Goal: Task Accomplishment & Management: Manage account settings

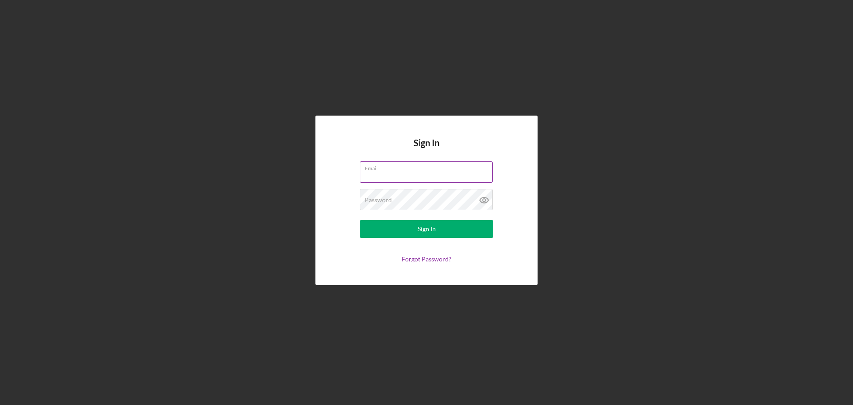
click at [421, 169] on div "Email" at bounding box center [426, 172] width 133 height 22
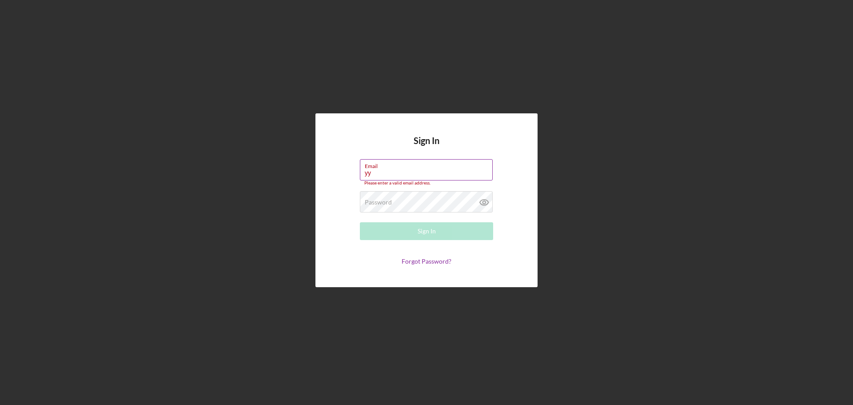
type input "[EMAIL_ADDRESS][DOMAIN_NAME]"
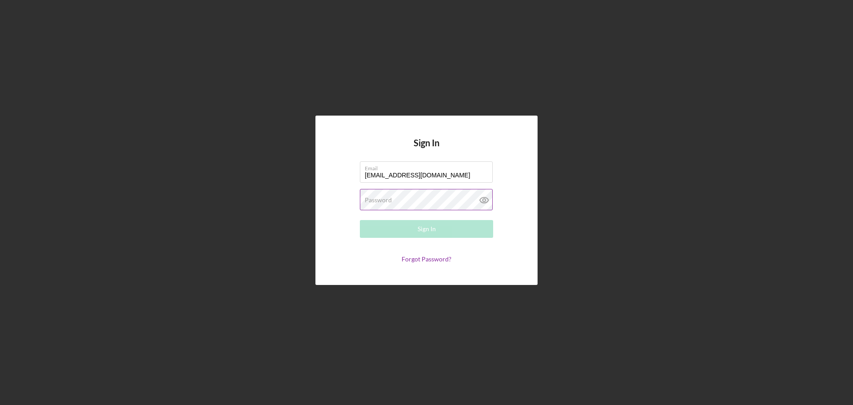
click at [412, 201] on div "Password Required" at bounding box center [426, 200] width 133 height 22
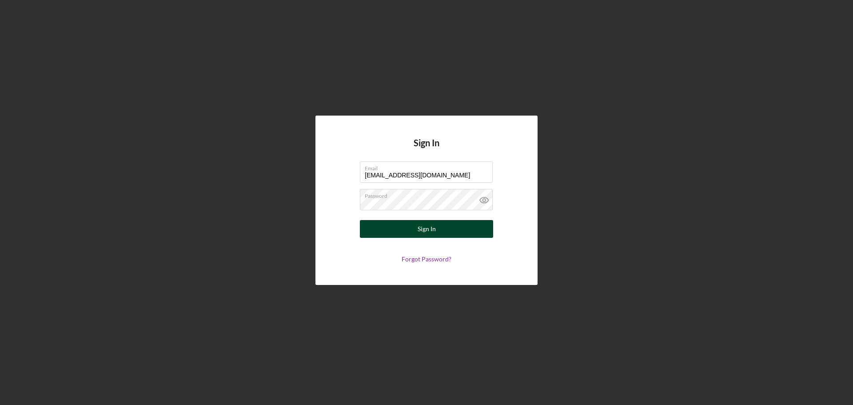
click at [414, 225] on button "Sign In" at bounding box center [426, 229] width 133 height 18
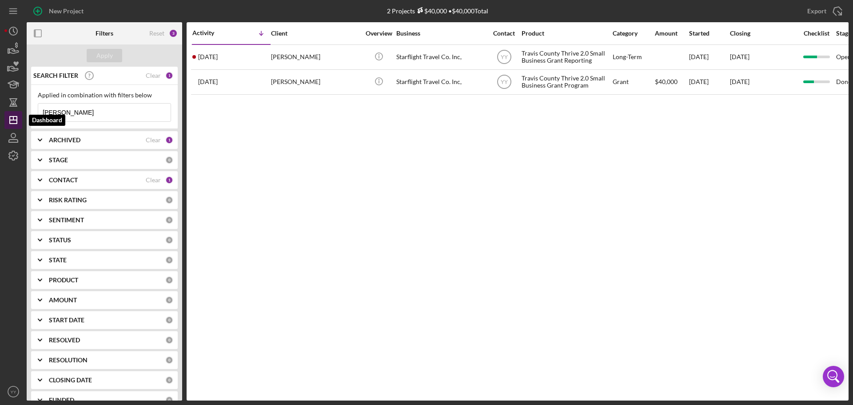
click at [13, 120] on line "button" at bounding box center [13, 118] width 0 height 4
drag, startPoint x: 127, startPoint y: 112, endPoint x: -124, endPoint y: 95, distance: 252.1
click at [0, 95] on html "New Project 2 Projects $40,000 • $40,000 Total [PERSON_NAME] Export Icon/Export…" at bounding box center [426, 202] width 853 height 405
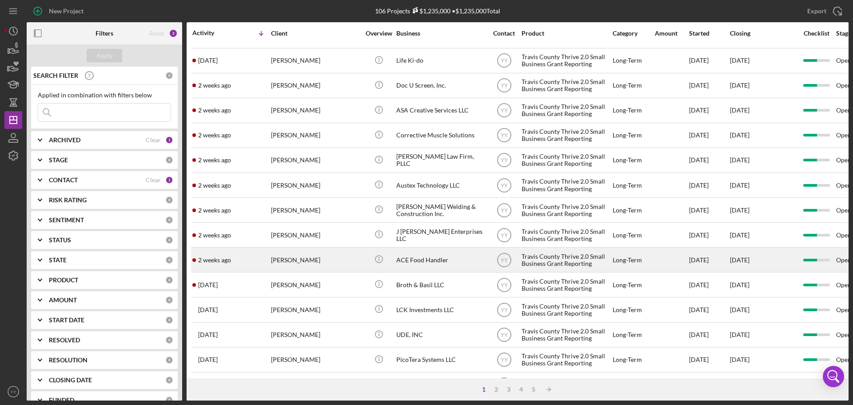
scroll to position [301, 0]
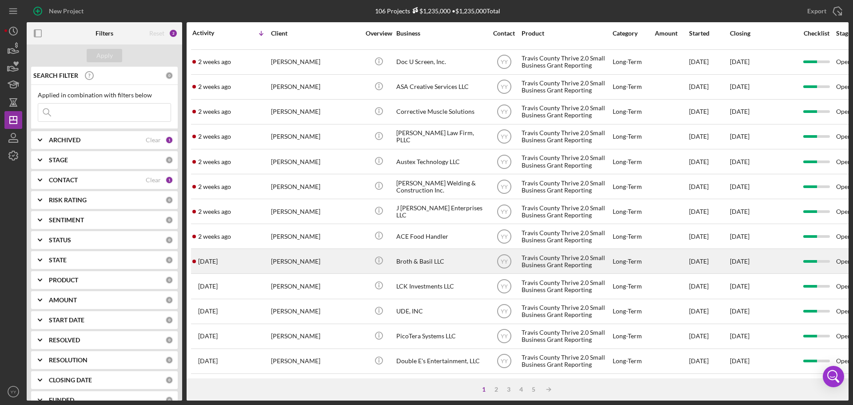
click at [270, 251] on div "[DATE] [PERSON_NAME]" at bounding box center [231, 261] width 78 height 24
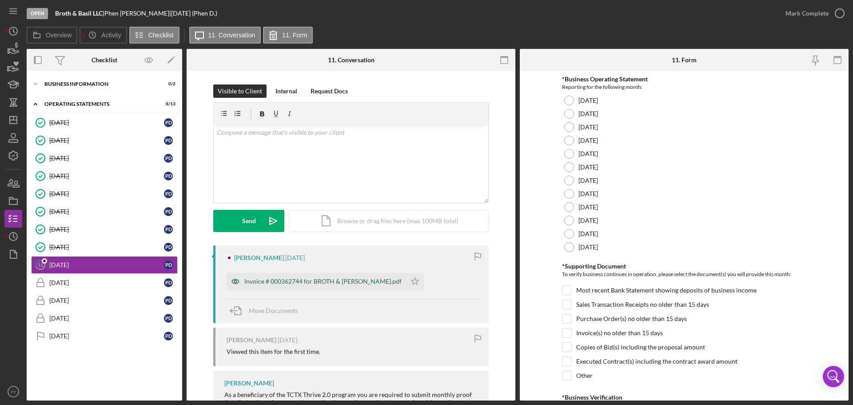
click at [300, 279] on div "Invoice # 000362744 for BROTH & [PERSON_NAME].pdf" at bounding box center [322, 281] width 157 height 7
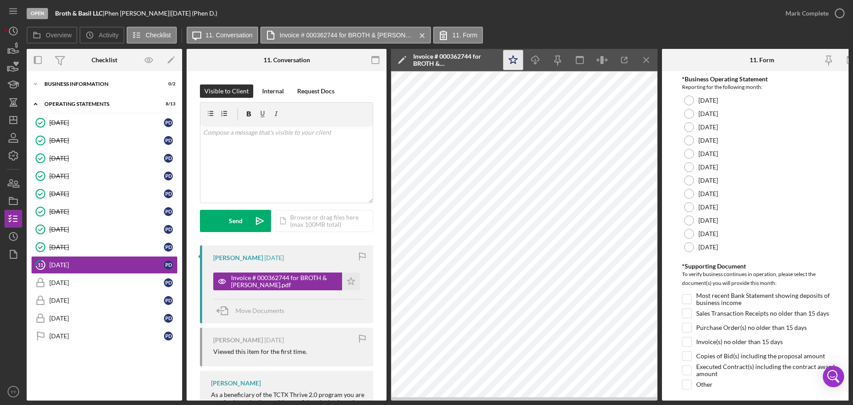
click at [514, 56] on icon "Icon/Star" at bounding box center [514, 60] width 20 height 20
click at [690, 206] on div at bounding box center [689, 207] width 10 height 10
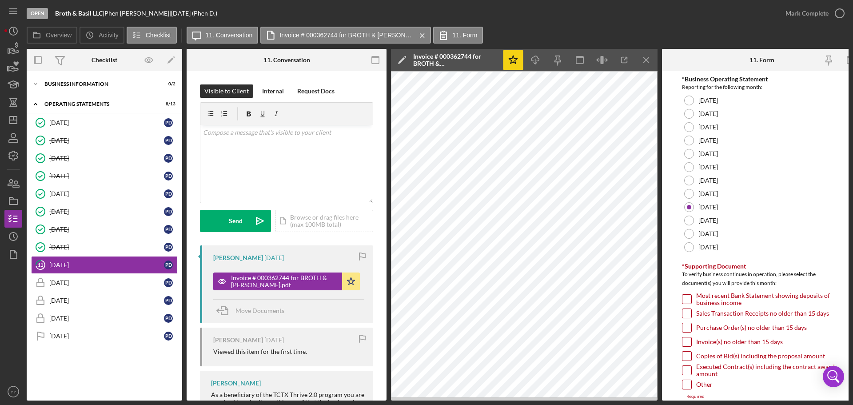
click at [689, 344] on input "Invoice(s) no older than 15 days" at bounding box center [687, 341] width 9 height 9
checkbox input "true"
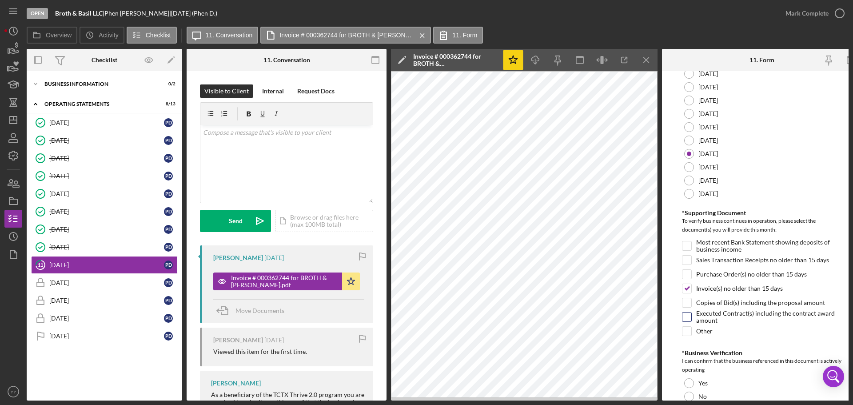
scroll to position [178, 0]
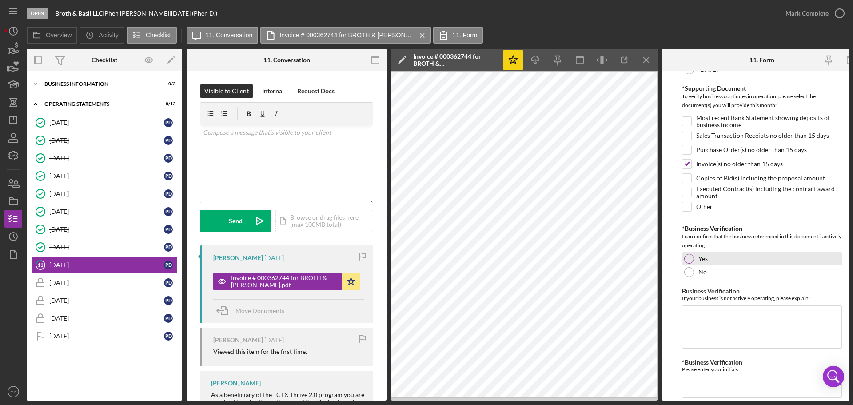
click at [688, 259] on div at bounding box center [689, 259] width 10 height 10
click at [720, 319] on textarea "Business Verification" at bounding box center [762, 326] width 160 height 43
type textarea "P"
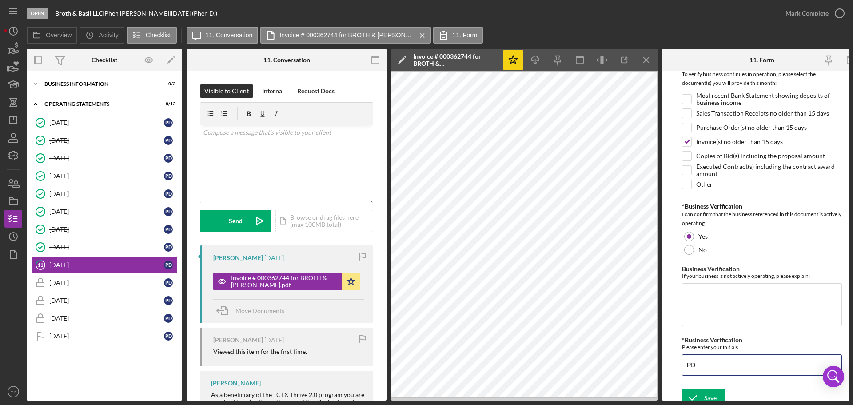
scroll to position [210, 0]
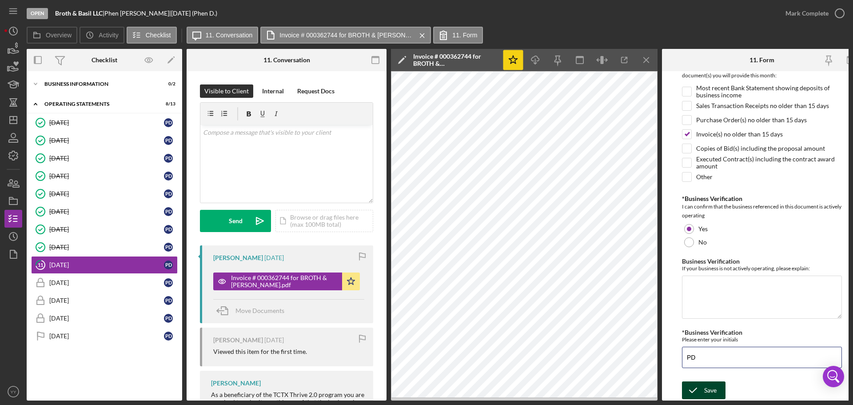
type input "PD"
click at [707, 388] on div "Save" at bounding box center [710, 390] width 12 height 18
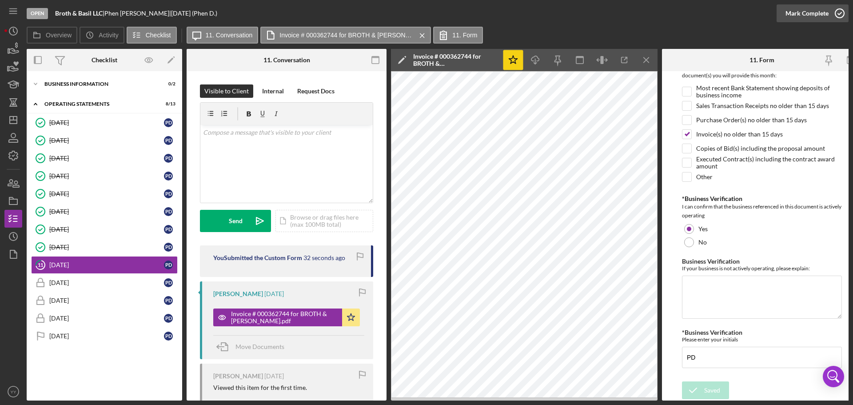
click at [817, 10] on div "Mark Complete" at bounding box center [807, 13] width 43 height 18
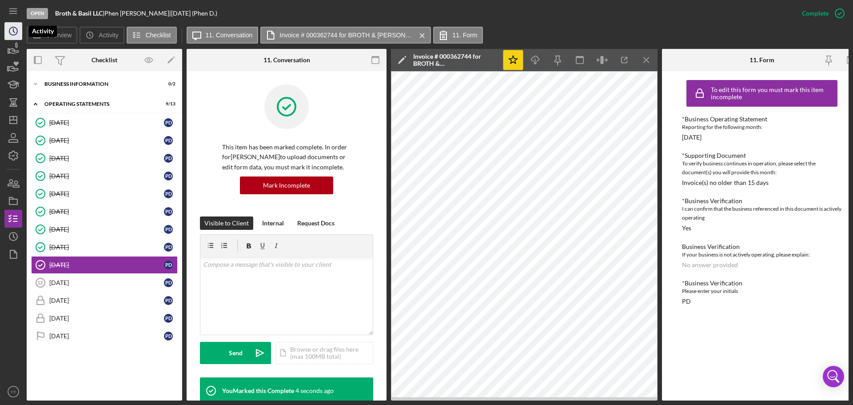
click at [15, 30] on icon "Icon/History" at bounding box center [13, 31] width 22 height 22
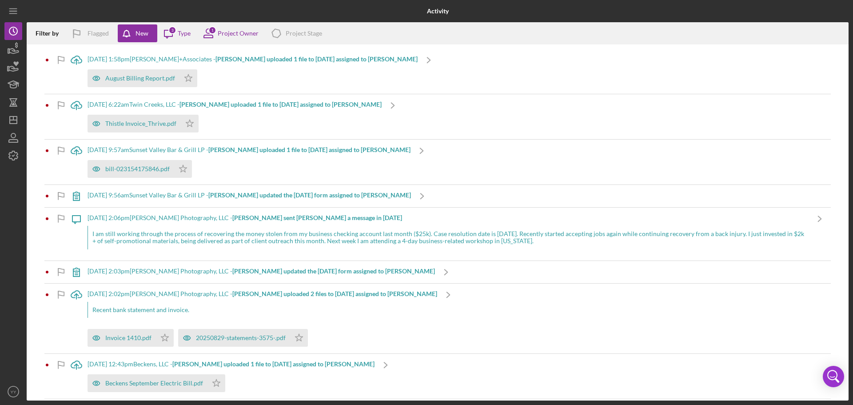
click at [270, 57] on b "[PERSON_NAME] uploaded 1 file to [DATE] assigned to [PERSON_NAME]" at bounding box center [317, 59] width 202 height 8
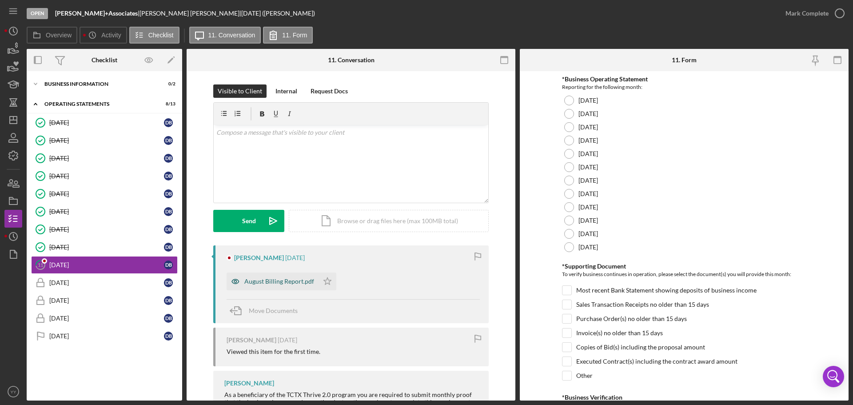
click at [265, 280] on div "August Billing Report.pdf" at bounding box center [279, 281] width 70 height 7
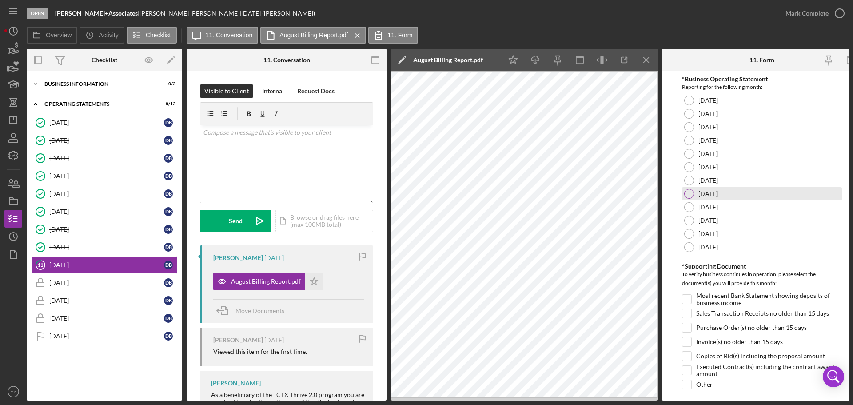
click at [690, 192] on div at bounding box center [689, 194] width 10 height 10
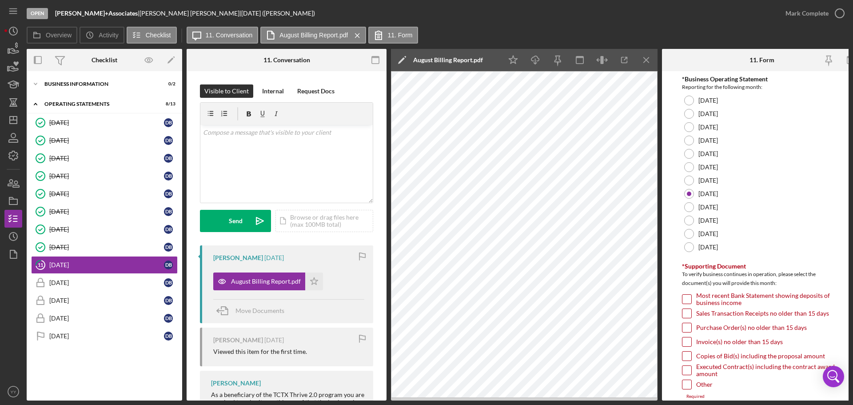
click at [686, 318] on div at bounding box center [687, 313] width 10 height 10
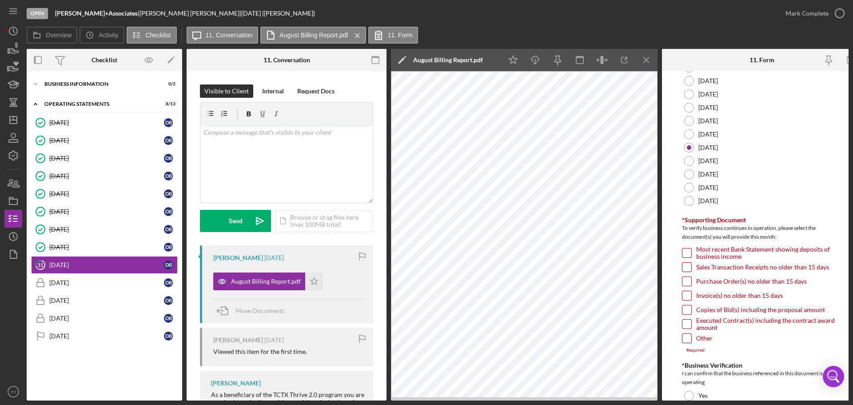
scroll to position [133, 0]
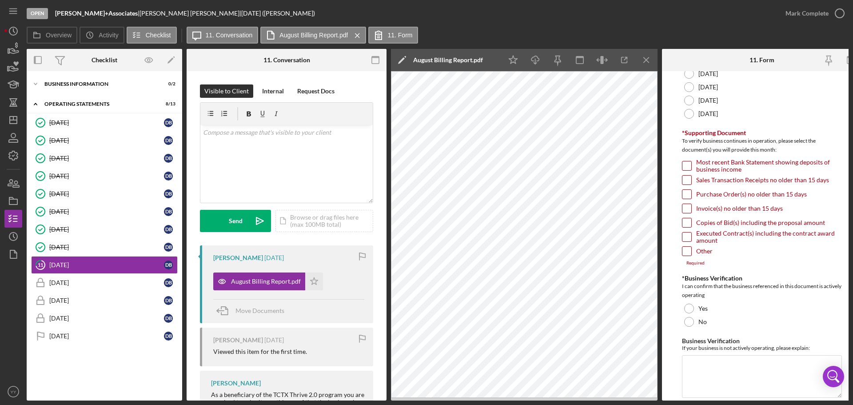
click at [687, 176] on input "Sales Transaction Receipts no older than 15 days" at bounding box center [687, 180] width 9 height 9
checkbox input "true"
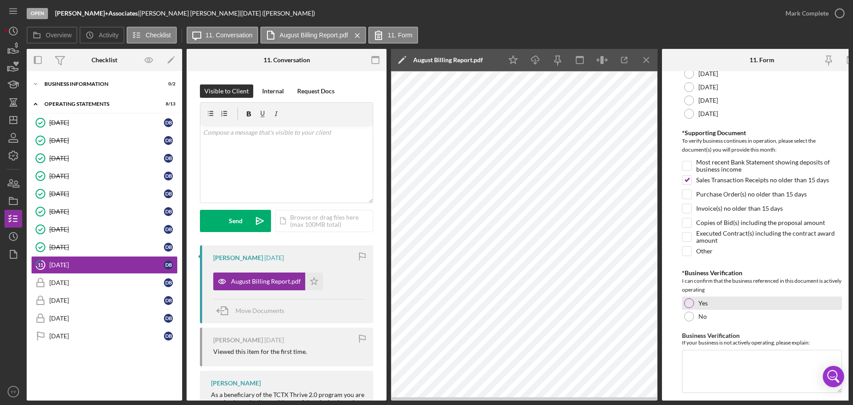
click at [687, 301] on div at bounding box center [689, 303] width 10 height 10
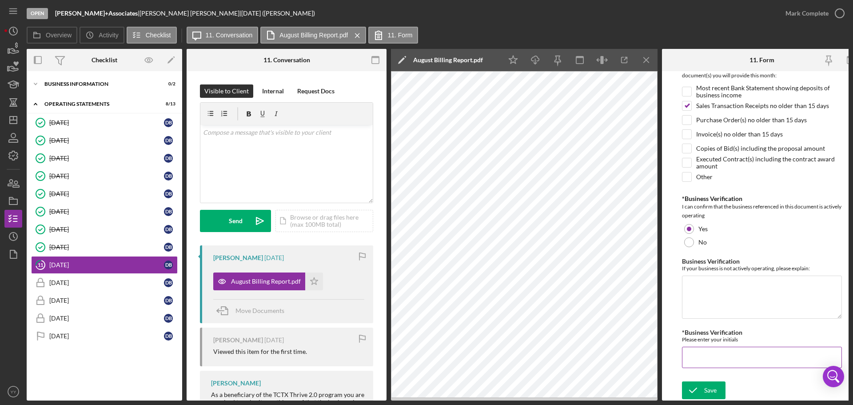
click at [701, 363] on input "*Business Verification" at bounding box center [762, 357] width 160 height 21
click at [703, 355] on input "*Business Verification" at bounding box center [762, 357] width 160 height 21
type input "DB"
click at [704, 384] on div "Save" at bounding box center [710, 390] width 12 height 18
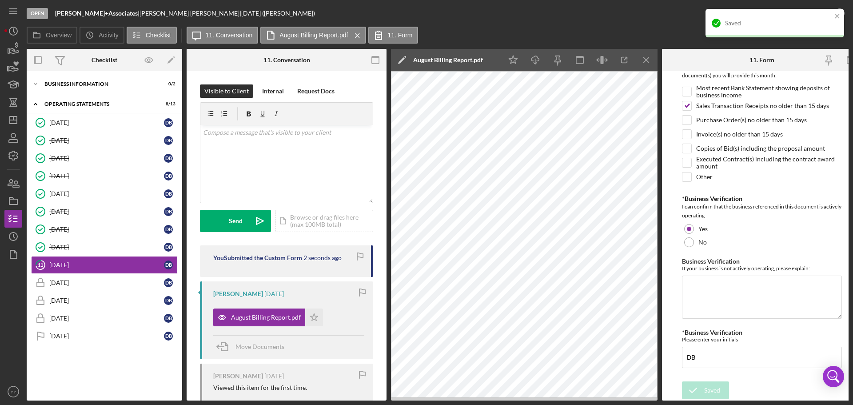
click at [821, 10] on div "Saved" at bounding box center [775, 23] width 139 height 28
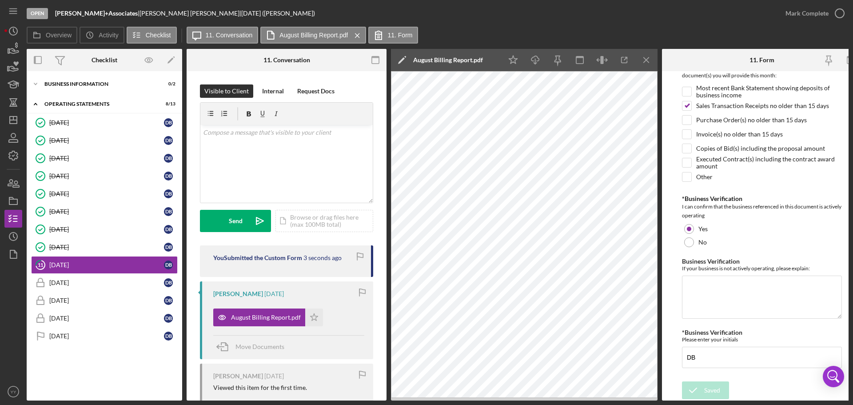
click at [822, 11] on div "Saved" at bounding box center [775, 9] width 142 height 4
click at [830, 12] on icon "button" at bounding box center [840, 13] width 22 height 22
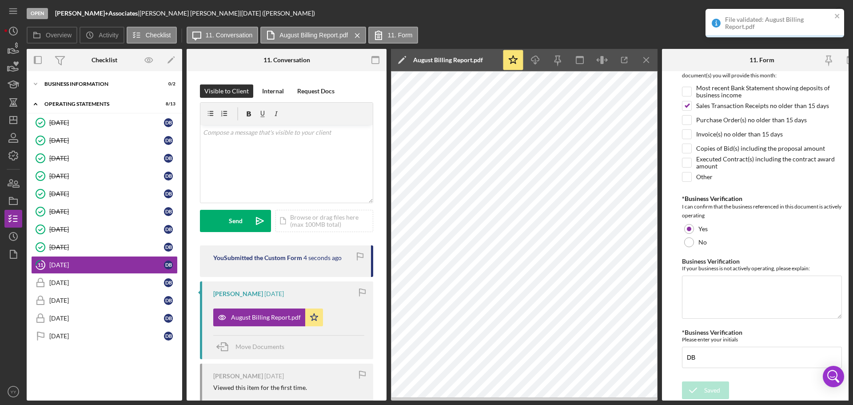
scroll to position [246, 0]
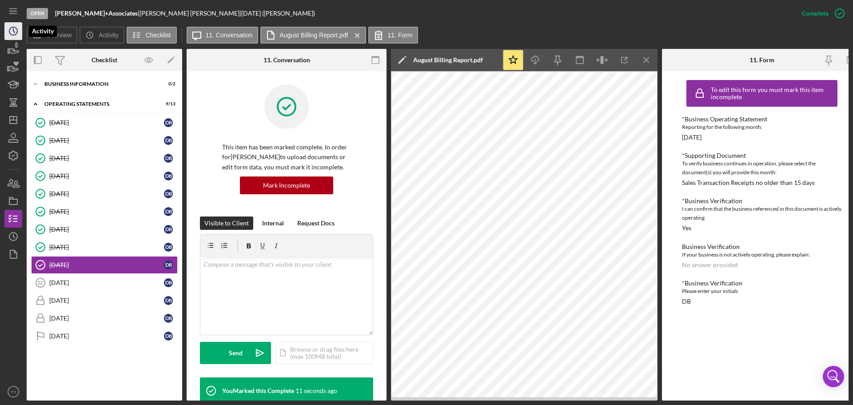
click at [13, 36] on icon "Icon/History" at bounding box center [13, 31] width 22 height 22
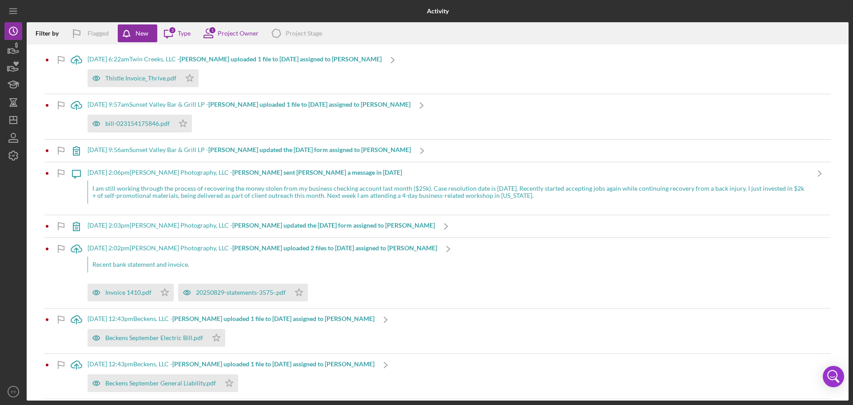
click at [157, 59] on div "[DATE] 6:22am Twin Creeks, LLC - [PERSON_NAME] uploaded 1 file to [DATE] assign…" at bounding box center [235, 59] width 294 height 7
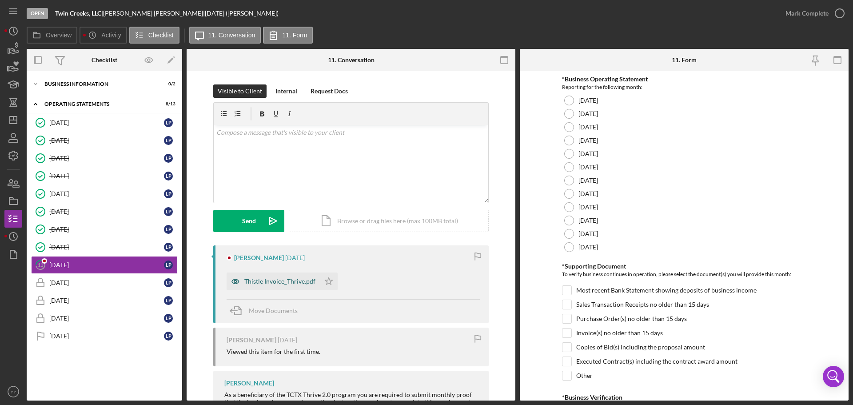
click at [270, 281] on div "Thistle Invoice_Thrive.pdf" at bounding box center [279, 281] width 71 height 7
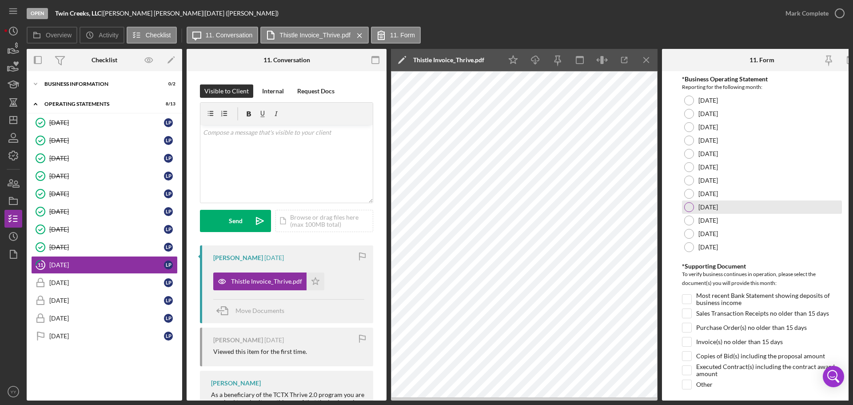
click at [684, 205] on div at bounding box center [689, 207] width 10 height 10
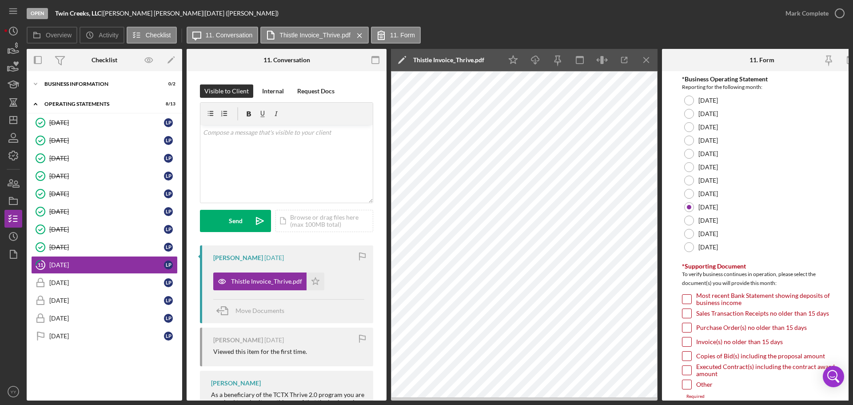
click at [688, 345] on input "Invoice(s) no older than 15 days" at bounding box center [687, 341] width 9 height 9
checkbox input "true"
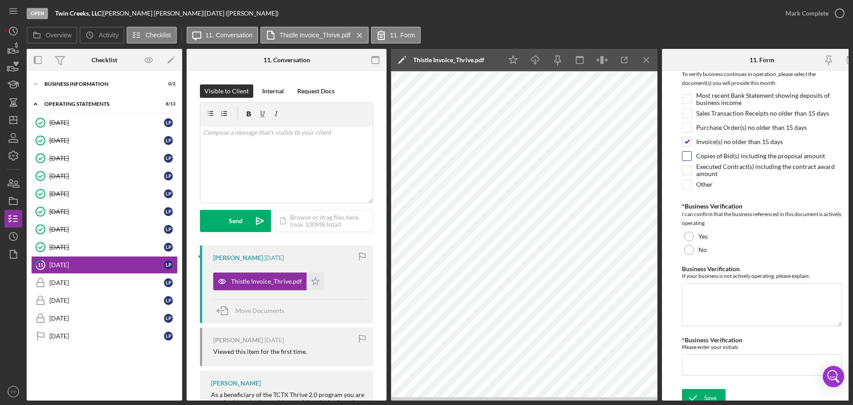
scroll to position [210, 0]
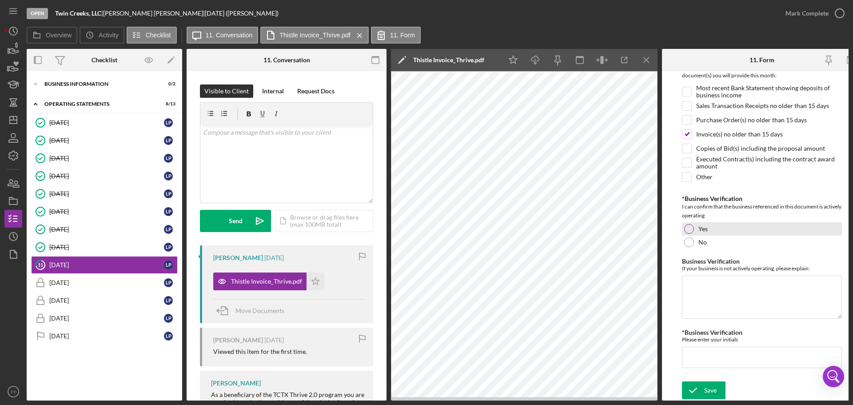
click at [687, 227] on div at bounding box center [689, 229] width 10 height 10
click at [706, 361] on input "*Business Verification" at bounding box center [762, 357] width 160 height 21
type input "LP"
click at [705, 385] on div "Save" at bounding box center [710, 390] width 12 height 18
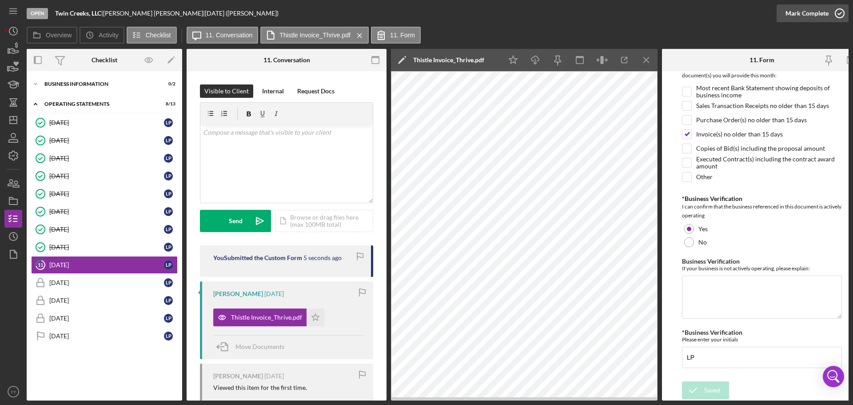
click at [813, 17] on div "Mark Complete" at bounding box center [807, 13] width 43 height 18
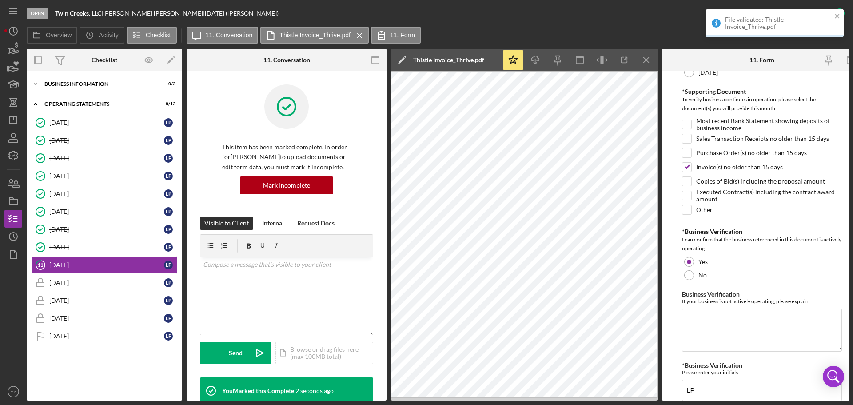
scroll to position [246, 0]
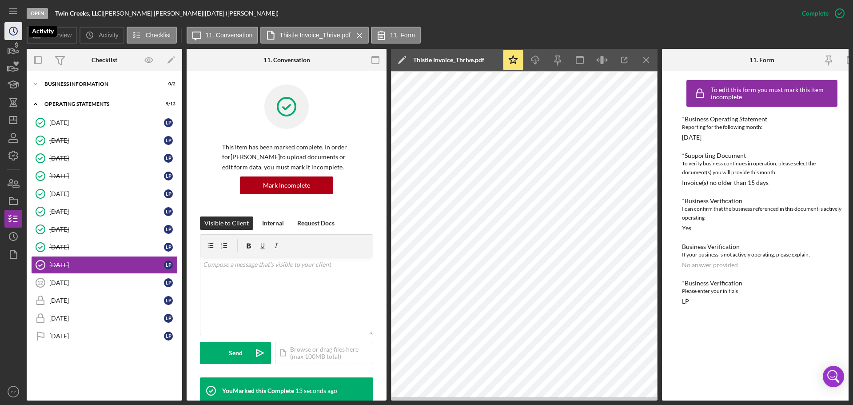
click at [17, 28] on icon "Icon/History" at bounding box center [13, 31] width 22 height 22
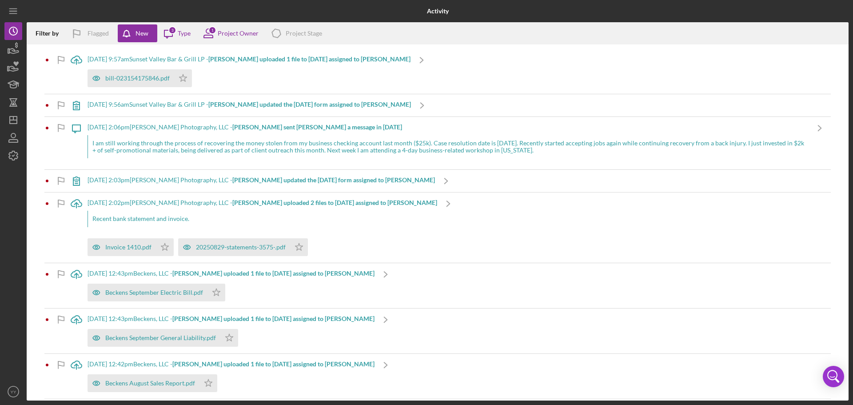
click at [166, 60] on div "[DATE] 9:57am Sunset Valley Bar & Grill [PERSON_NAME] uploaded 1 file to [DATE]…" at bounding box center [249, 59] width 323 height 7
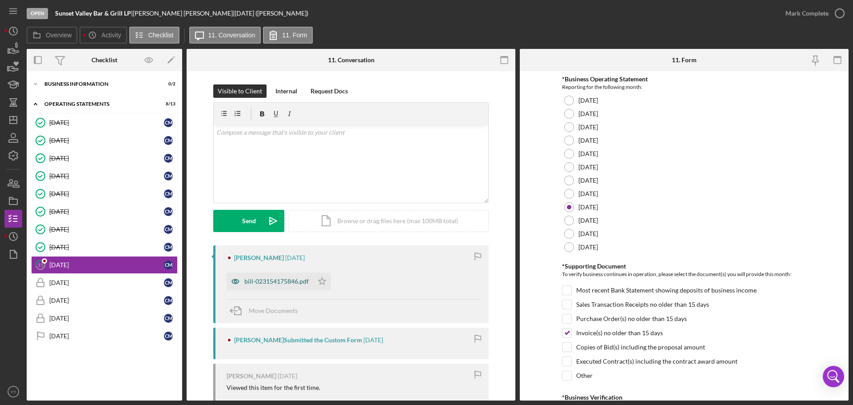
click at [266, 282] on div "bill-023154175846.pdf" at bounding box center [276, 281] width 64 height 7
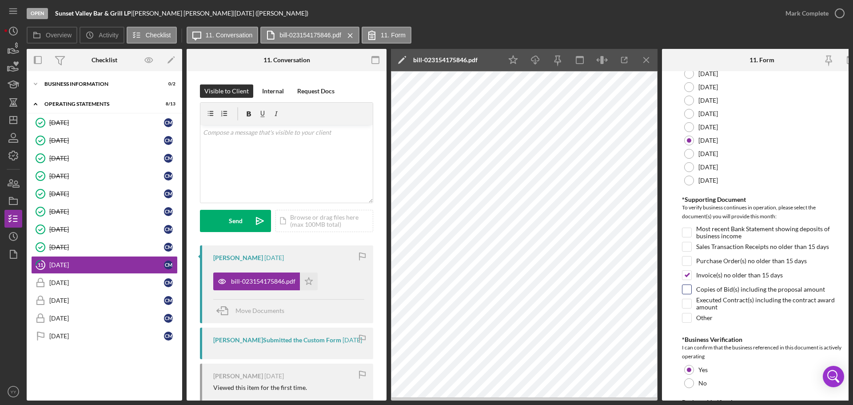
scroll to position [210, 0]
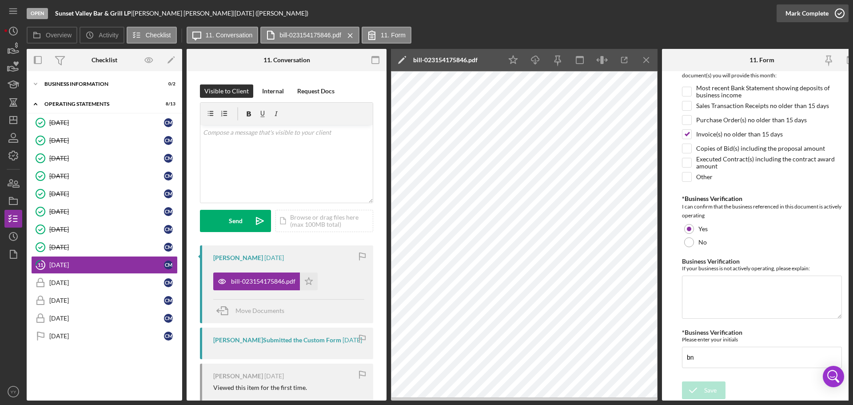
click at [819, 9] on div "Mark Complete" at bounding box center [807, 13] width 43 height 18
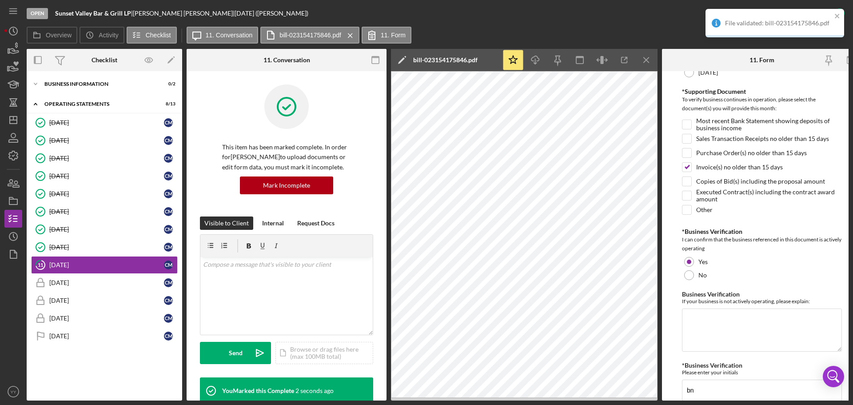
scroll to position [246, 0]
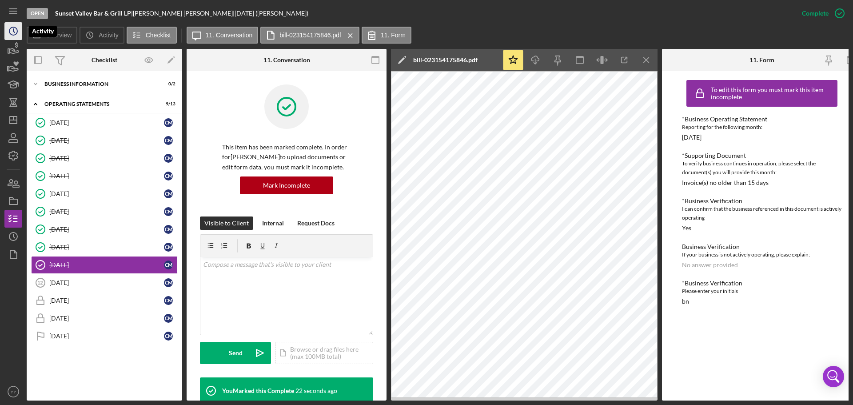
click at [13, 33] on icon "Icon/History" at bounding box center [13, 31] width 22 height 22
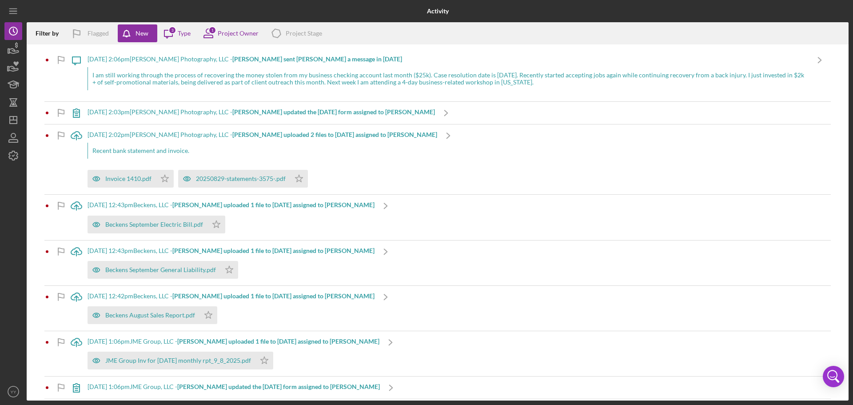
click at [189, 61] on div "[DATE] 2:06pm [PERSON_NAME] Photography, LLC - [PERSON_NAME] sent [PERSON_NAME]…" at bounding box center [448, 59] width 721 height 7
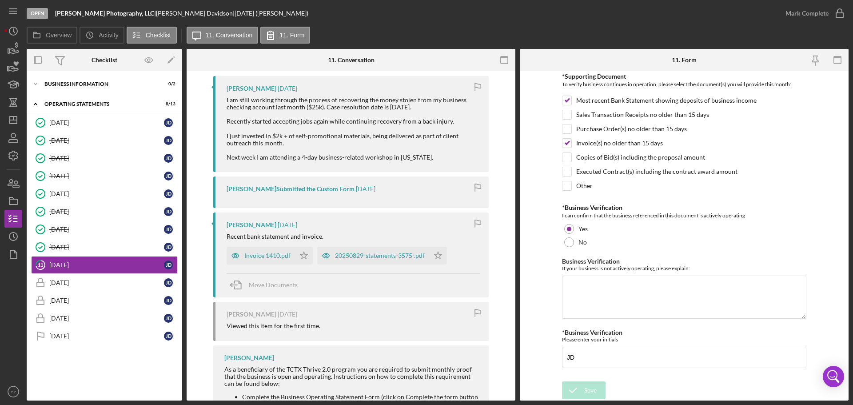
scroll to position [178, 0]
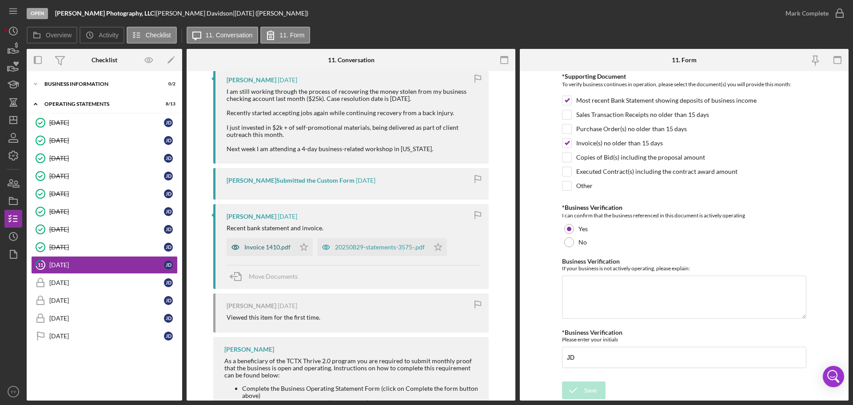
click at [268, 251] on div "Invoice 1410.pdf" at bounding box center [267, 247] width 46 height 7
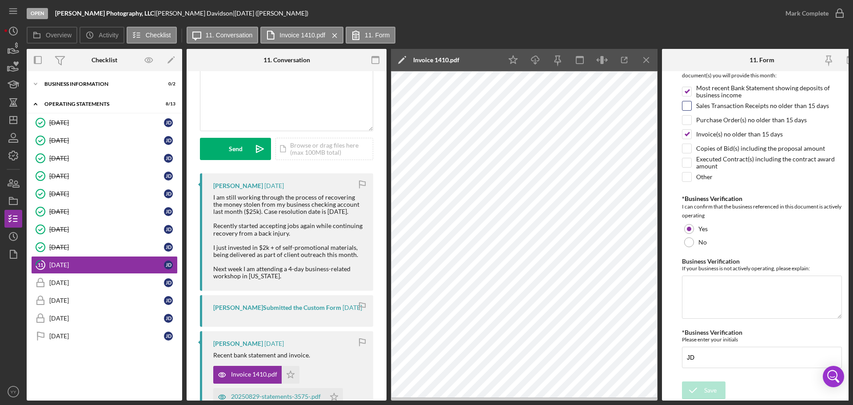
scroll to position [133, 0]
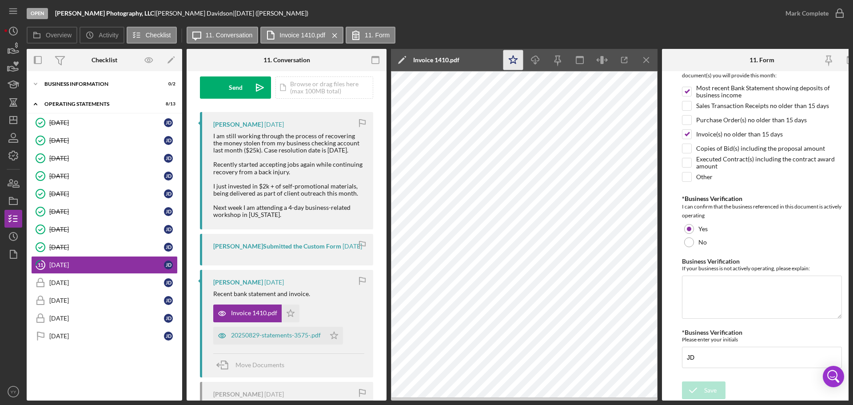
click at [512, 56] on icon "Icon/Star" at bounding box center [514, 60] width 20 height 20
click at [265, 339] on div "20250829-statements-3575-.pdf" at bounding box center [276, 335] width 90 height 7
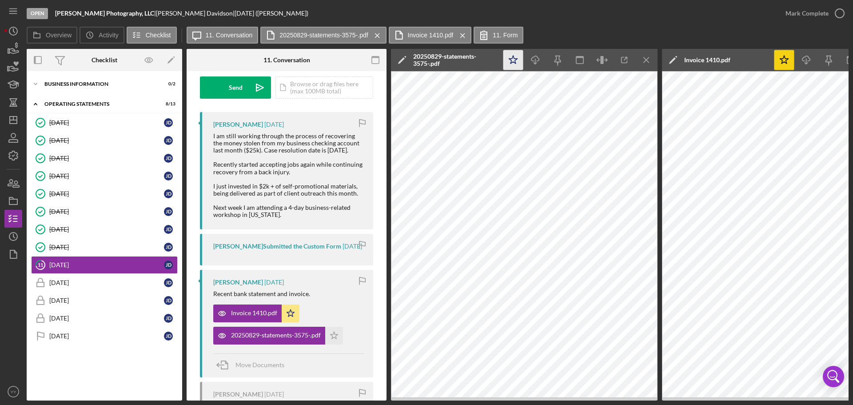
click at [511, 55] on icon "Icon/Star" at bounding box center [514, 60] width 20 height 20
click at [816, 12] on div "Mark Complete" at bounding box center [807, 13] width 43 height 18
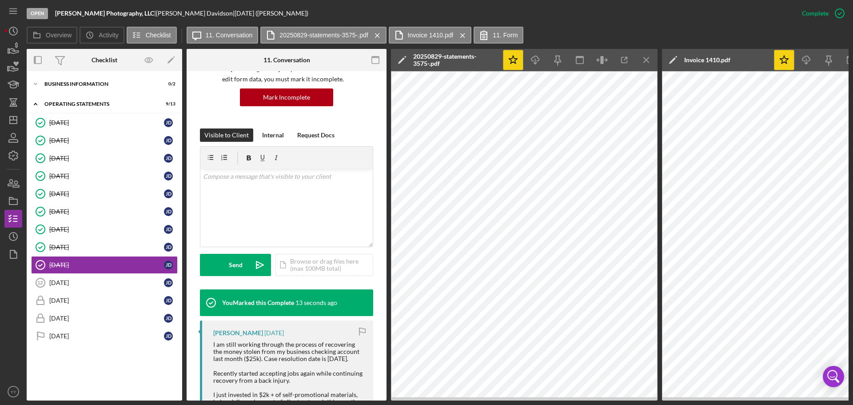
scroll to position [88, 0]
click at [263, 191] on div "v Color teal Color pink Remove color Add row above Add row below Add column bef…" at bounding box center [286, 208] width 172 height 78
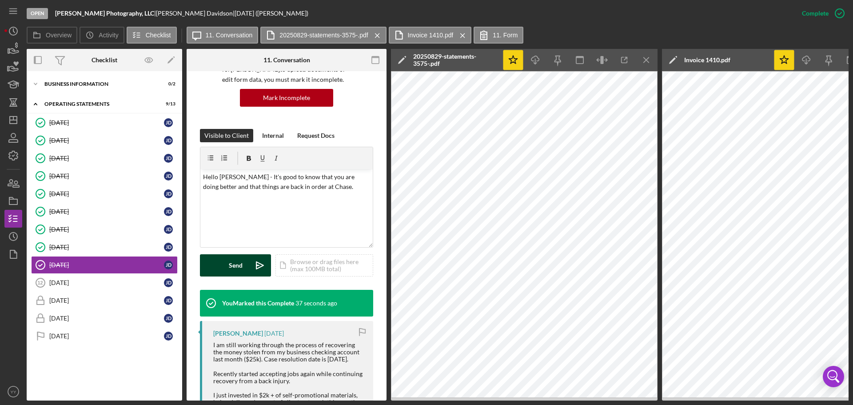
click at [232, 272] on div "Send" at bounding box center [236, 265] width 14 height 22
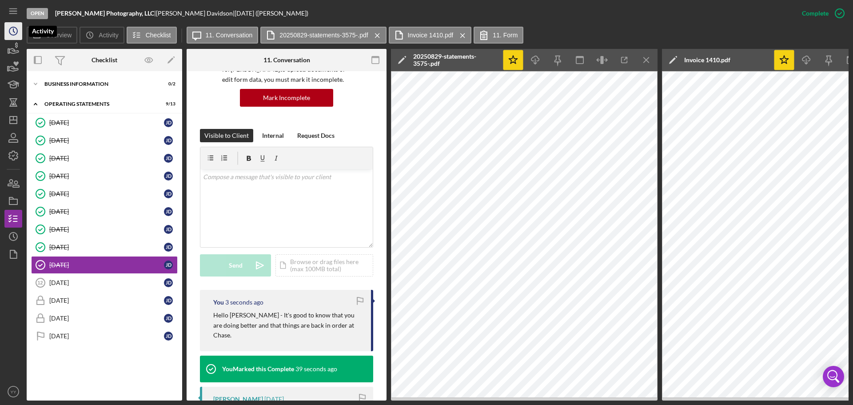
click at [13, 31] on polyline "button" at bounding box center [13, 31] width 1 height 4
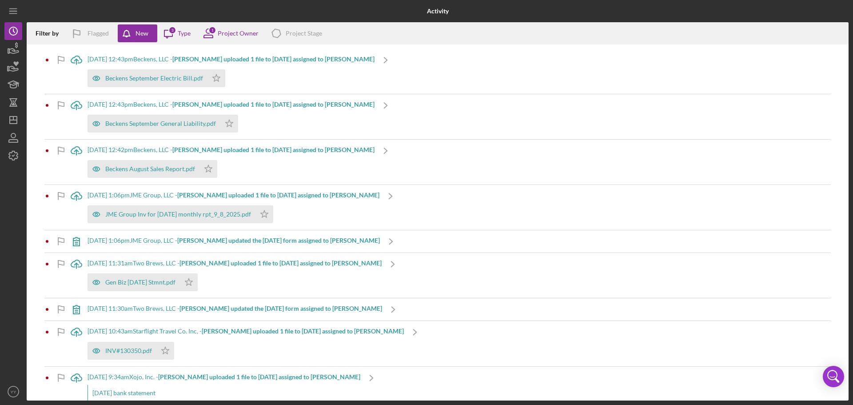
click at [209, 60] on b "[PERSON_NAME] uploaded 1 file to [DATE] assigned to [PERSON_NAME]" at bounding box center [273, 59] width 202 height 8
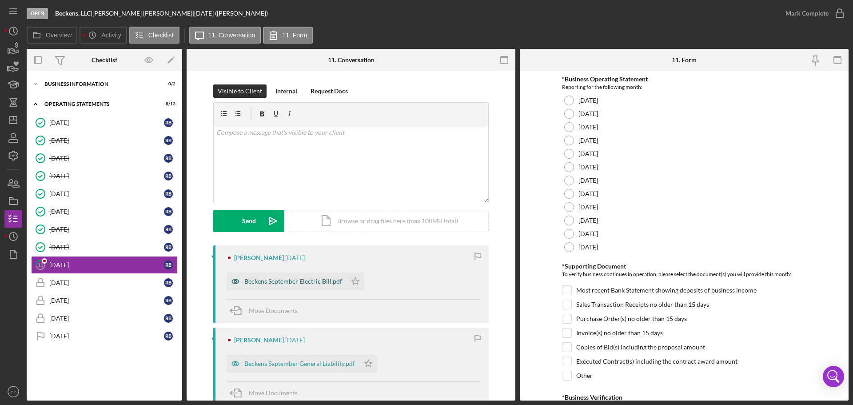
click at [292, 284] on div "Beckens September Electric Bill.pdf" at bounding box center [293, 281] width 98 height 7
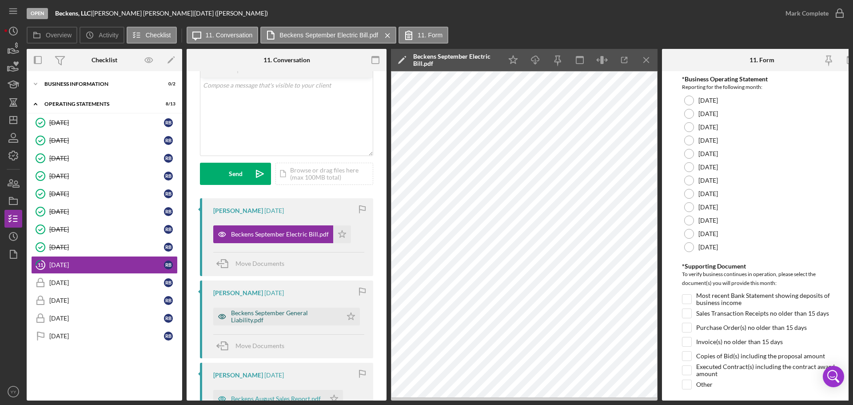
scroll to position [89, 0]
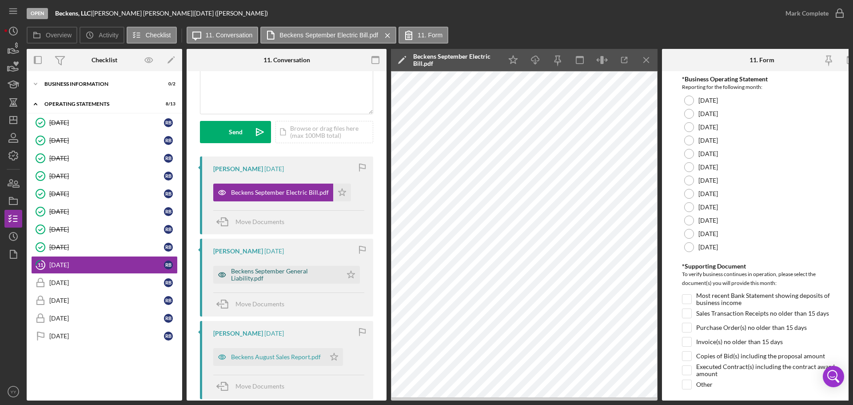
click at [265, 277] on div "Beckens September General Liability.pdf" at bounding box center [284, 275] width 107 height 14
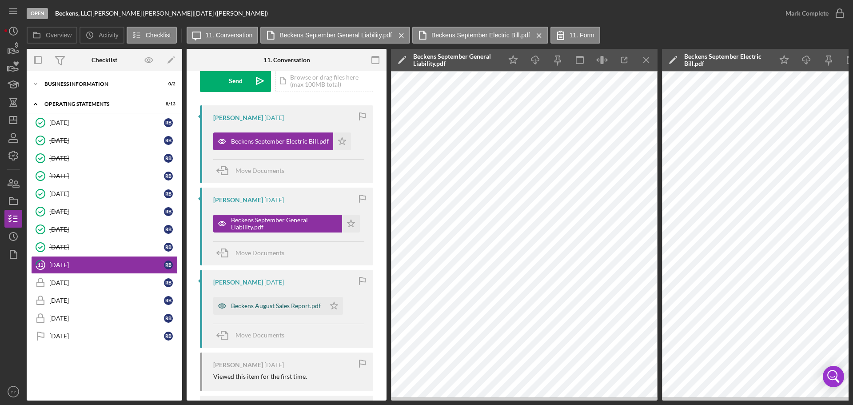
scroll to position [178, 0]
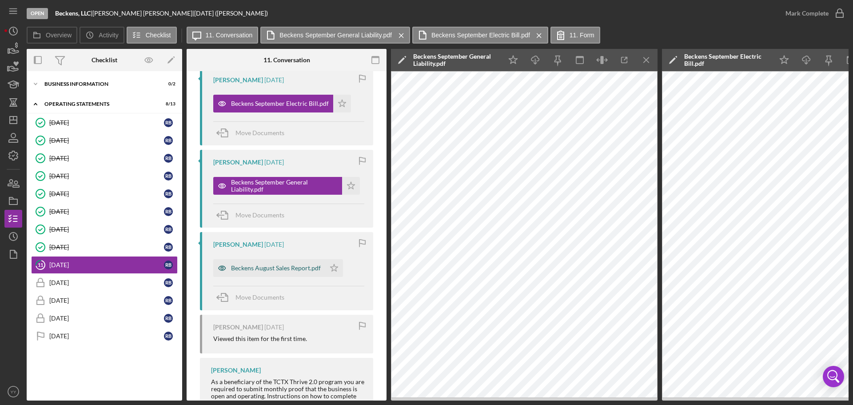
click at [268, 270] on div "Beckens August Sales Report.pdf" at bounding box center [276, 267] width 90 height 7
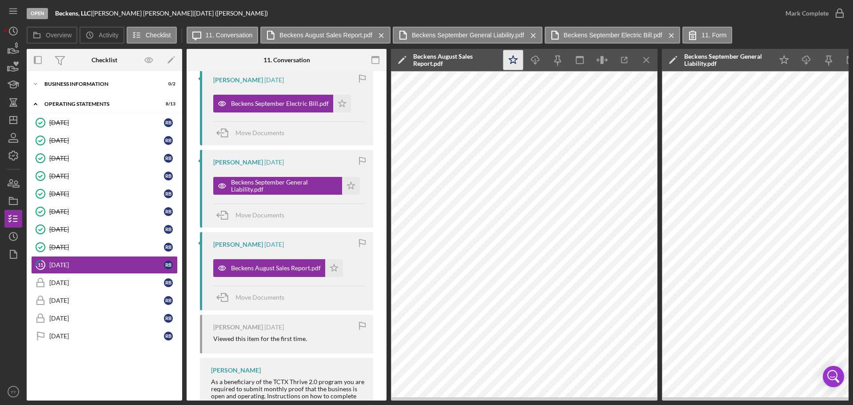
click at [513, 56] on icon "Icon/Star" at bounding box center [514, 60] width 20 height 20
click at [88, 261] on div "[DATE]" at bounding box center [106, 264] width 115 height 7
click at [646, 60] on line "button" at bounding box center [646, 59] width 5 height 5
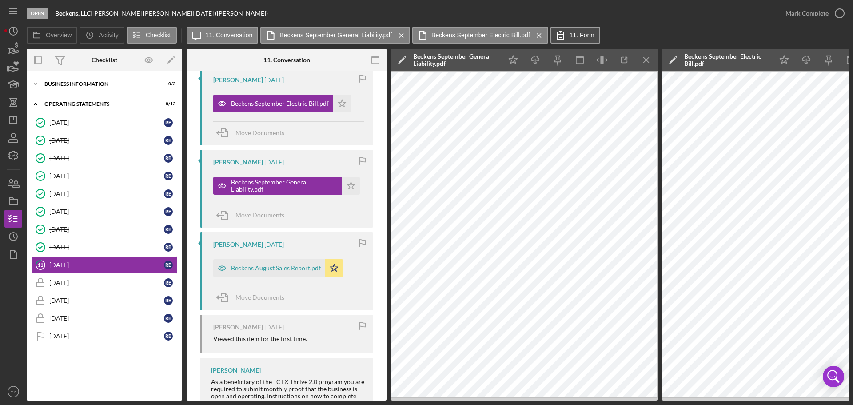
click at [575, 40] on button "11. Form" at bounding box center [576, 35] width 50 height 17
click at [578, 35] on label "11. Form" at bounding box center [582, 35] width 25 height 7
click at [648, 56] on icon "Icon/Menu Close" at bounding box center [647, 60] width 20 height 20
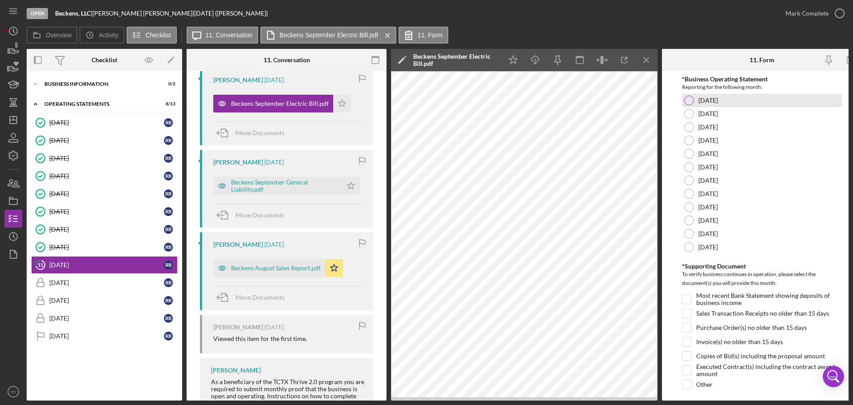
drag, startPoint x: 644, startPoint y: 56, endPoint x: 668, endPoint y: 103, distance: 52.3
click at [644, 56] on icon "Icon/Menu Close" at bounding box center [647, 60] width 20 height 20
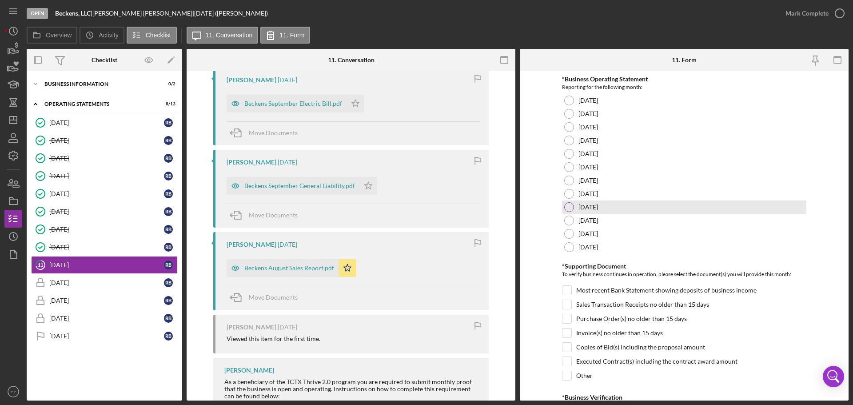
click at [595, 205] on label "[DATE]" at bounding box center [589, 207] width 20 height 7
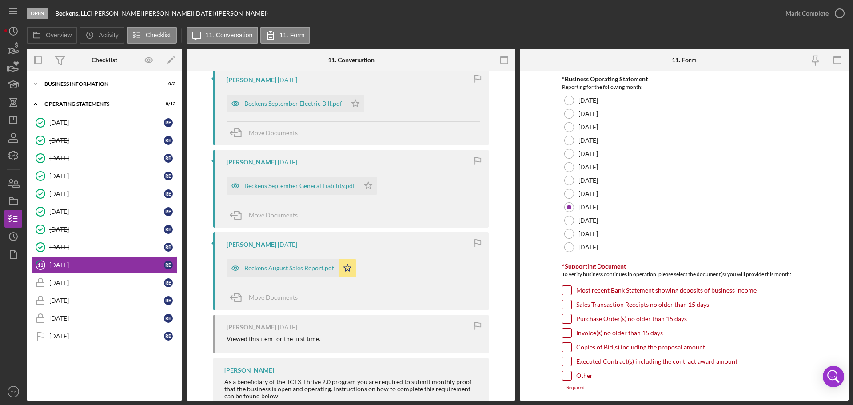
click at [566, 307] on input "Sales Transaction Receipts no older than 15 days" at bounding box center [567, 304] width 9 height 9
checkbox input "true"
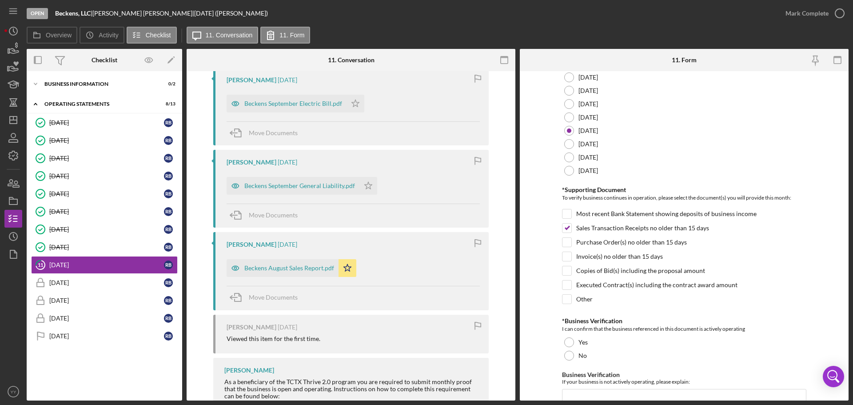
scroll to position [190, 0]
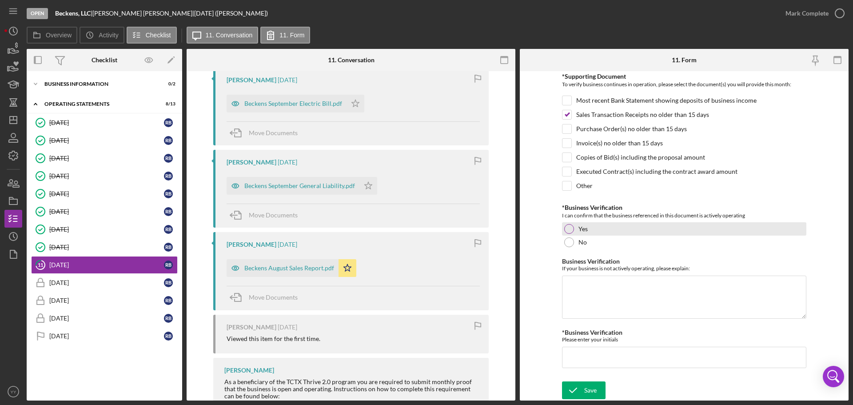
click at [581, 229] on label "Yes" at bounding box center [583, 228] width 9 height 7
click at [599, 354] on input "*Business Verification" at bounding box center [684, 357] width 244 height 21
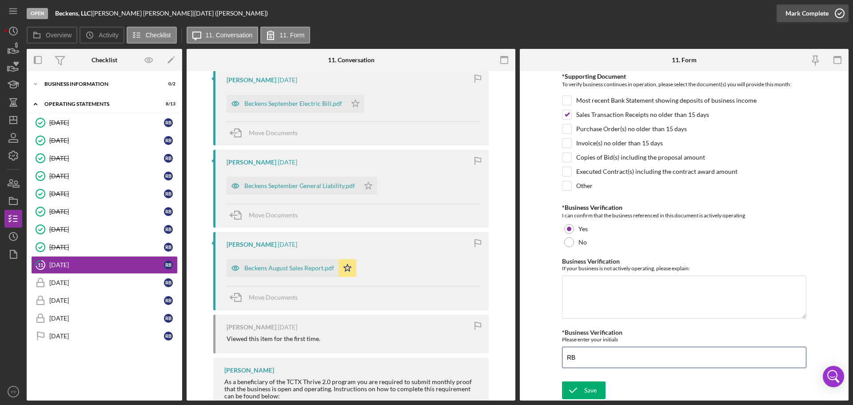
type input "RB"
click at [811, 12] on div "Mark Complete" at bounding box center [807, 13] width 43 height 18
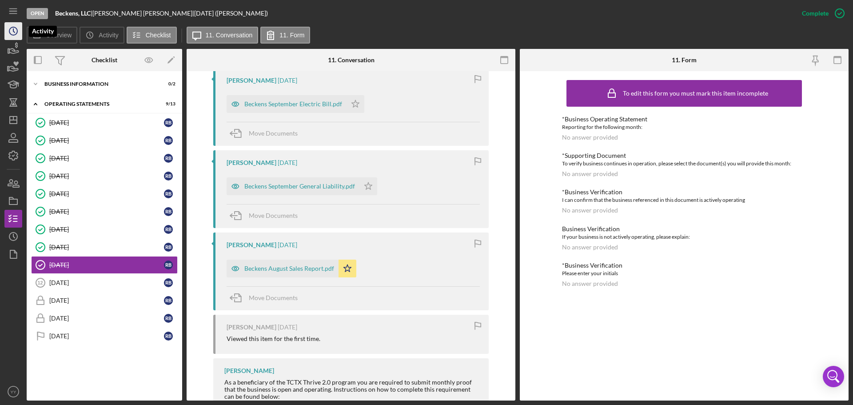
drag, startPoint x: 10, startPoint y: 29, endPoint x: 16, endPoint y: 35, distance: 8.8
click at [10, 29] on circle "button" at bounding box center [13, 31] width 8 height 8
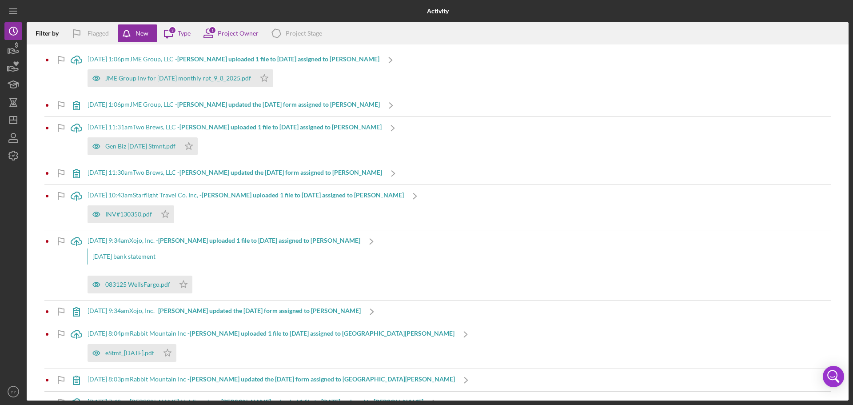
click at [161, 58] on div "[DATE] 1:06pm JME Group, LLC - [PERSON_NAME] uploaded 1 file to [DATE] assigned…" at bounding box center [234, 59] width 292 height 7
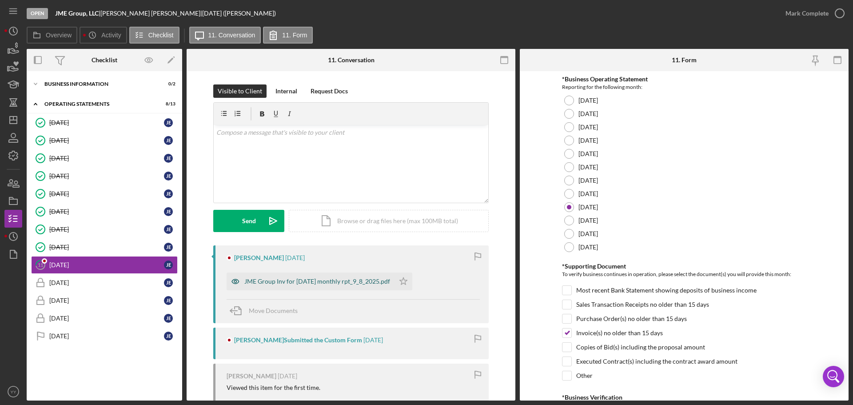
click at [285, 280] on div "JME Group Inv for [DATE] monthly rpt_9_8_2025.pdf" at bounding box center [317, 281] width 146 height 7
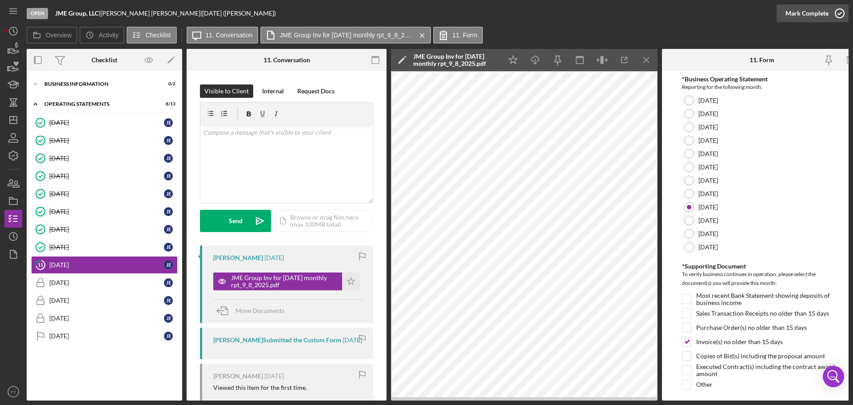
click at [811, 14] on div "Mark Complete" at bounding box center [807, 13] width 43 height 18
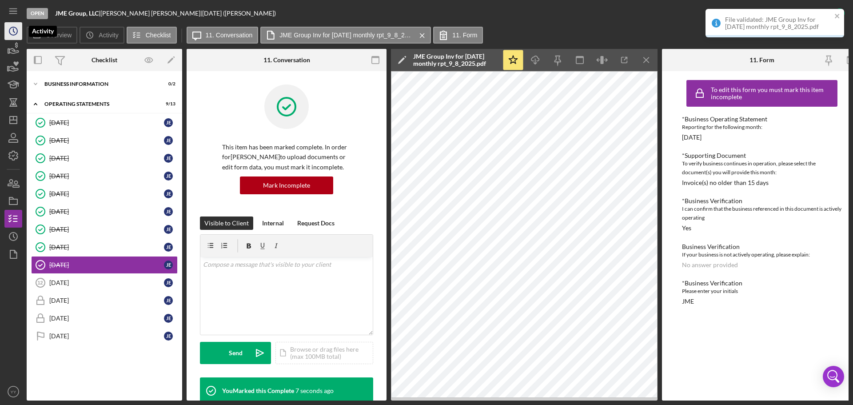
click at [12, 33] on icon "Icon/History" at bounding box center [13, 31] width 22 height 22
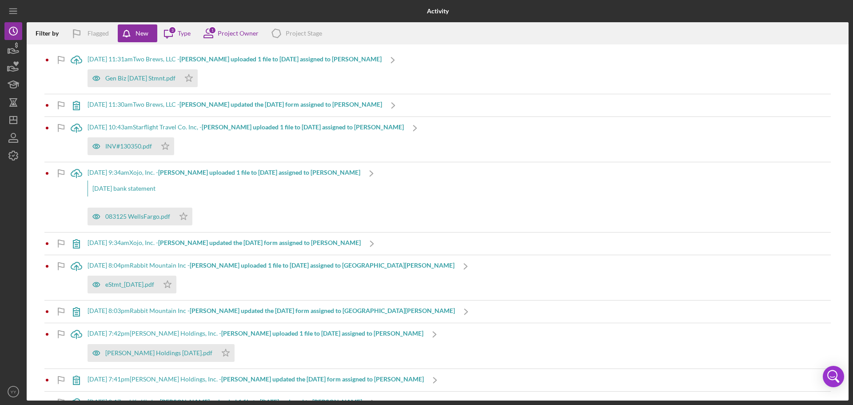
click at [205, 58] on b "[PERSON_NAME] uploaded 1 file to [DATE] assigned to [PERSON_NAME]" at bounding box center [281, 59] width 202 height 8
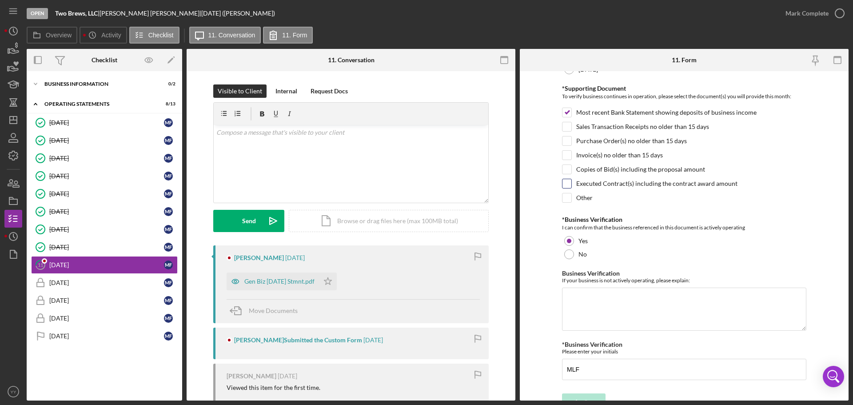
scroll to position [190, 0]
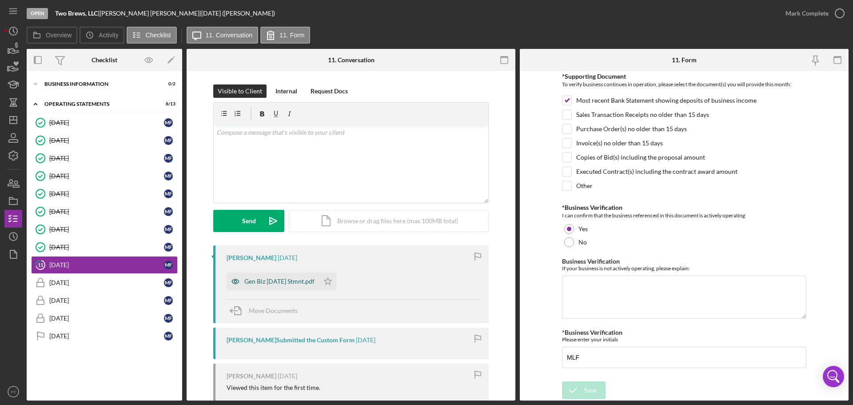
click at [278, 276] on div "Gen Biz [DATE] Stmnt.pdf" at bounding box center [273, 281] width 92 height 18
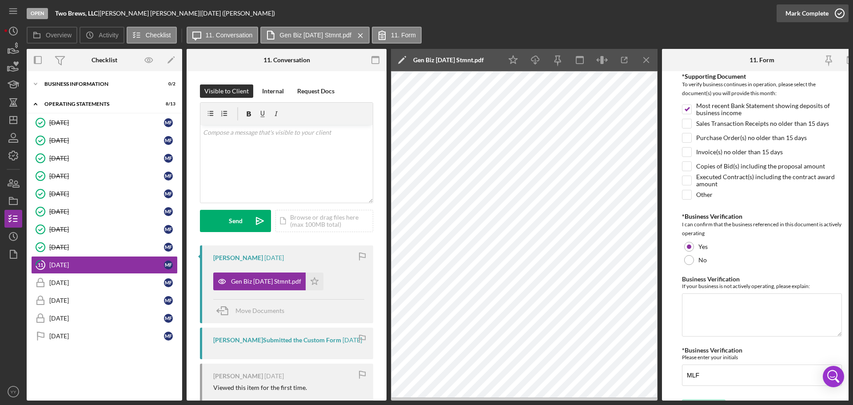
click at [797, 13] on div "Mark Complete" at bounding box center [807, 13] width 43 height 18
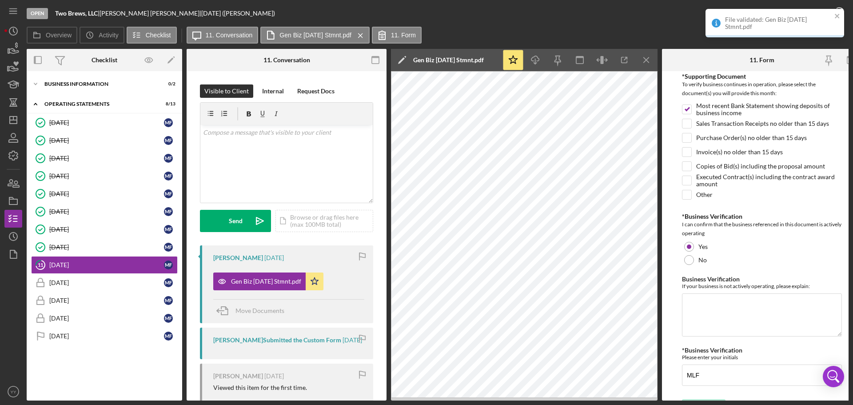
scroll to position [225, 0]
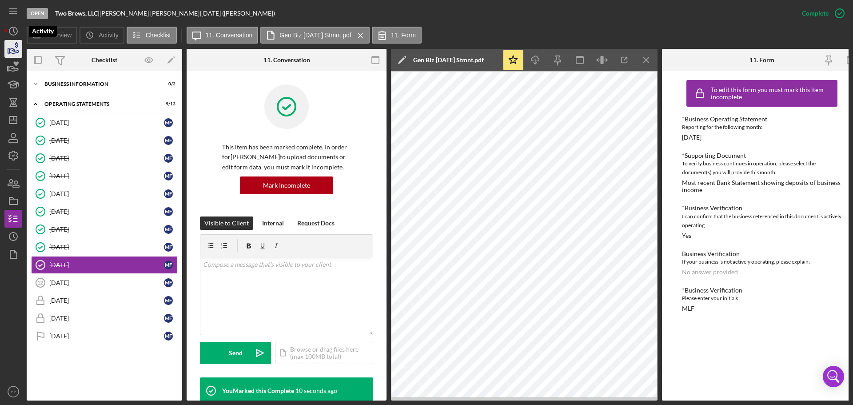
drag, startPoint x: 15, startPoint y: 39, endPoint x: 21, endPoint y: 40, distance: 6.7
click at [15, 39] on icon "Icon/History" at bounding box center [13, 31] width 22 height 22
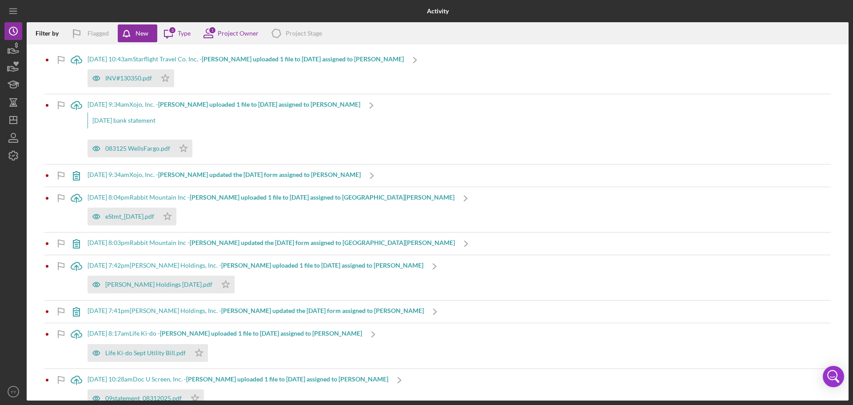
click at [173, 60] on div "[DATE] 10:43am Starflight Travel Co. Inc, - [PERSON_NAME] uploaded 1 file to [D…" at bounding box center [246, 59] width 316 height 7
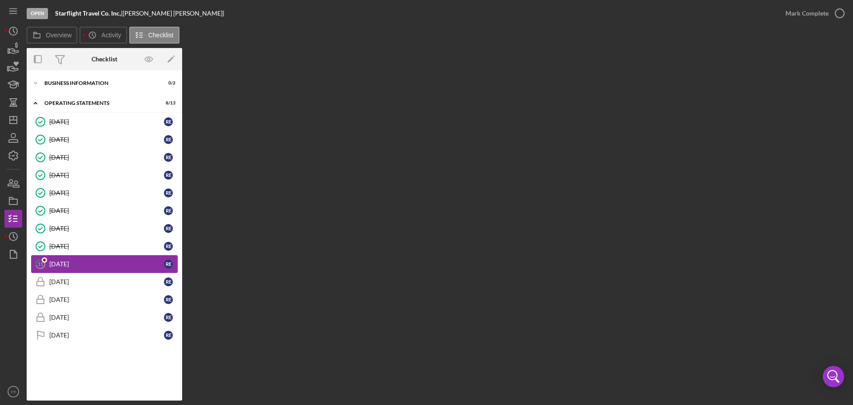
click at [83, 264] on div "[DATE]" at bounding box center [106, 263] width 115 height 7
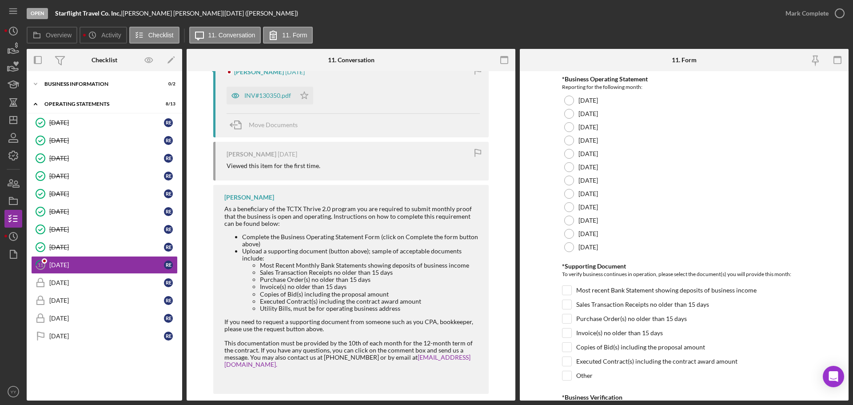
scroll to position [190, 0]
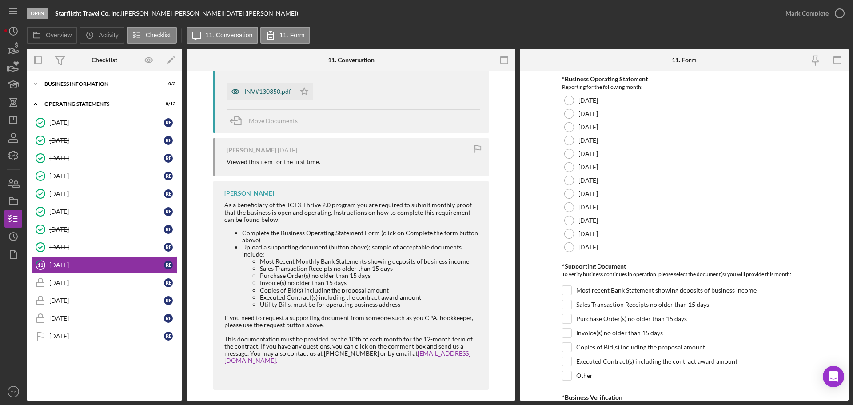
click at [254, 90] on div "INV#130350.pdf" at bounding box center [267, 91] width 47 height 7
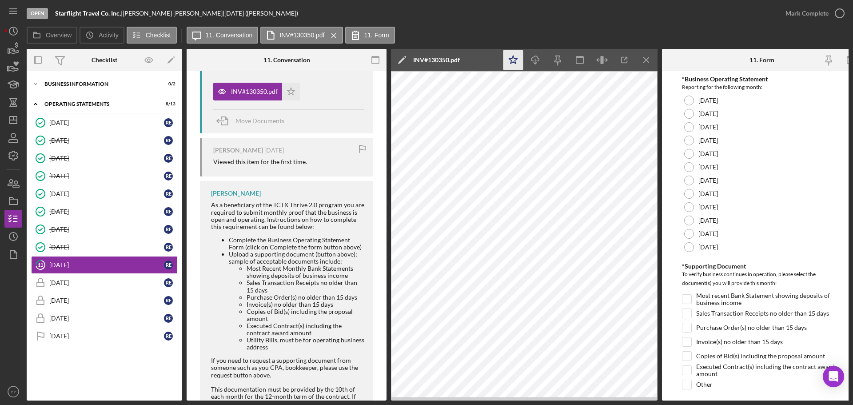
click at [514, 58] on icon "Icon/Star" at bounding box center [514, 60] width 20 height 20
click at [513, 58] on icon "Icon/Star" at bounding box center [514, 60] width 20 height 20
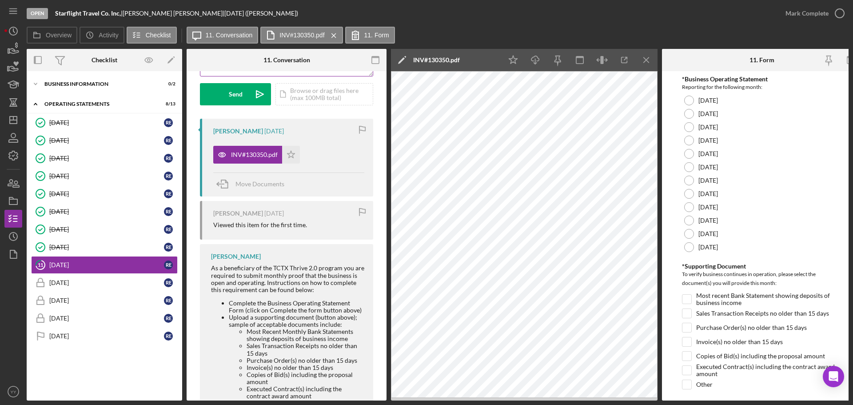
scroll to position [0, 0]
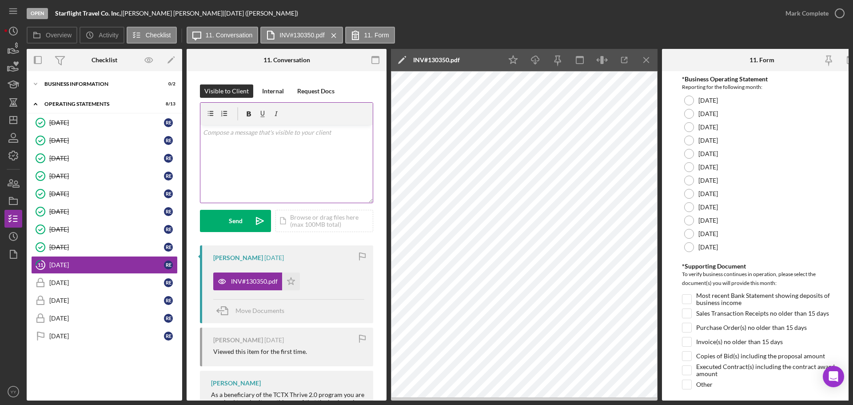
click at [262, 170] on div "v Color teal Color pink Remove color Add row above Add row below Add column bef…" at bounding box center [286, 164] width 172 height 78
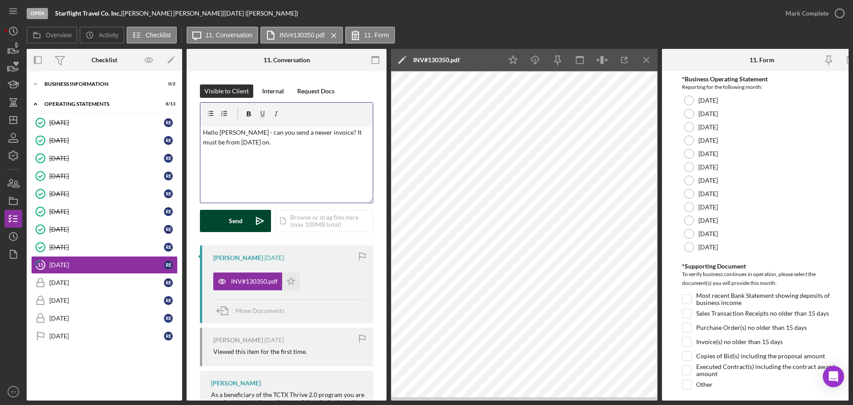
click at [242, 219] on div "Send" at bounding box center [236, 221] width 14 height 22
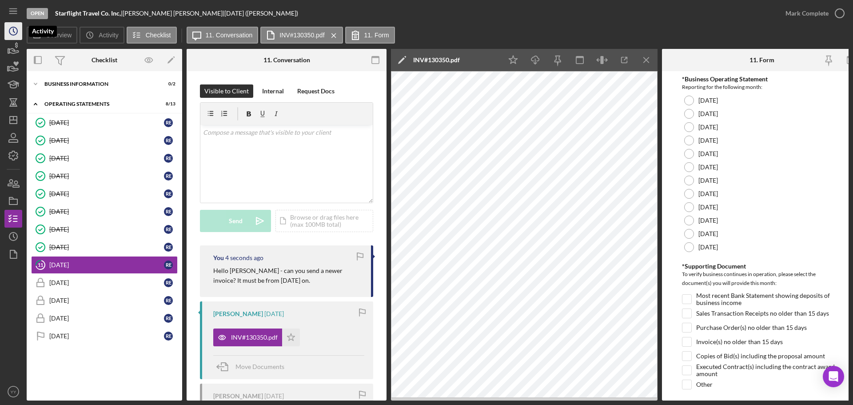
click at [18, 27] on icon "Icon/History" at bounding box center [13, 31] width 22 height 22
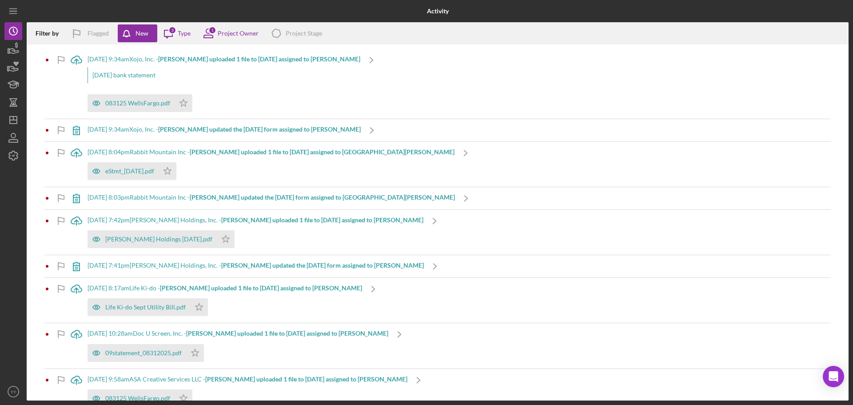
click at [185, 56] on b "[PERSON_NAME] uploaded 1 file to [DATE] assigned to [PERSON_NAME]" at bounding box center [259, 59] width 202 height 8
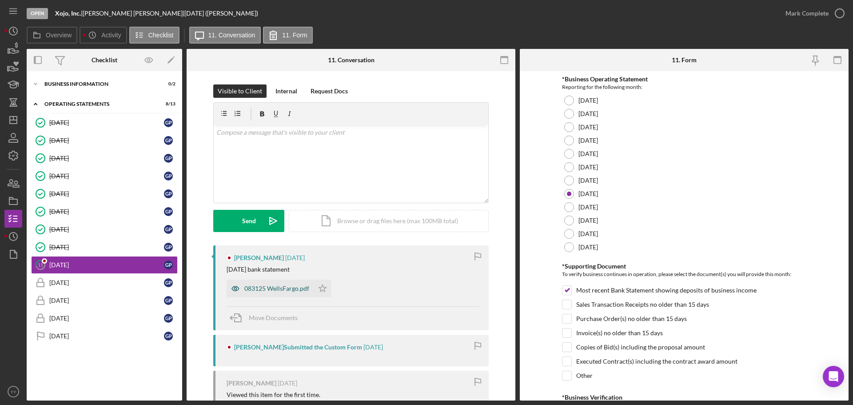
click at [282, 287] on div "083125 WellsFargo.pdf" at bounding box center [276, 288] width 65 height 7
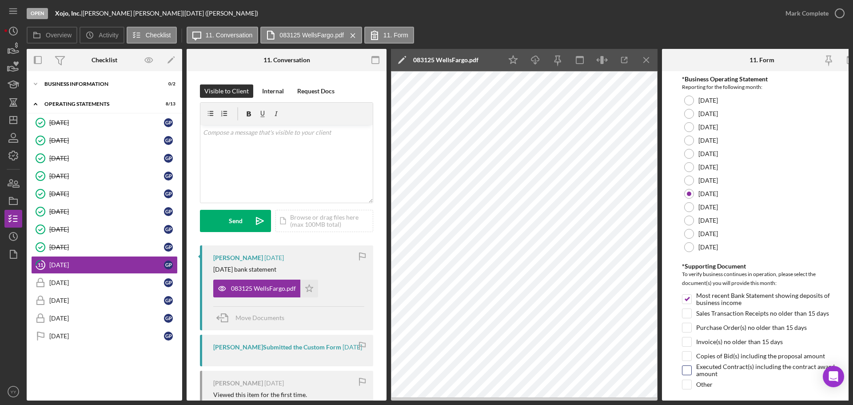
scroll to position [210, 0]
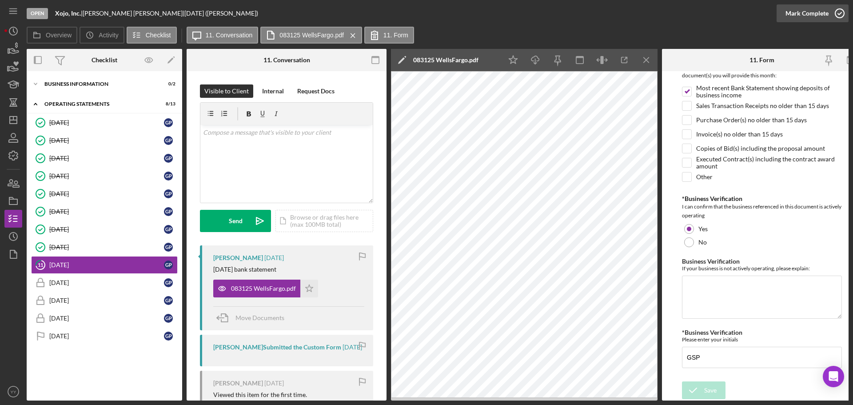
click at [799, 16] on div "Mark Complete" at bounding box center [807, 13] width 43 height 18
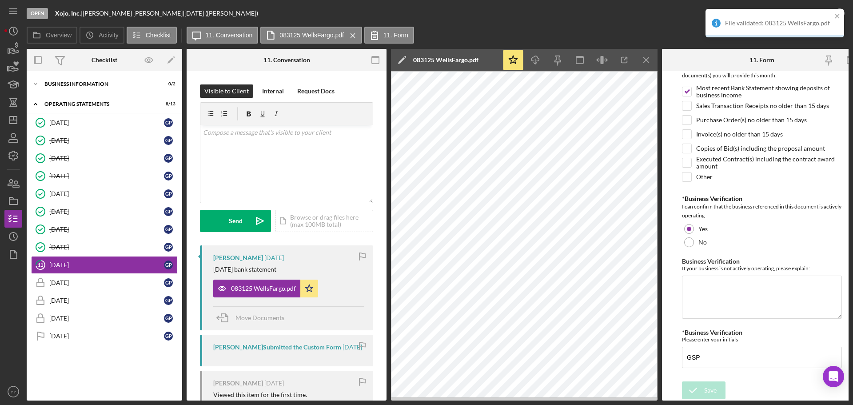
scroll to position [246, 0]
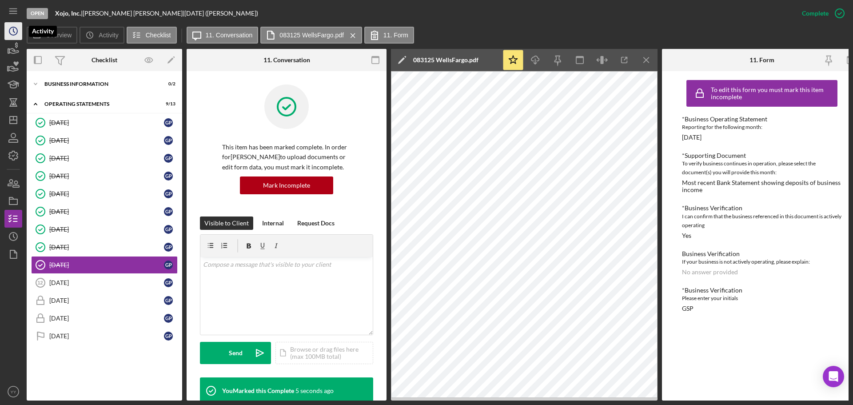
click at [6, 37] on icon "Icon/History" at bounding box center [13, 31] width 22 height 22
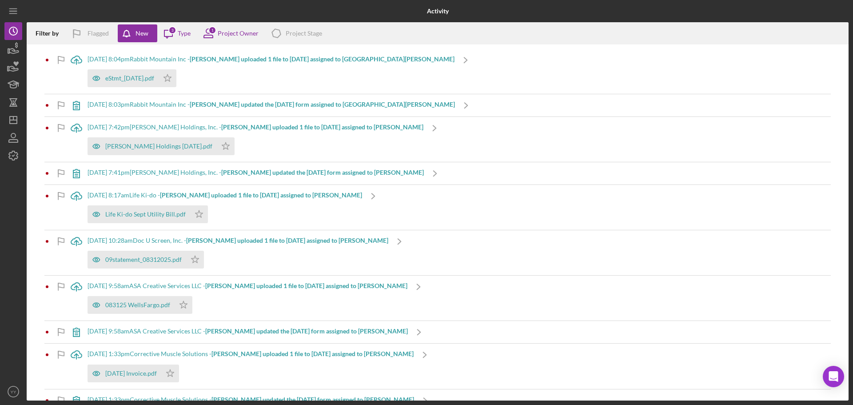
click at [247, 59] on b "[PERSON_NAME] uploaded 1 file to [DATE] assigned to [GEOGRAPHIC_DATA][PERSON_NA…" at bounding box center [322, 59] width 265 height 8
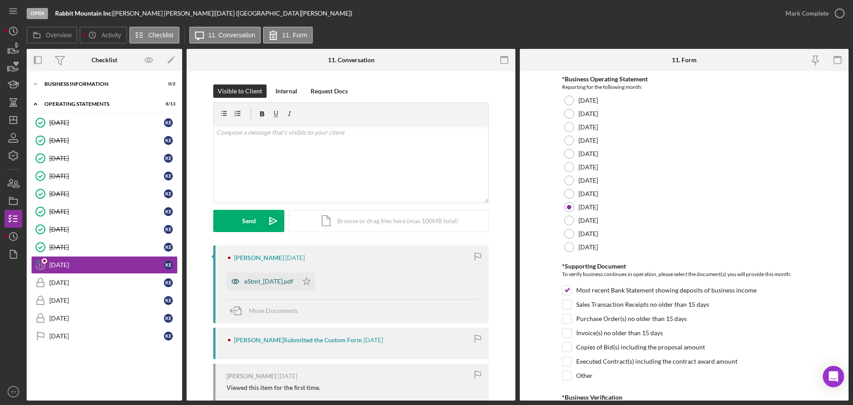
click at [282, 279] on div "eStmt_[DATE].pdf" at bounding box center [268, 281] width 49 height 7
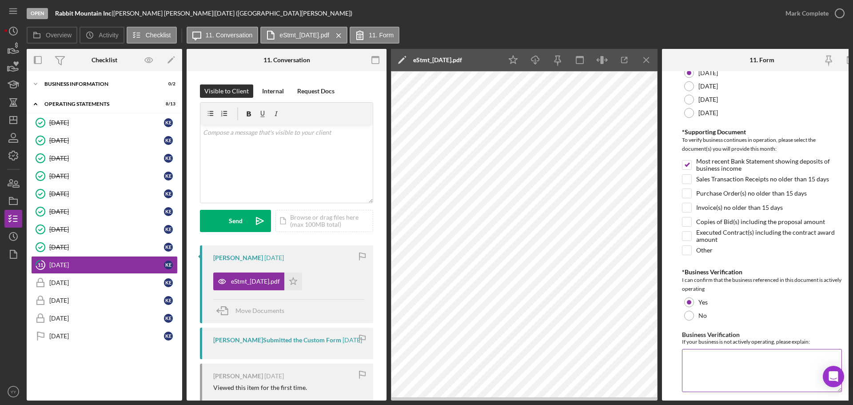
scroll to position [210, 0]
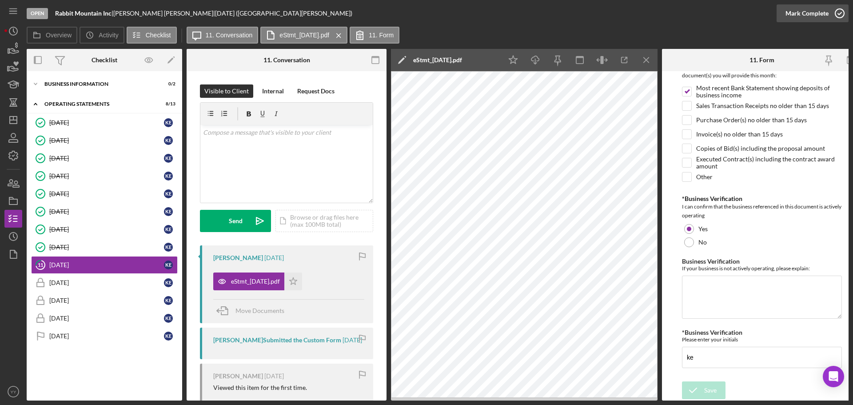
click at [810, 10] on div "Mark Complete" at bounding box center [807, 13] width 43 height 18
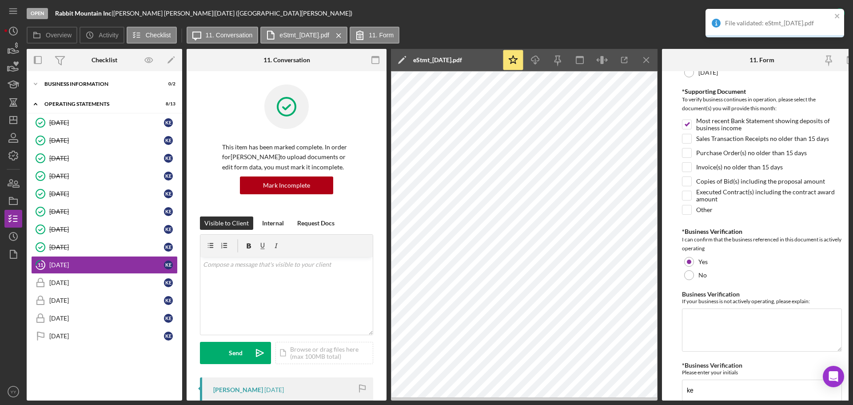
scroll to position [246, 0]
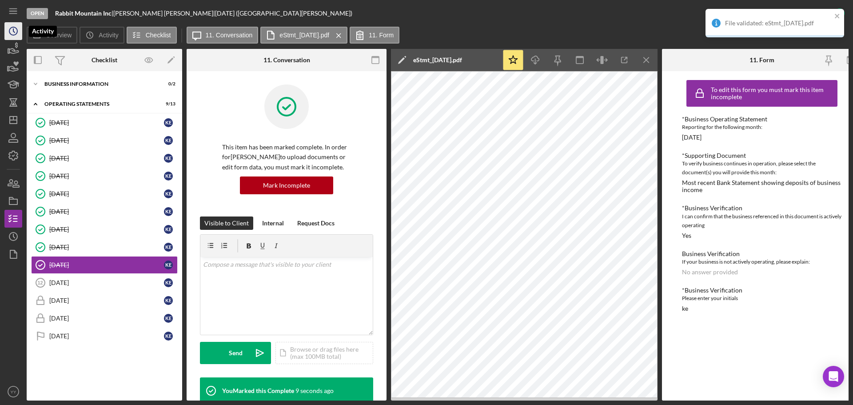
click at [15, 32] on polyline "button" at bounding box center [13, 31] width 1 height 4
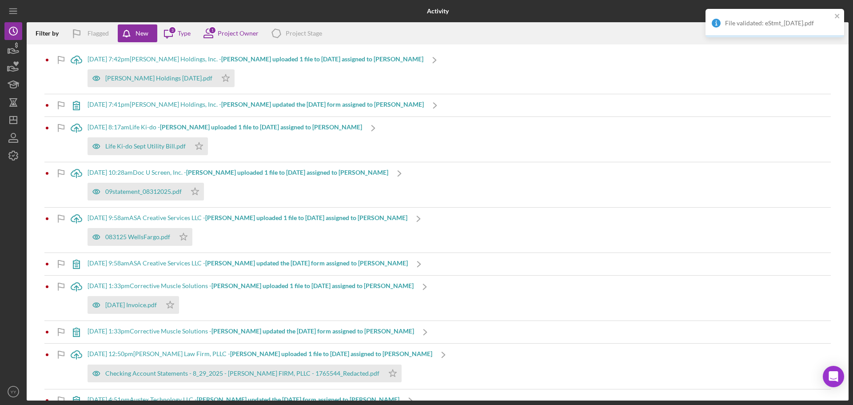
click at [238, 60] on b "[PERSON_NAME] uploaded 1 file to [DATE] assigned to [PERSON_NAME]" at bounding box center [322, 59] width 202 height 8
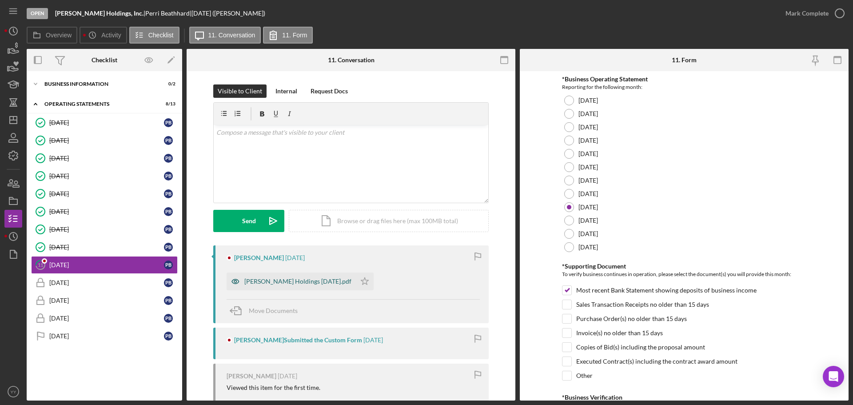
click at [297, 281] on div "[PERSON_NAME] Holdings [DATE].pdf" at bounding box center [297, 281] width 107 height 7
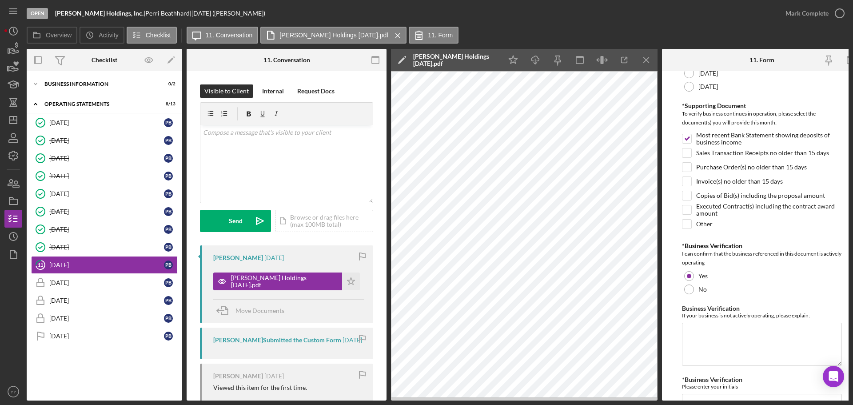
scroll to position [210, 0]
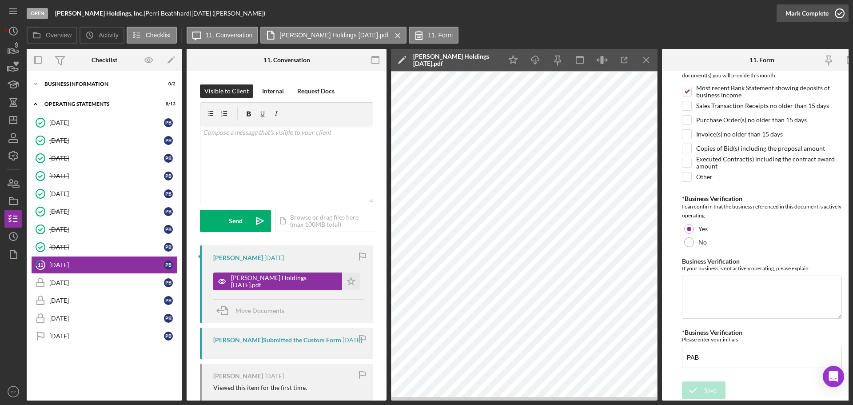
click at [796, 16] on div "Mark Complete" at bounding box center [807, 13] width 43 height 18
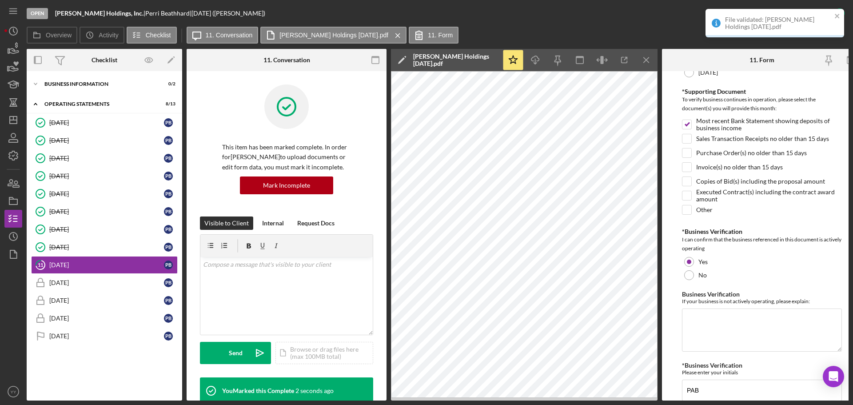
scroll to position [246, 0]
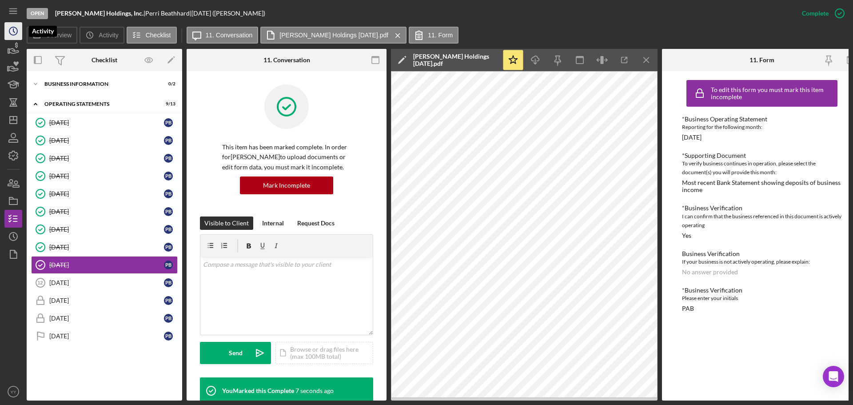
click at [12, 35] on circle "button" at bounding box center [13, 31] width 8 height 8
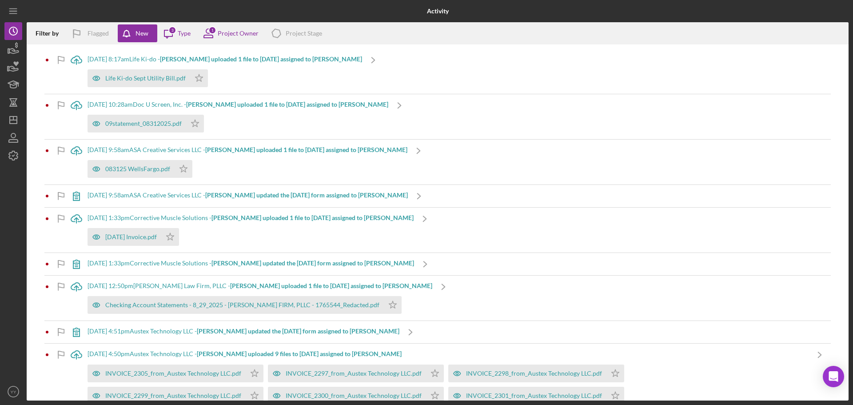
click at [232, 58] on b "[PERSON_NAME] uploaded 1 file to [DATE] assigned to [PERSON_NAME]" at bounding box center [261, 59] width 202 height 8
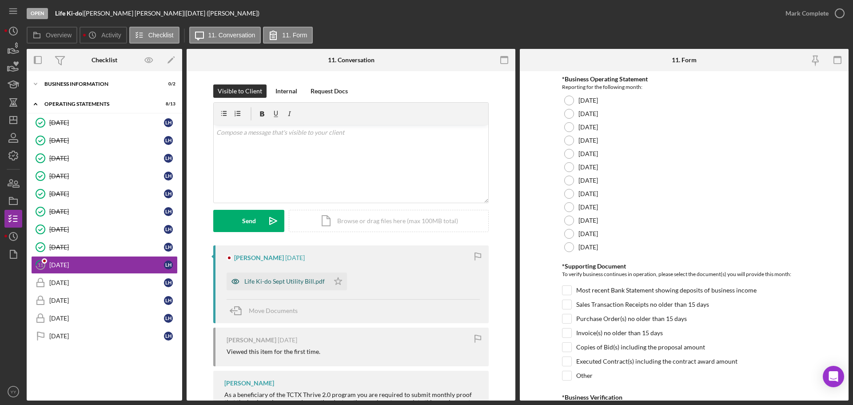
click at [285, 279] on div "Life Ki-do Sept Utility Bill.pdf" at bounding box center [284, 281] width 80 height 7
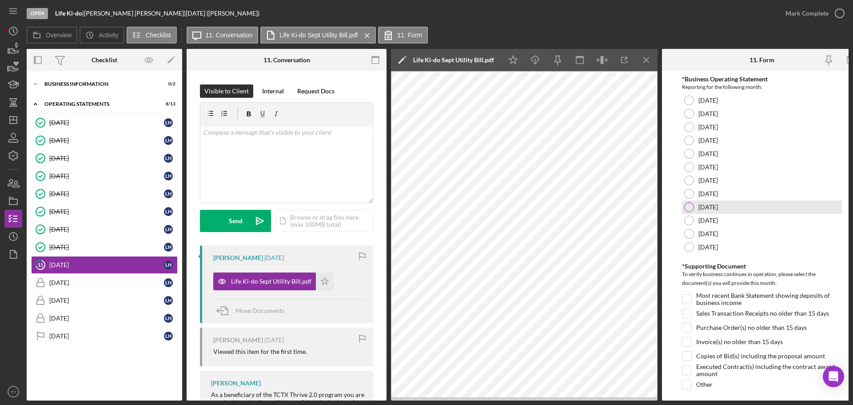
click at [691, 206] on div at bounding box center [689, 207] width 10 height 10
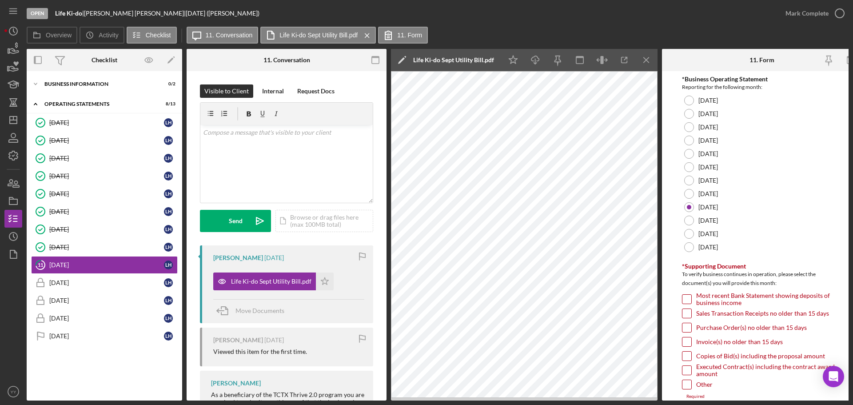
click at [686, 346] on input "Invoice(s) no older than 15 days" at bounding box center [687, 341] width 9 height 9
checkbox input "true"
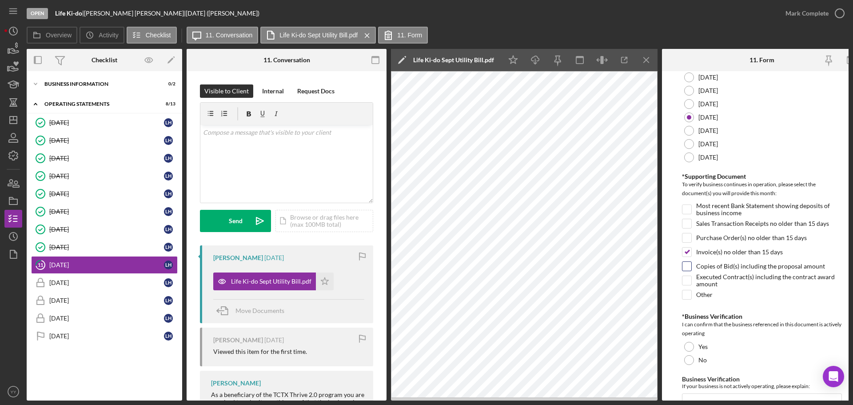
scroll to position [178, 0]
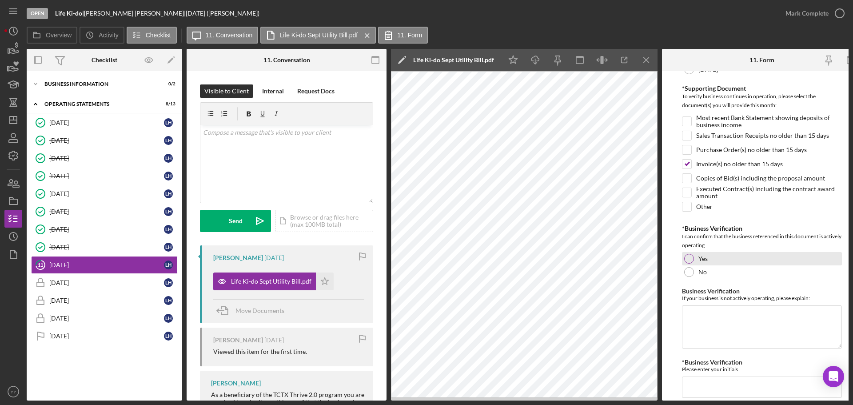
click at [686, 255] on div at bounding box center [689, 259] width 10 height 10
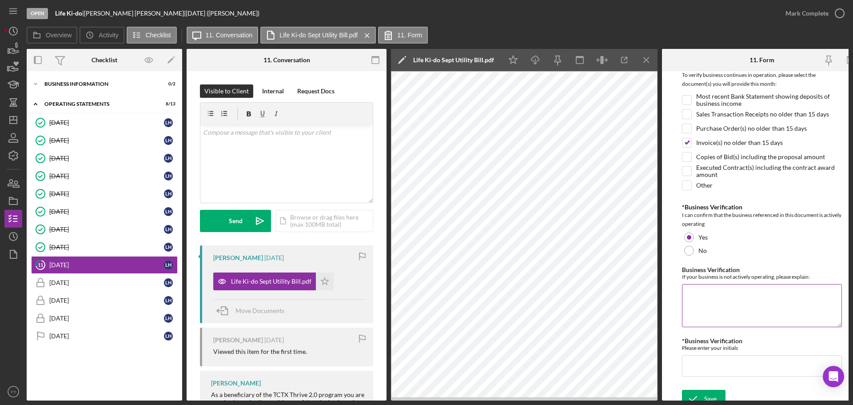
scroll to position [210, 0]
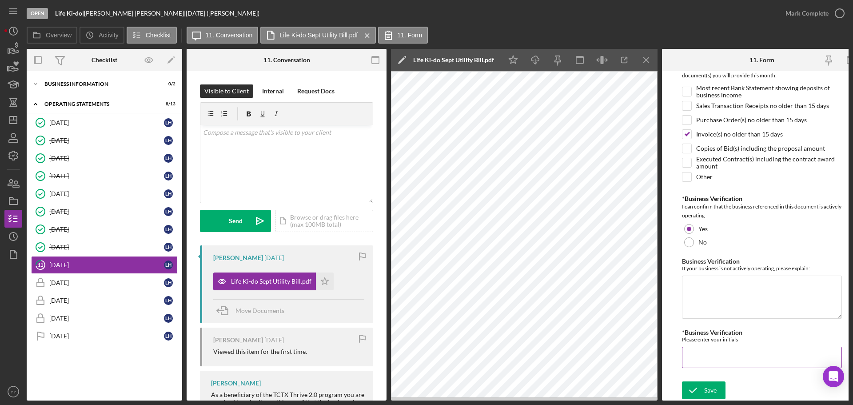
click at [721, 355] on input "*Business Verification" at bounding box center [762, 357] width 160 height 21
type input "LH"
click at [690, 387] on icon "submit" at bounding box center [693, 390] width 22 height 22
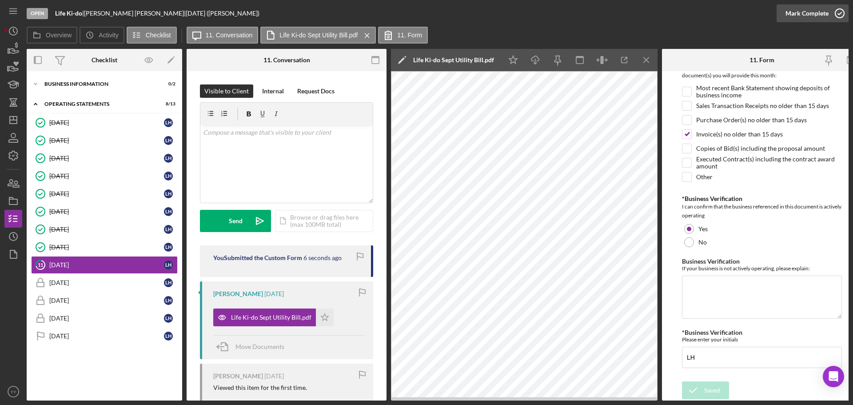
click at [836, 12] on icon "button" at bounding box center [840, 13] width 22 height 22
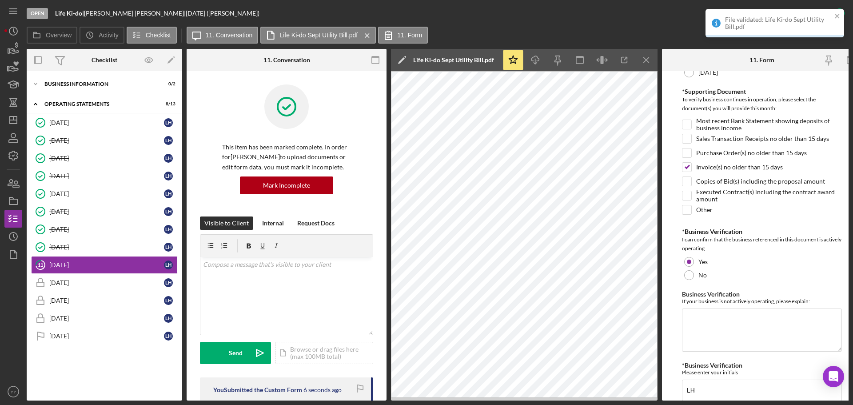
scroll to position [246, 0]
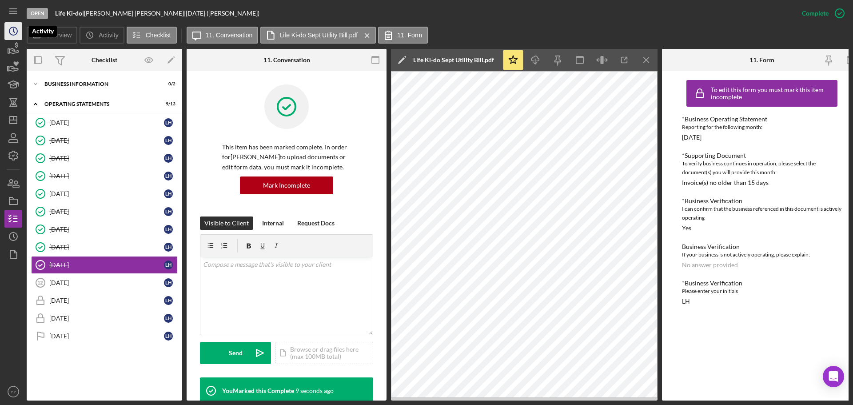
click at [14, 28] on icon "Icon/History" at bounding box center [13, 31] width 22 height 22
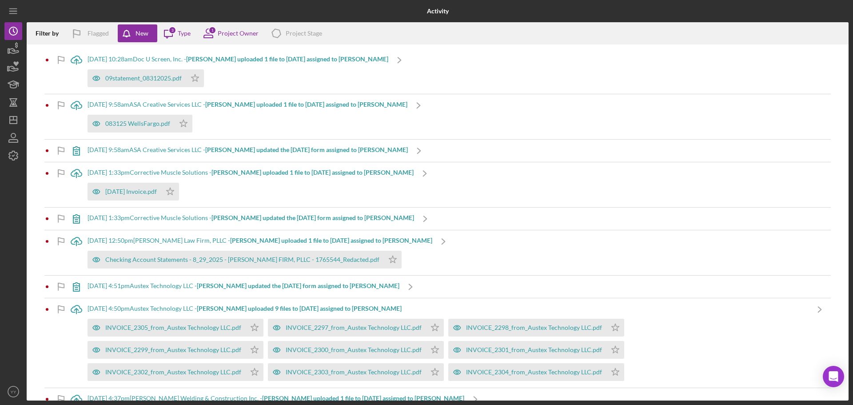
click at [216, 60] on b "[PERSON_NAME] uploaded 1 file to [DATE] assigned to [PERSON_NAME]" at bounding box center [287, 59] width 202 height 8
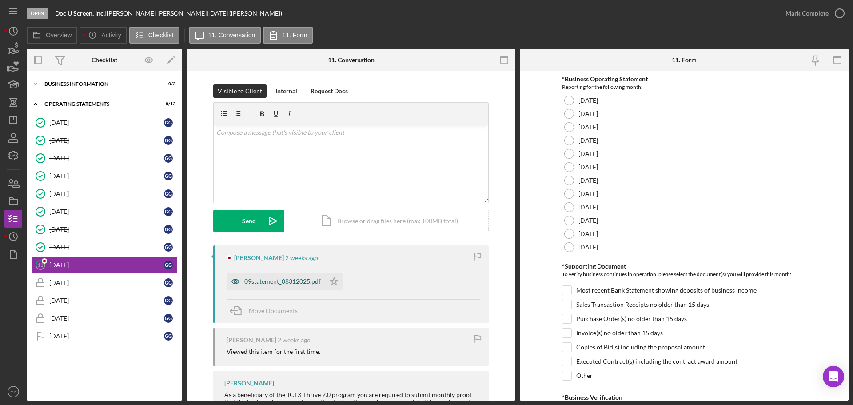
click at [268, 286] on div "09statement_08312025.pdf" at bounding box center [276, 281] width 99 height 18
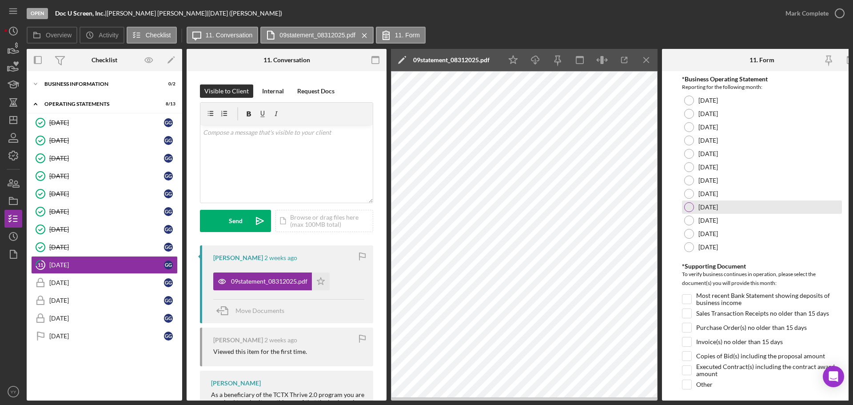
click at [688, 207] on div at bounding box center [689, 207] width 10 height 10
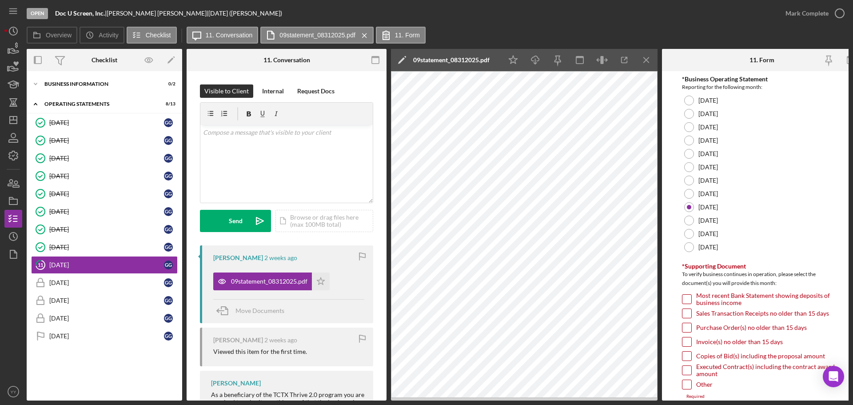
click at [685, 297] on input "Most recent Bank Statement showing deposits of business income" at bounding box center [687, 299] width 9 height 9
checkbox input "true"
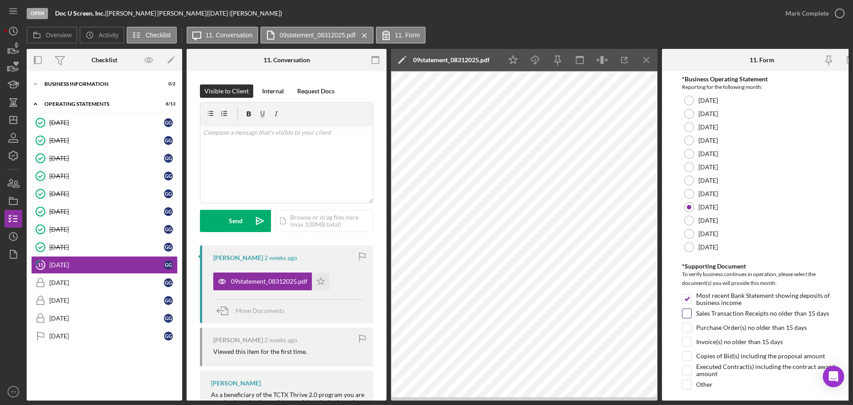
scroll to position [210, 0]
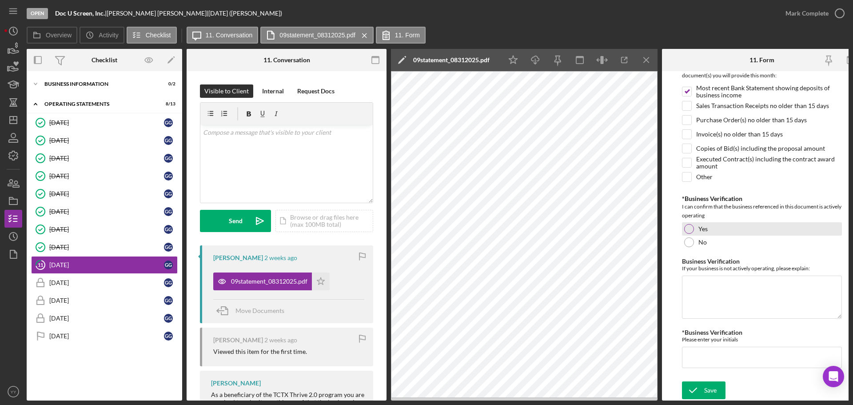
click at [685, 222] on div "Yes" at bounding box center [762, 228] width 160 height 13
click at [721, 358] on input "*Business Verification" at bounding box center [762, 357] width 160 height 21
type input "GG"
click at [702, 384] on icon "submit" at bounding box center [693, 390] width 22 height 22
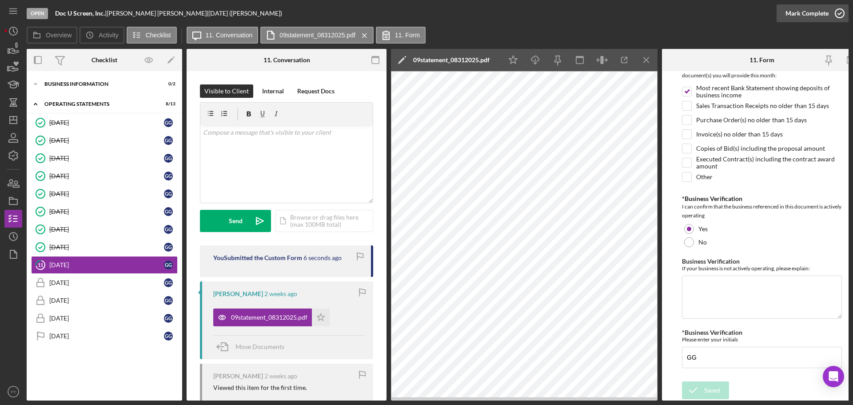
click at [810, 13] on div "Mark Complete" at bounding box center [807, 13] width 43 height 18
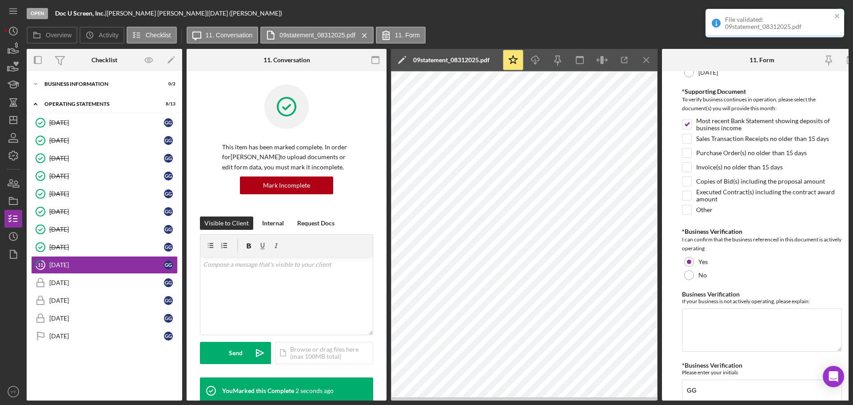
scroll to position [246, 0]
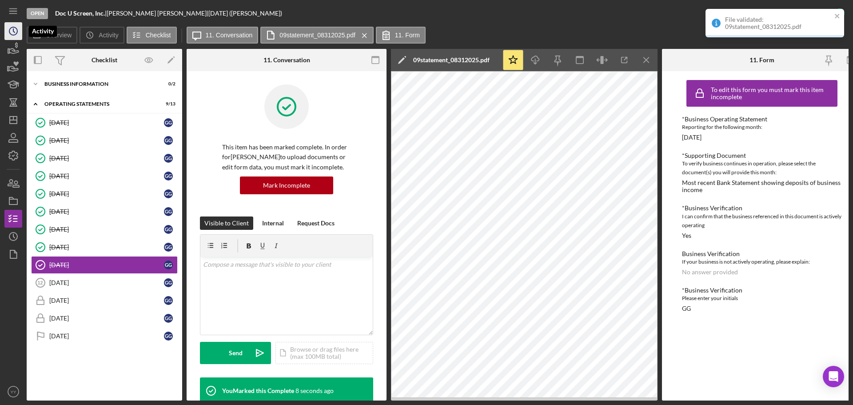
click at [13, 28] on circle "button" at bounding box center [13, 31] width 8 height 8
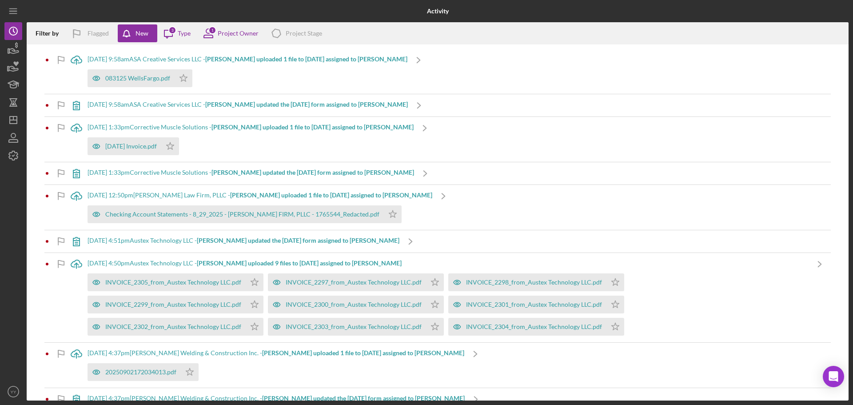
click at [237, 60] on b "[PERSON_NAME] uploaded 1 file to [DATE] assigned to [PERSON_NAME]" at bounding box center [306, 59] width 202 height 8
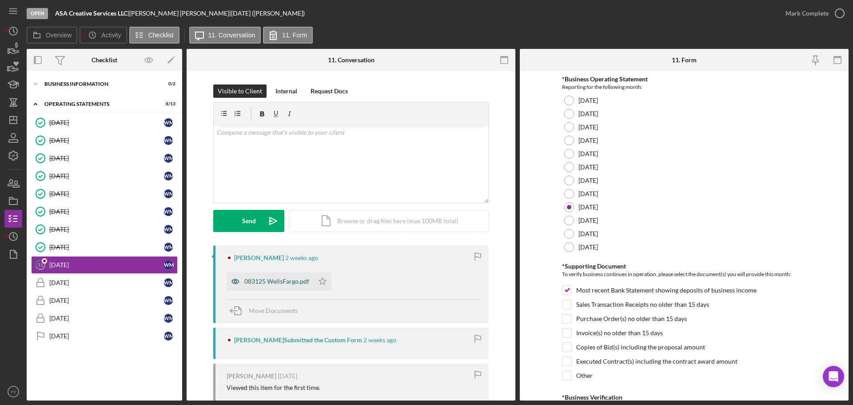
click at [285, 277] on div "083125 WellsFargo.pdf" at bounding box center [270, 281] width 87 height 18
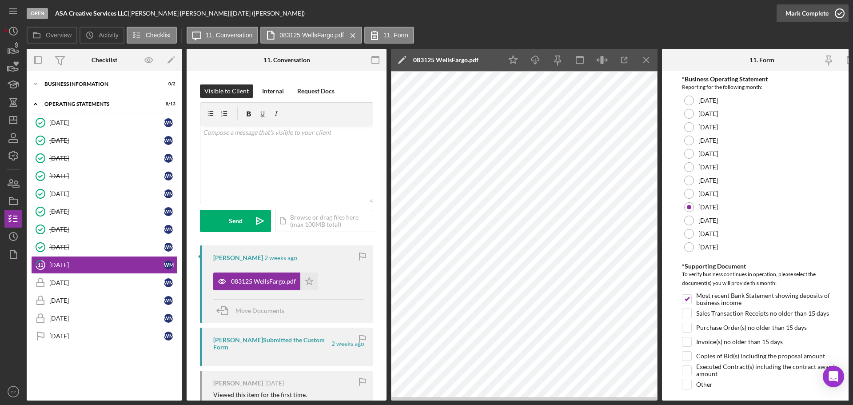
click at [795, 13] on div "Mark Complete" at bounding box center [807, 13] width 43 height 18
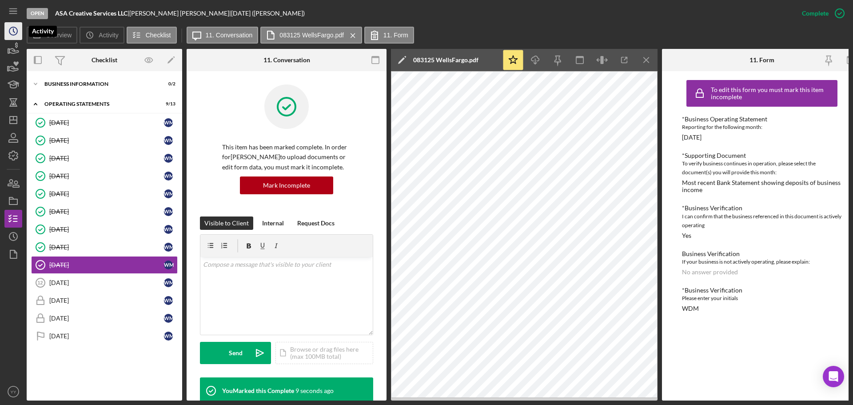
click at [12, 34] on circle "button" at bounding box center [13, 31] width 8 height 8
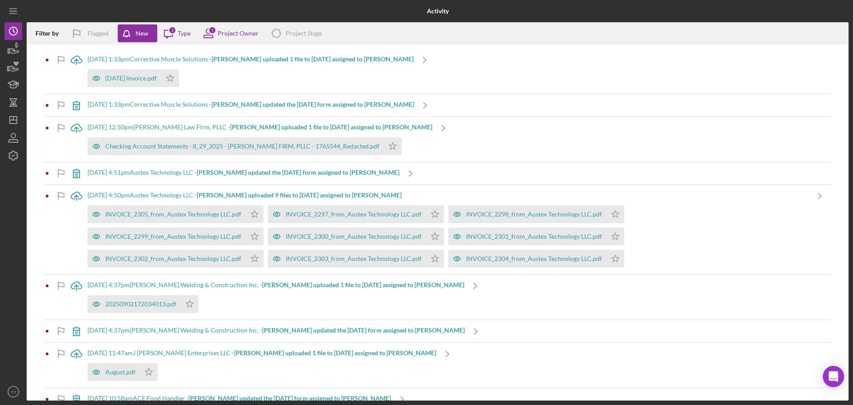
click at [252, 60] on b "[PERSON_NAME] uploaded 1 file to [DATE] assigned to [PERSON_NAME]" at bounding box center [313, 59] width 202 height 8
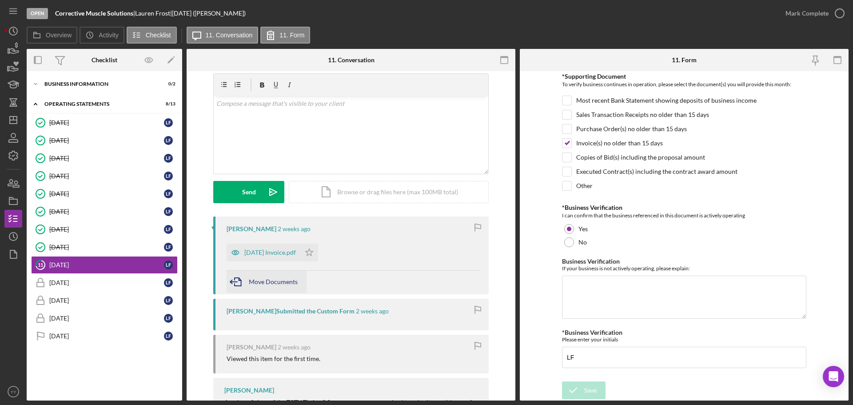
scroll to position [44, 0]
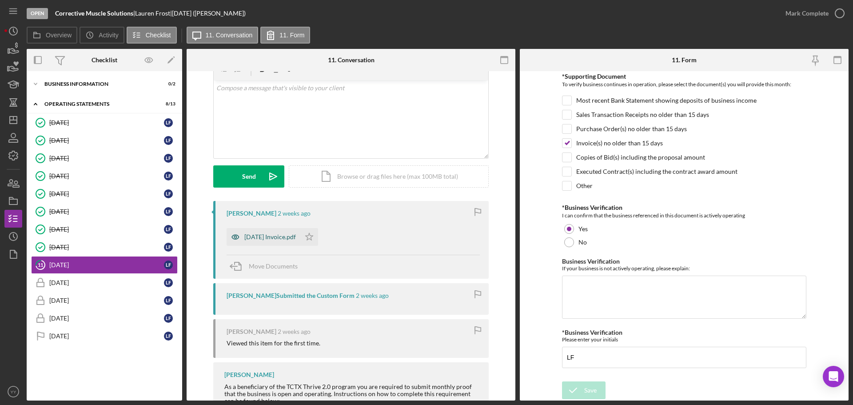
drag, startPoint x: 266, startPoint y: 234, endPoint x: 283, endPoint y: 237, distance: 17.1
click at [266, 234] on div "[DATE] Invoice.pdf" at bounding box center [270, 236] width 52 height 7
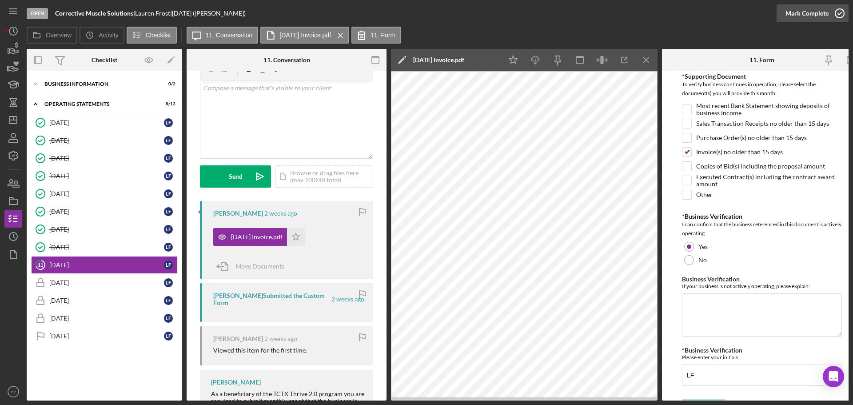
click at [788, 15] on div "Mark Complete" at bounding box center [807, 13] width 43 height 18
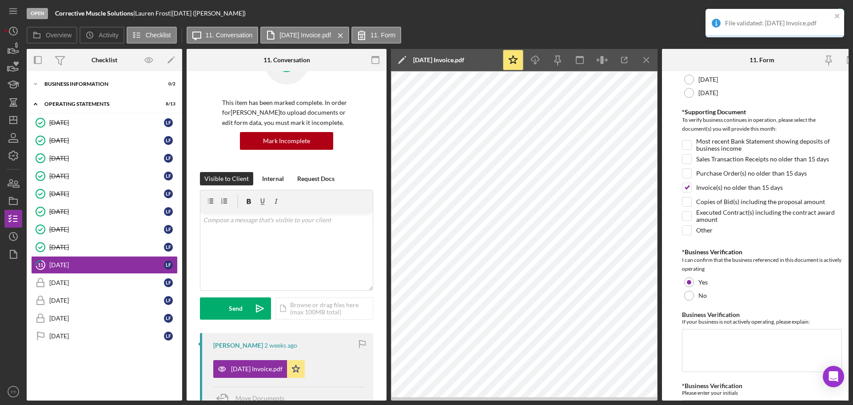
scroll to position [225, 0]
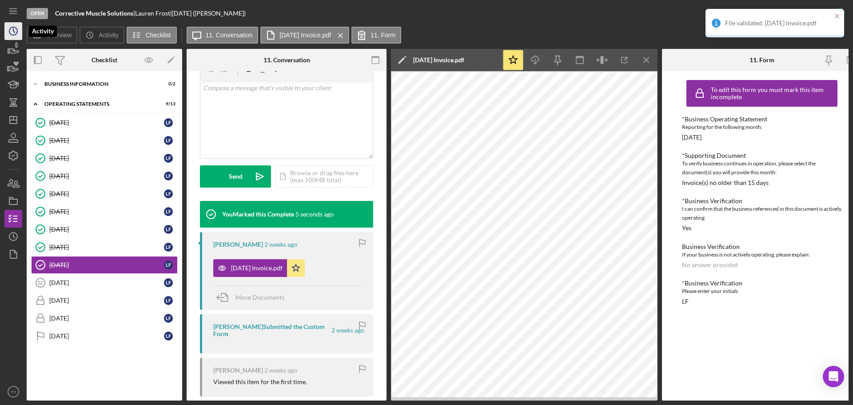
click at [9, 30] on circle "button" at bounding box center [13, 31] width 8 height 8
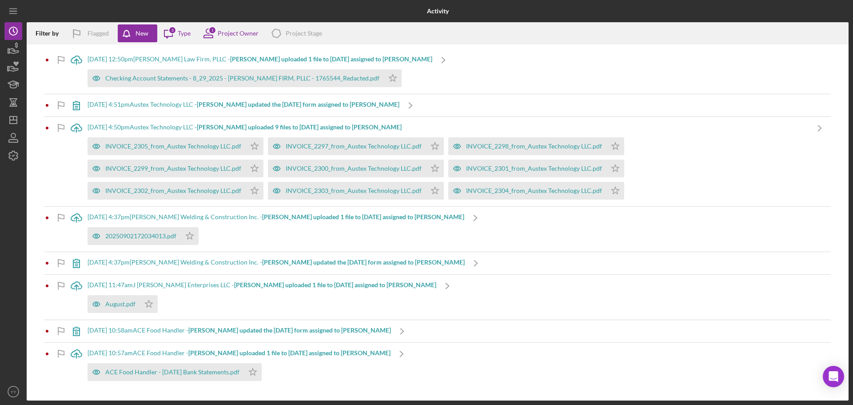
click at [259, 57] on b "[PERSON_NAME] uploaded 1 file to [DATE] assigned to [PERSON_NAME]" at bounding box center [331, 59] width 202 height 8
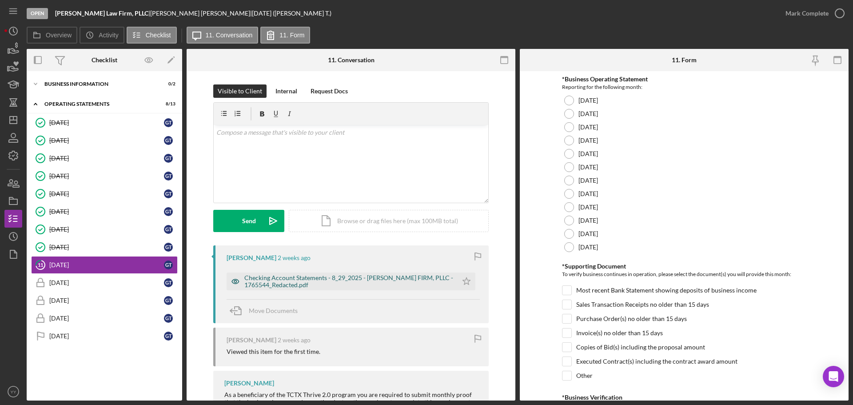
click at [284, 278] on div "Checking Account Statements - 8_29_2025 - [PERSON_NAME] FIRM, PLLC - 1765544_Re…" at bounding box center [348, 281] width 209 height 14
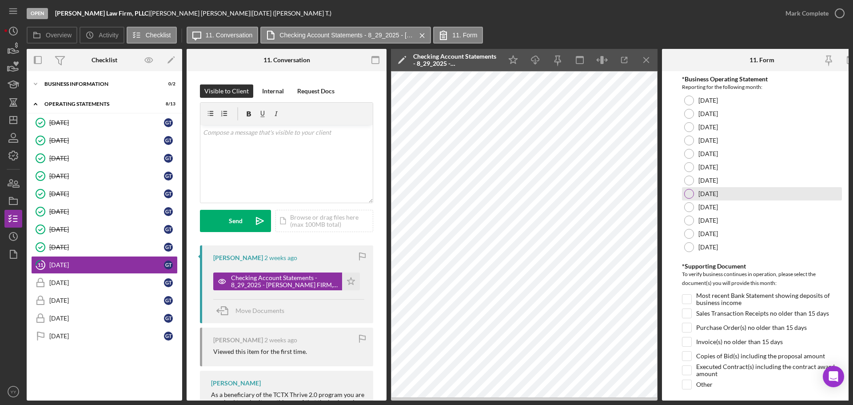
click at [691, 193] on div at bounding box center [689, 194] width 10 height 10
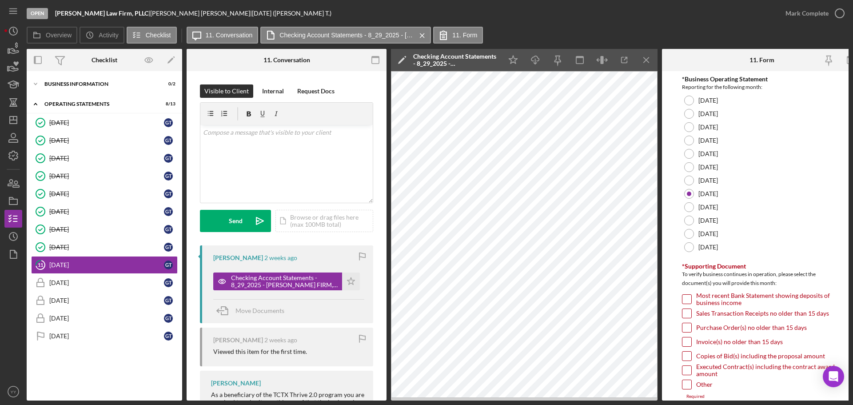
click at [684, 297] on input "Most recent Bank Statement showing deposits of business income" at bounding box center [687, 299] width 9 height 9
checkbox input "true"
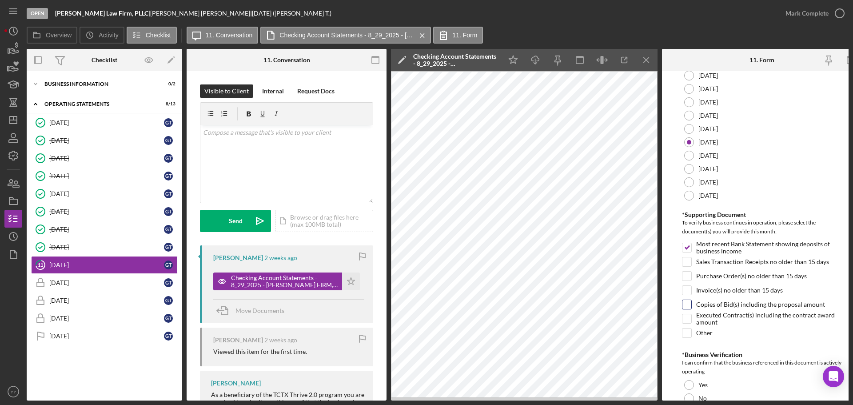
scroll to position [210, 0]
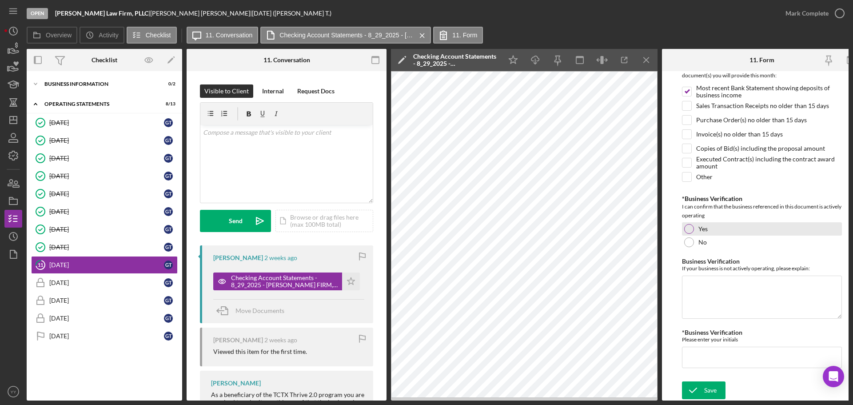
click at [691, 224] on div at bounding box center [689, 229] width 10 height 10
click at [741, 358] on input "*Business Verification" at bounding box center [762, 357] width 160 height 21
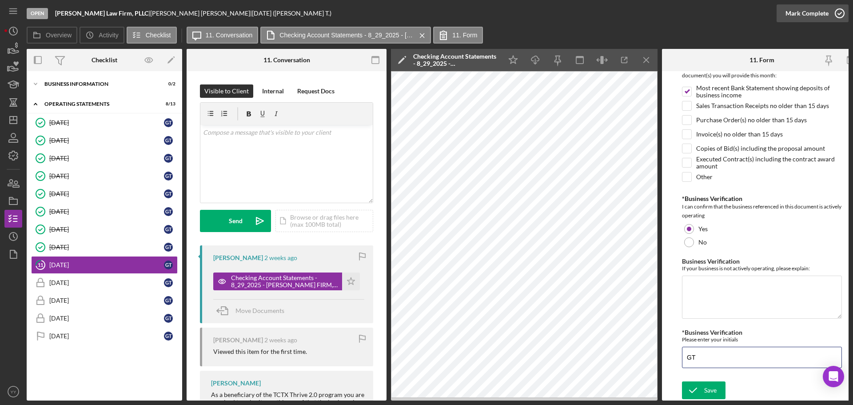
type input "GT"
click at [795, 15] on div "Mark Complete" at bounding box center [807, 13] width 43 height 18
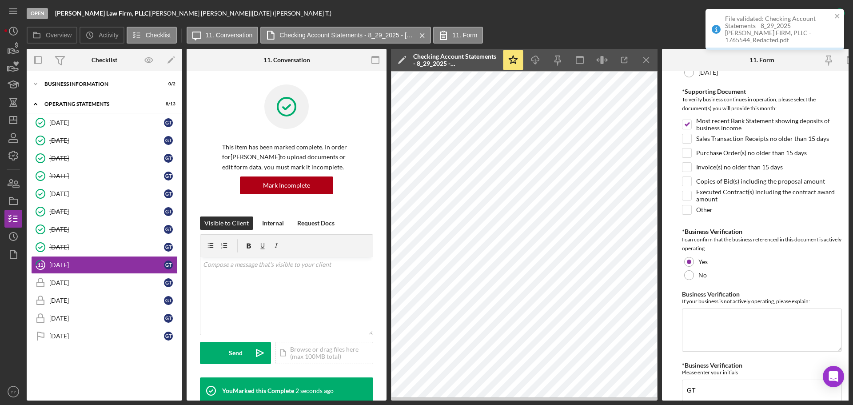
scroll to position [246, 0]
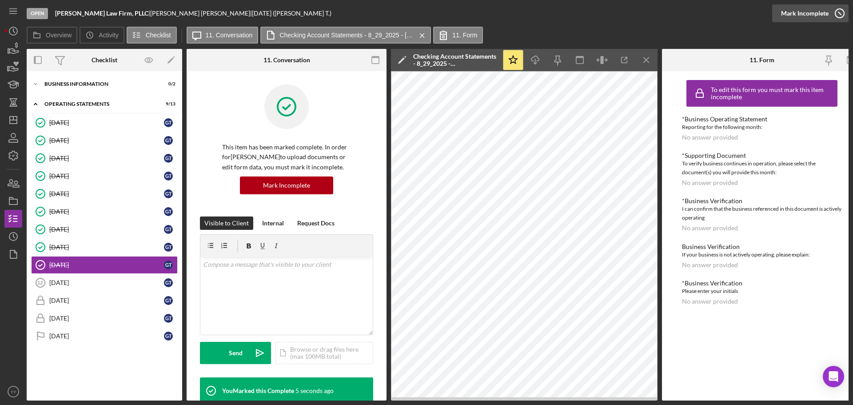
click at [825, 13] on div "Mark Incomplete" at bounding box center [805, 13] width 48 height 18
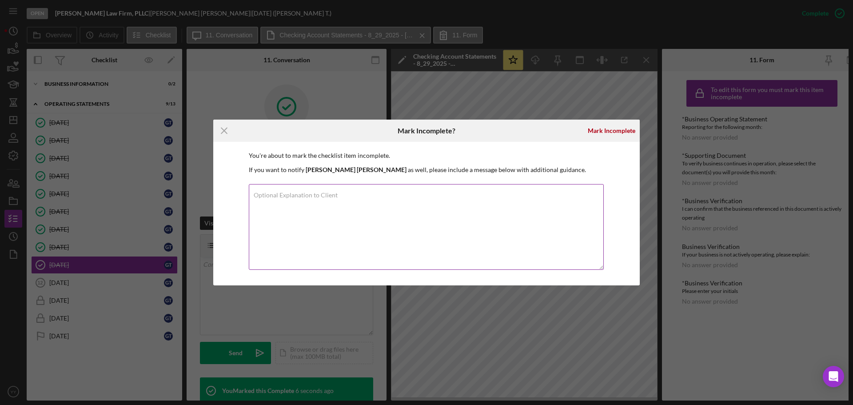
click at [443, 215] on textarea "Optional Explanation to Client" at bounding box center [426, 227] width 355 height 86
type textarea "REDOING FORM"
click at [611, 128] on div "Mark Incomplete" at bounding box center [612, 131] width 48 height 18
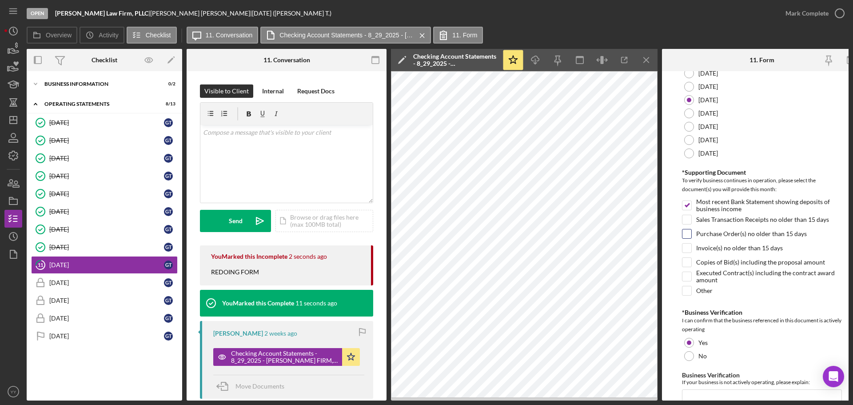
scroll to position [210, 0]
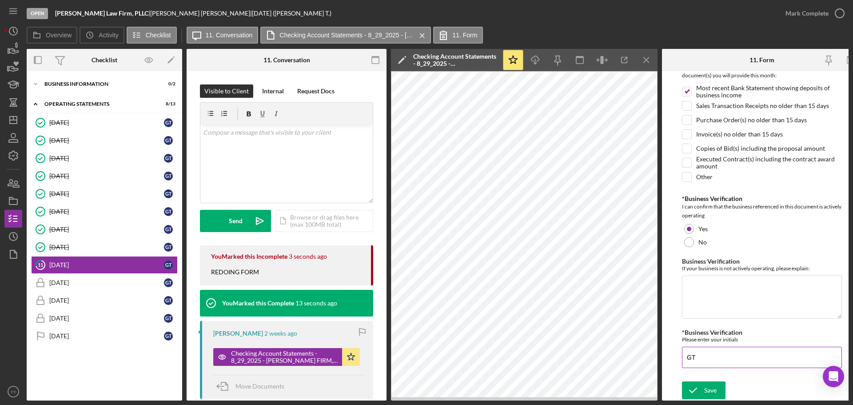
drag, startPoint x: 697, startPoint y: 386, endPoint x: 736, endPoint y: 365, distance: 44.1
click at [698, 386] on icon "submit" at bounding box center [693, 390] width 22 height 22
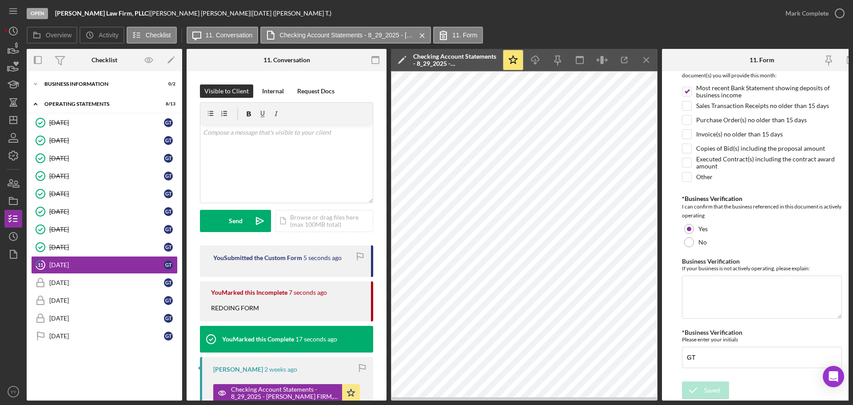
click at [812, 7] on div "Mark Complete" at bounding box center [807, 13] width 43 height 18
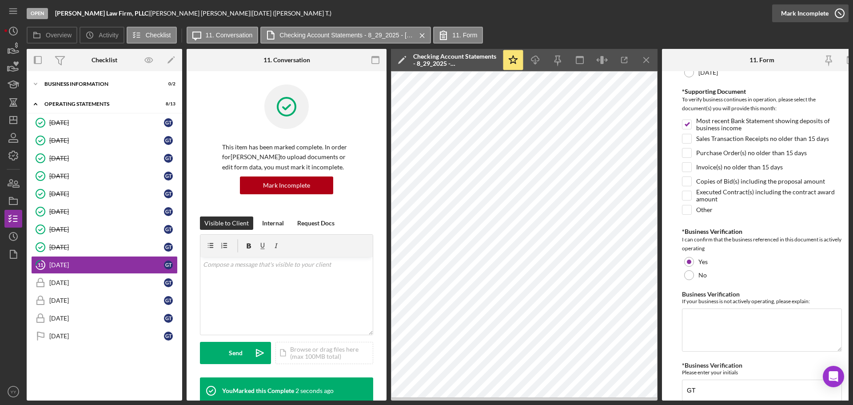
scroll to position [246, 0]
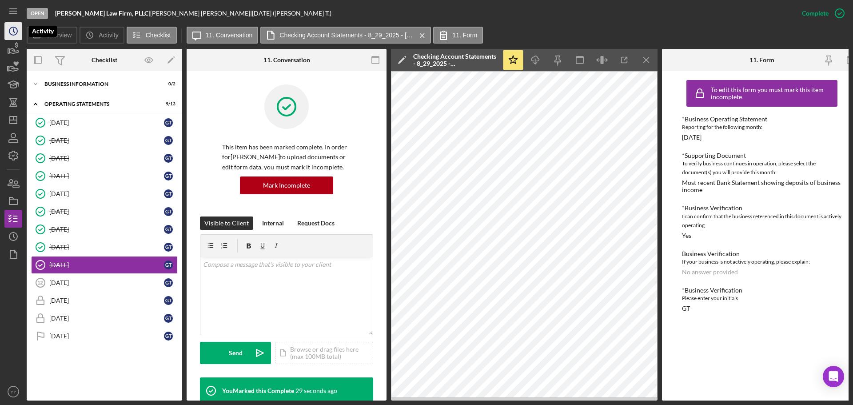
click at [20, 31] on icon "Icon/History" at bounding box center [13, 31] width 22 height 22
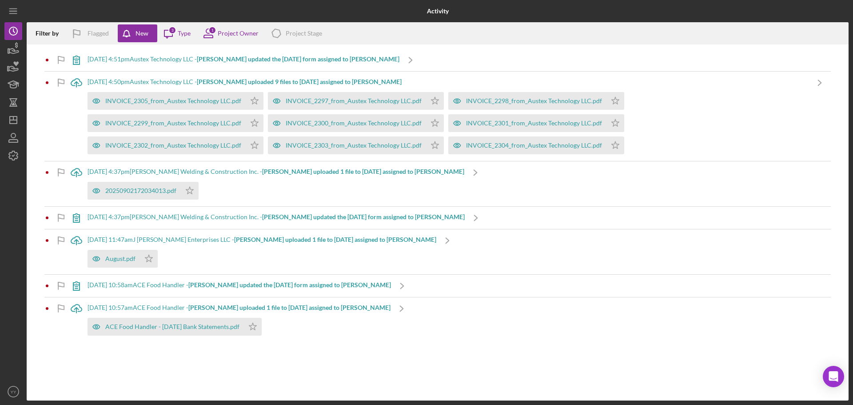
click at [244, 60] on b "[PERSON_NAME] updated the [DATE] form assigned to [PERSON_NAME]" at bounding box center [298, 59] width 203 height 8
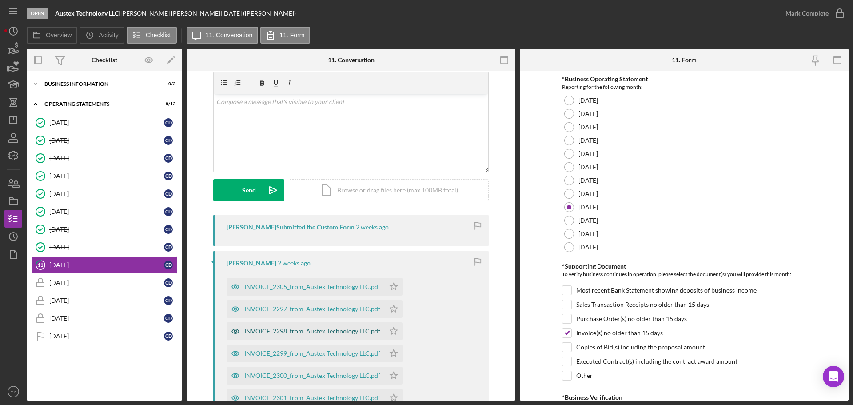
scroll to position [89, 0]
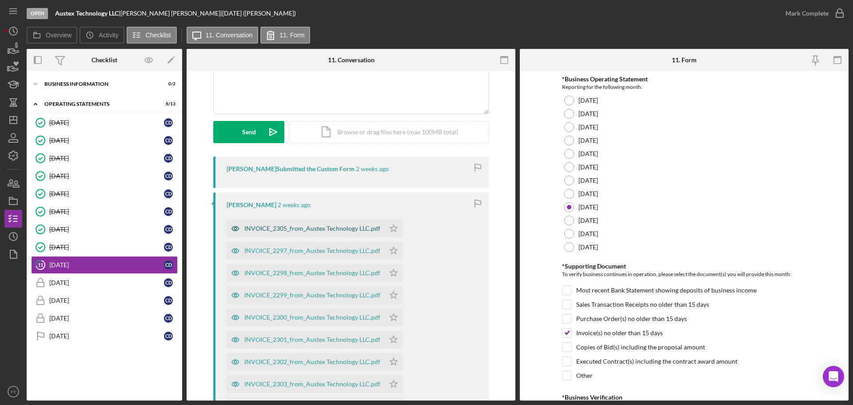
click at [317, 230] on div "INVOICE_2305_from_Austex Technology LLC.pdf" at bounding box center [312, 228] width 136 height 7
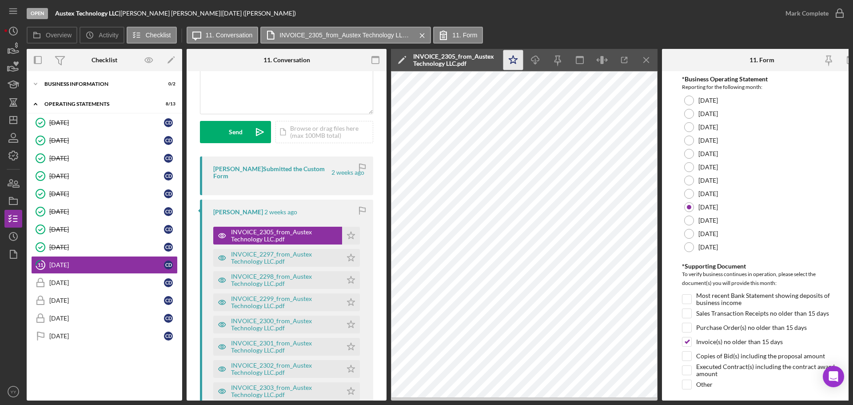
click at [512, 58] on icon "Icon/Star" at bounding box center [514, 60] width 20 height 20
click at [798, 13] on div "Mark Complete" at bounding box center [807, 13] width 43 height 18
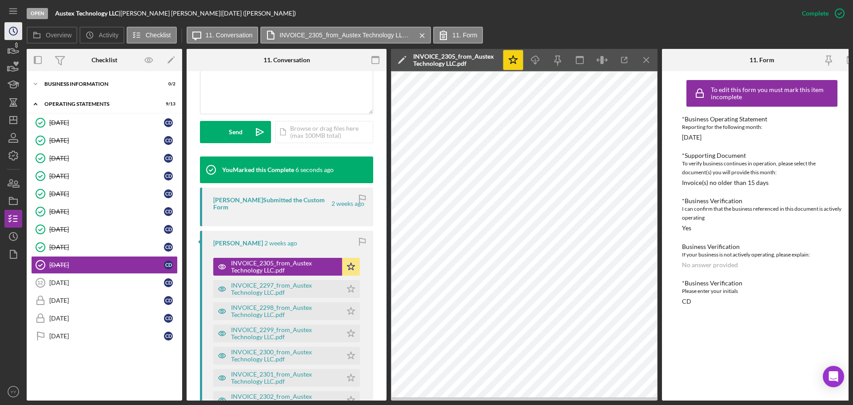
click at [22, 28] on nav "Icon/Menu Icon/Dashboard Dashboard Navigation Divider Mobile Checklist Navigati…" at bounding box center [15, 200] width 22 height 400
click at [17, 28] on icon "Icon/History" at bounding box center [13, 31] width 22 height 22
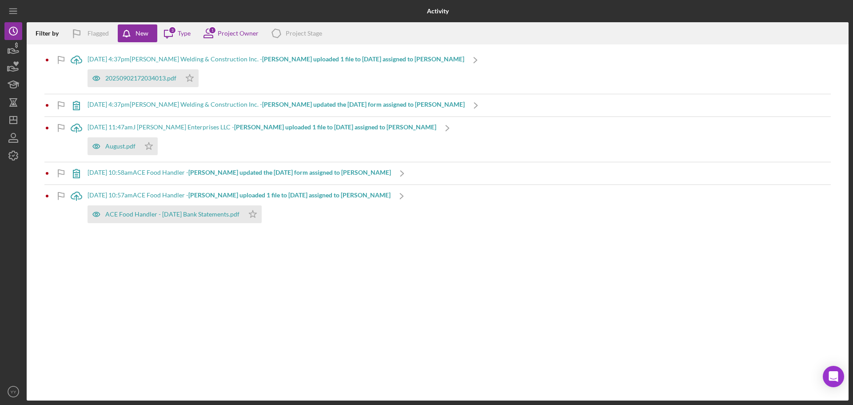
click at [270, 57] on b "[PERSON_NAME] uploaded 1 file to [DATE] assigned to [PERSON_NAME]" at bounding box center [363, 59] width 202 height 8
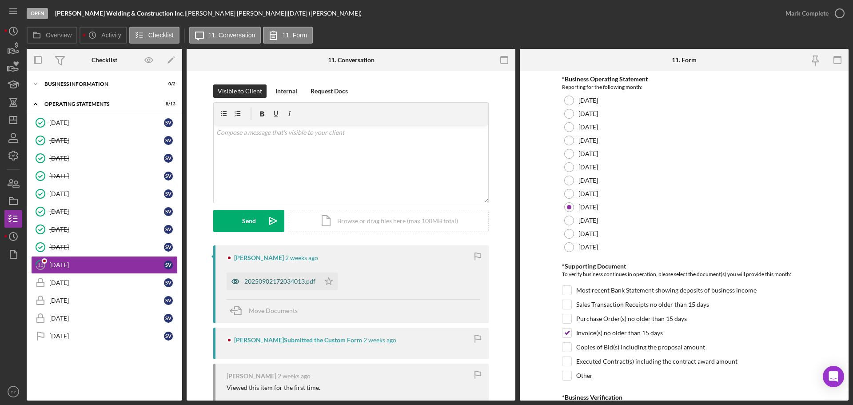
click at [277, 279] on div "20250902172034013.pdf" at bounding box center [279, 281] width 71 height 7
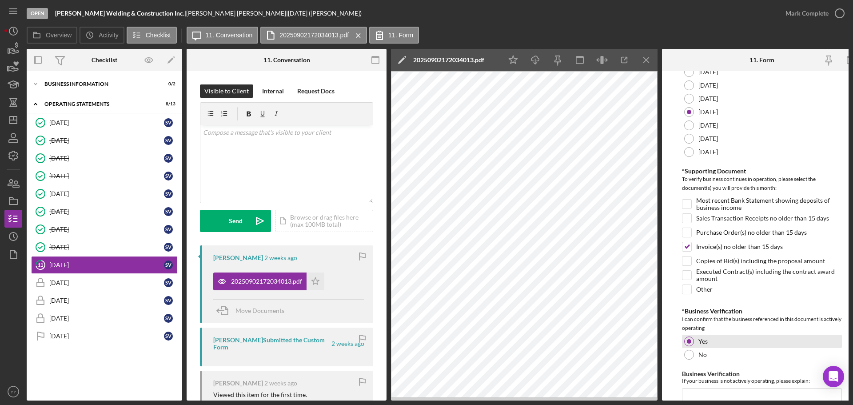
scroll to position [210, 0]
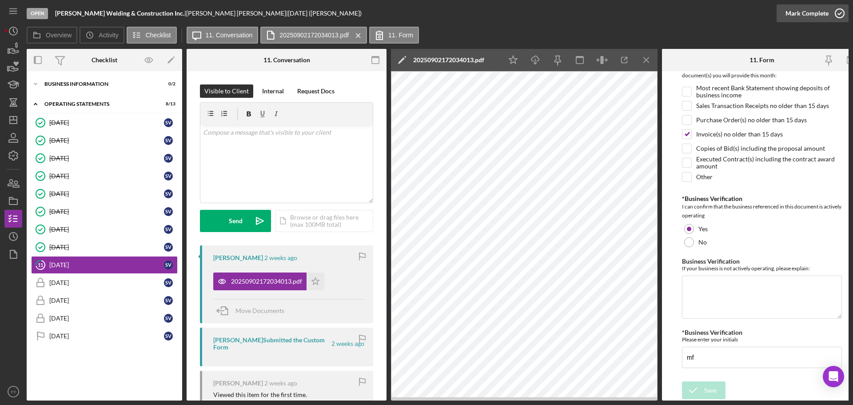
click at [820, 12] on div "Mark Complete" at bounding box center [807, 13] width 43 height 18
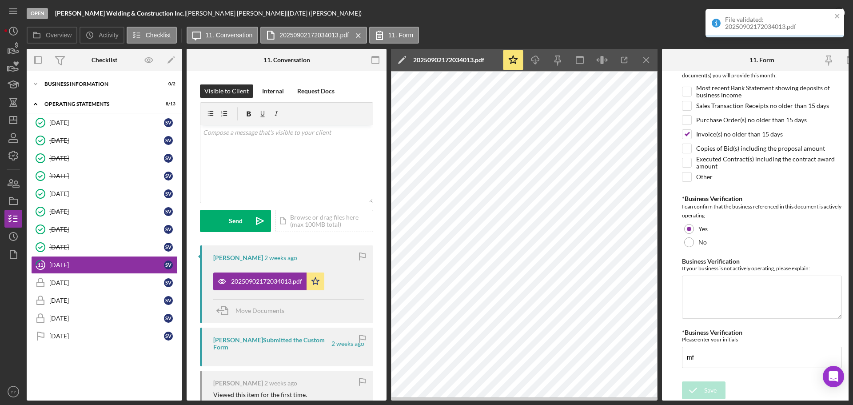
scroll to position [246, 0]
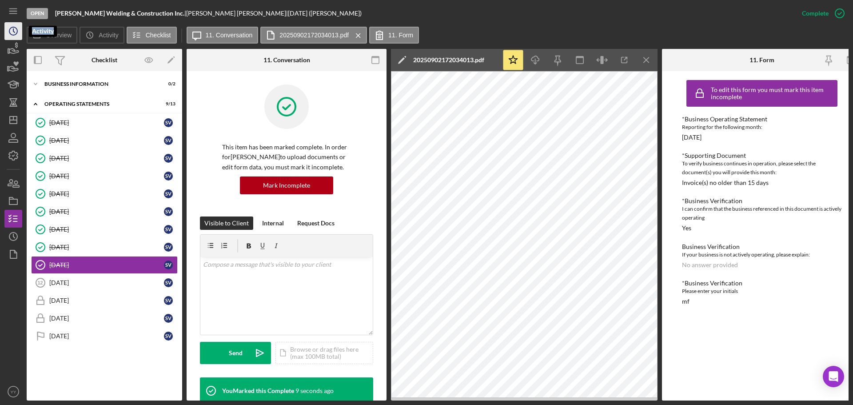
click at [13, 36] on icon "Icon/History" at bounding box center [13, 31] width 22 height 22
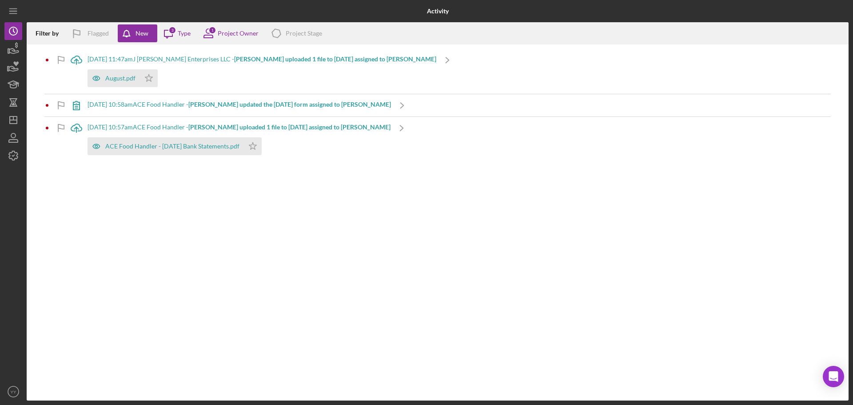
click at [308, 58] on b "[PERSON_NAME] uploaded 1 file to [DATE] assigned to [PERSON_NAME]" at bounding box center [335, 59] width 202 height 8
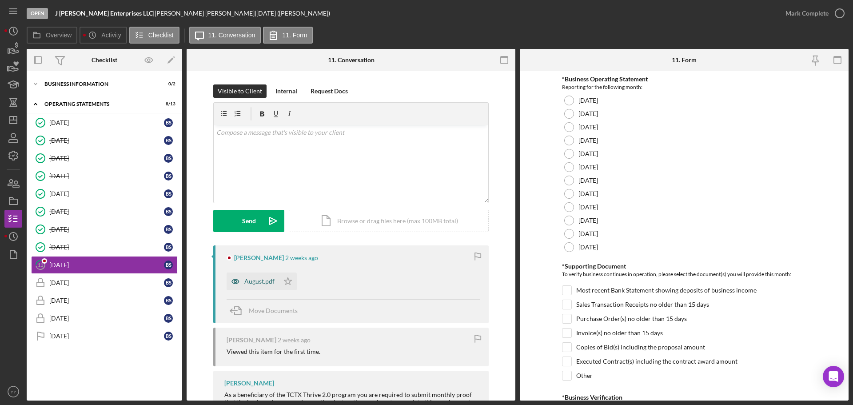
click at [265, 280] on div "August.pdf" at bounding box center [259, 281] width 30 height 7
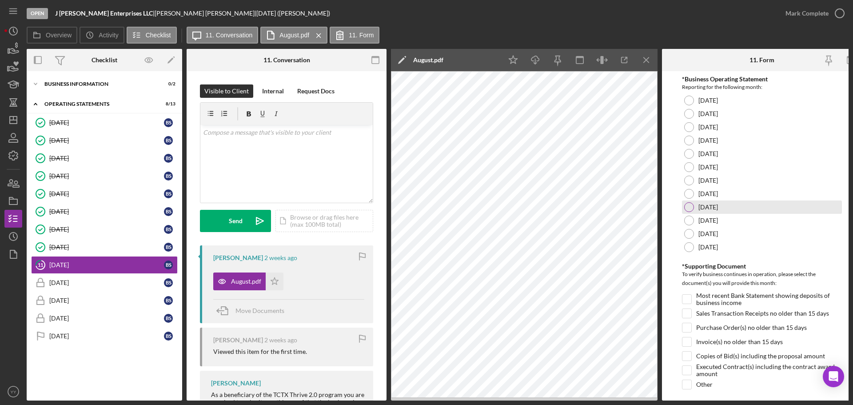
click at [688, 207] on div at bounding box center [689, 207] width 10 height 10
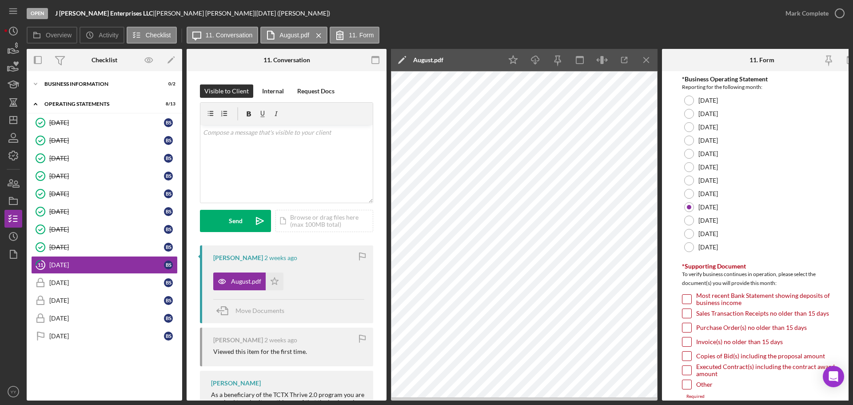
click at [687, 302] on input "Most recent Bank Statement showing deposits of business income" at bounding box center [687, 299] width 9 height 9
checkbox input "true"
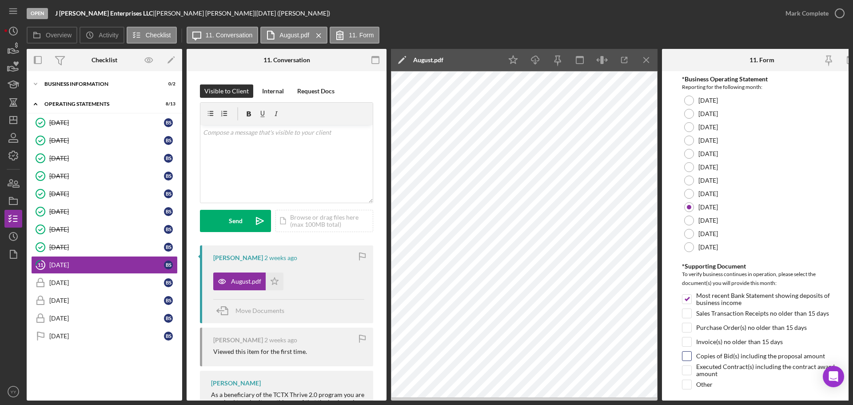
scroll to position [210, 0]
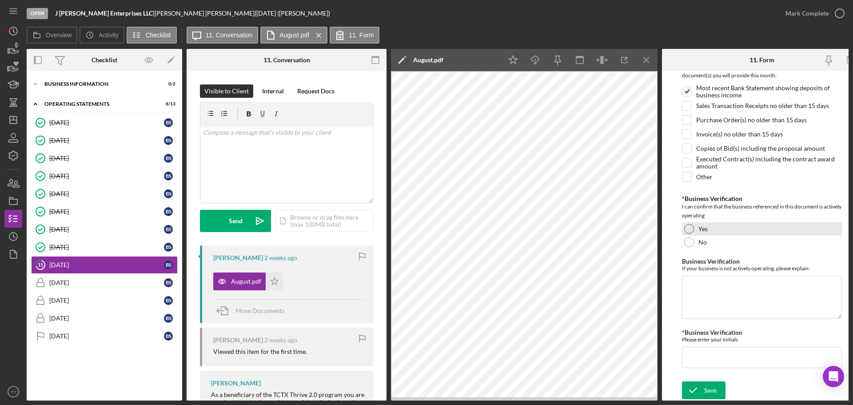
click at [684, 227] on div at bounding box center [689, 229] width 10 height 10
click at [703, 349] on input "*Business Verification" at bounding box center [762, 357] width 160 height 21
type input "BS"
click at [706, 384] on div "Save" at bounding box center [710, 390] width 12 height 18
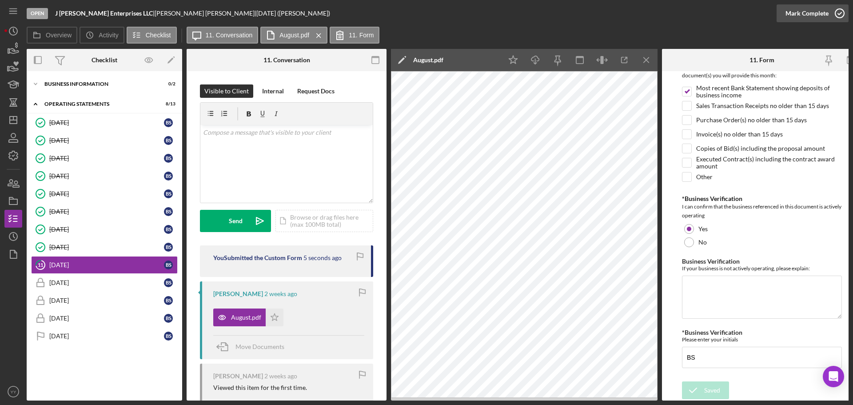
drag, startPoint x: 819, startPoint y: 11, endPoint x: 828, endPoint y: 21, distance: 14.1
click at [819, 11] on div "Mark Complete" at bounding box center [807, 13] width 43 height 18
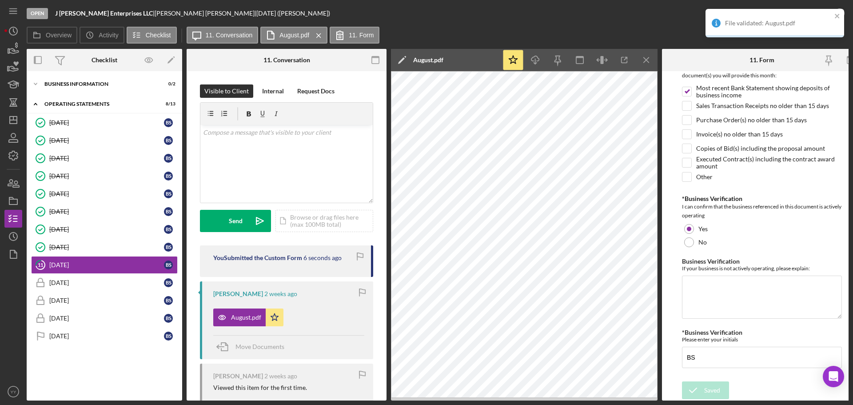
scroll to position [246, 0]
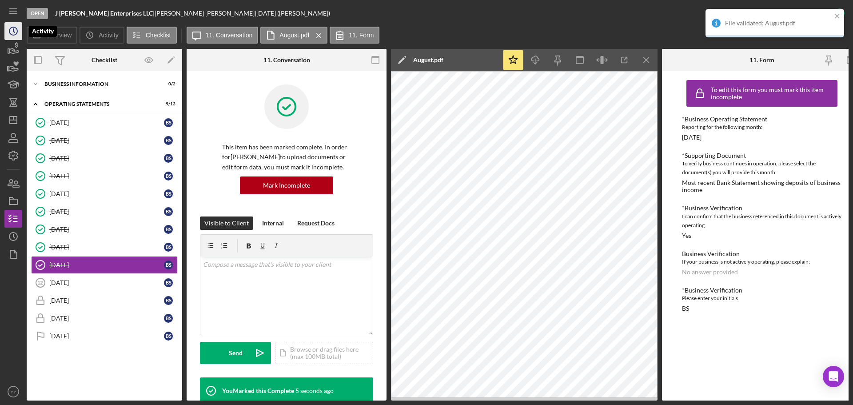
click at [9, 34] on icon "Icon/History" at bounding box center [13, 31] width 22 height 22
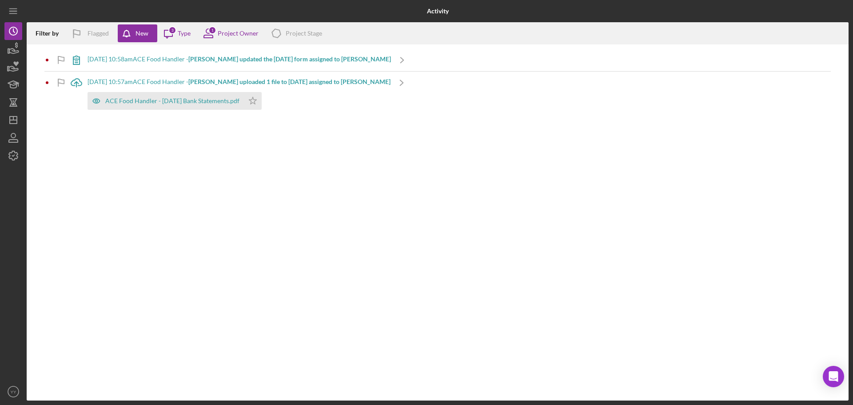
click at [237, 60] on b "[PERSON_NAME] updated the [DATE] form assigned to [PERSON_NAME]" at bounding box center [289, 59] width 203 height 8
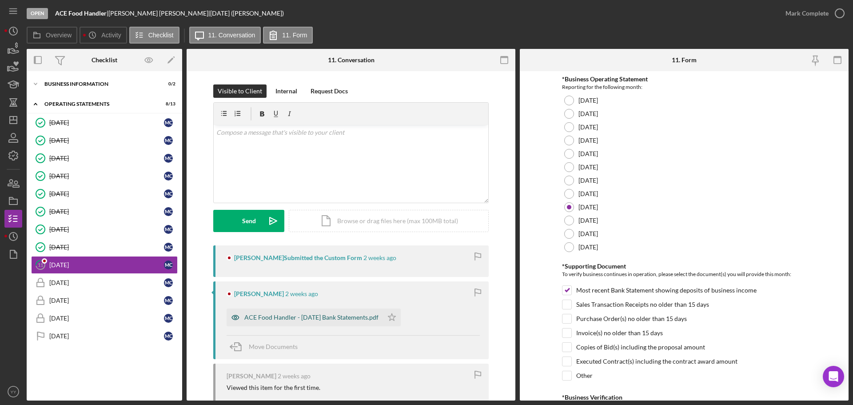
click at [296, 316] on div "ACE Food Handler - [DATE] Bank Statements.pdf" at bounding box center [311, 317] width 134 height 7
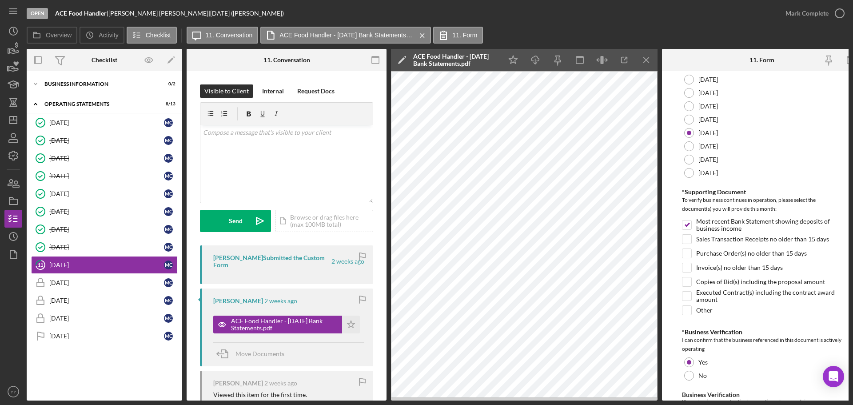
scroll to position [210, 0]
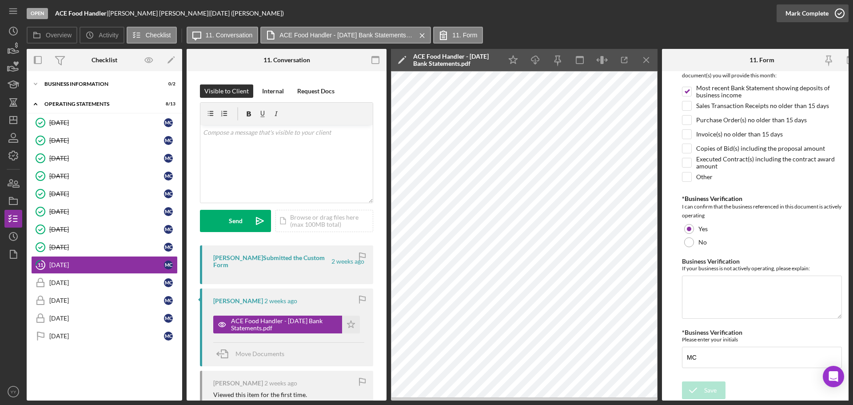
click at [833, 9] on icon "button" at bounding box center [840, 13] width 22 height 22
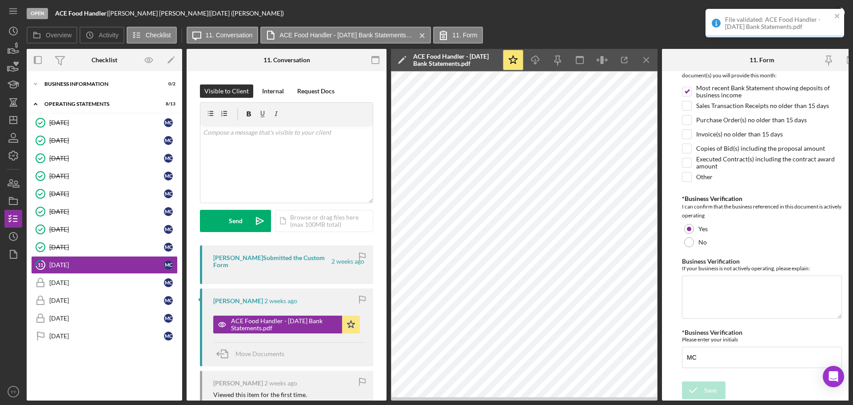
scroll to position [246, 0]
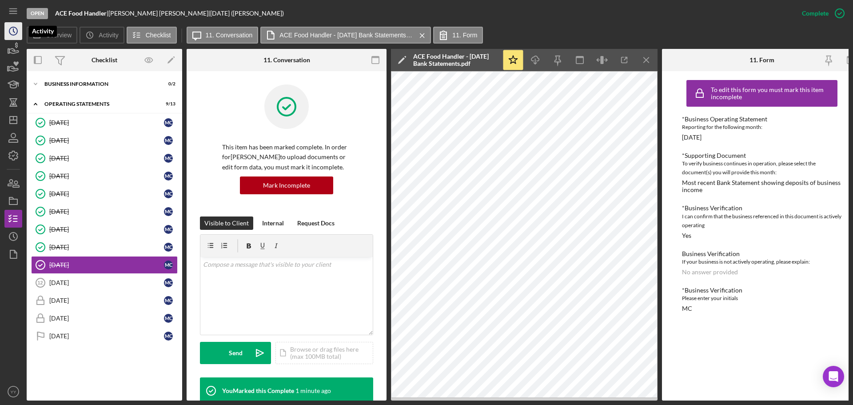
click at [17, 33] on circle "button" at bounding box center [13, 31] width 8 height 8
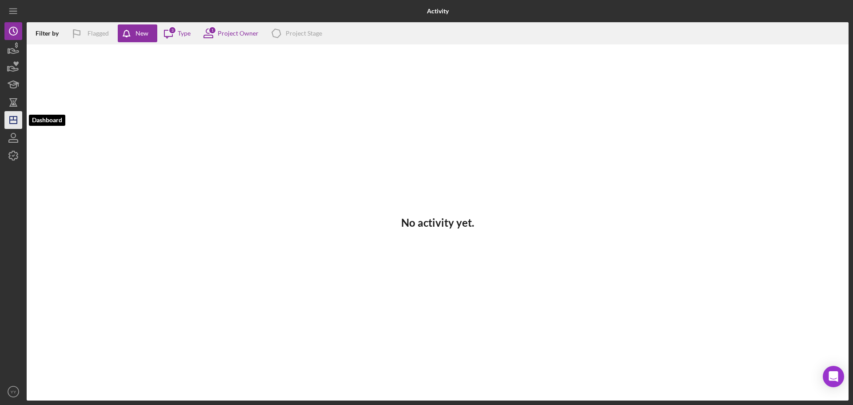
click at [19, 115] on icon "Icon/Dashboard" at bounding box center [13, 120] width 22 height 22
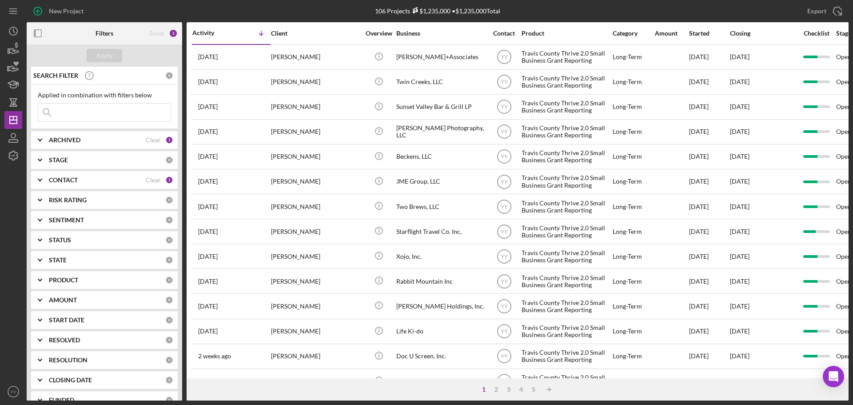
click at [145, 116] on input at bounding box center [104, 113] width 132 height 18
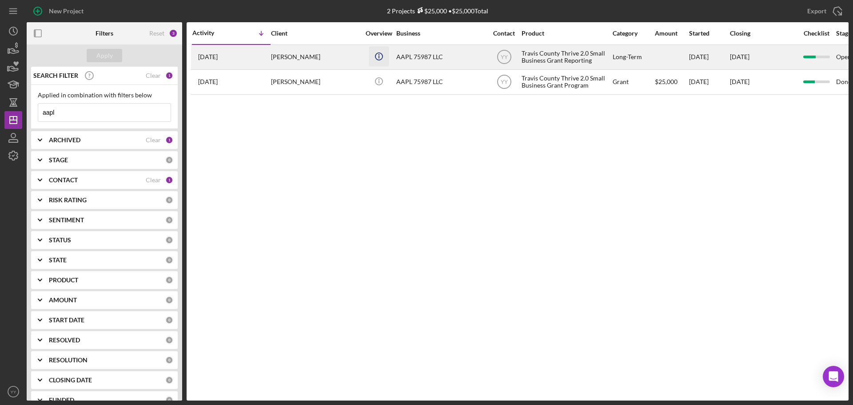
type input "aapl"
click at [385, 65] on icon "Icon/Info" at bounding box center [379, 56] width 20 height 20
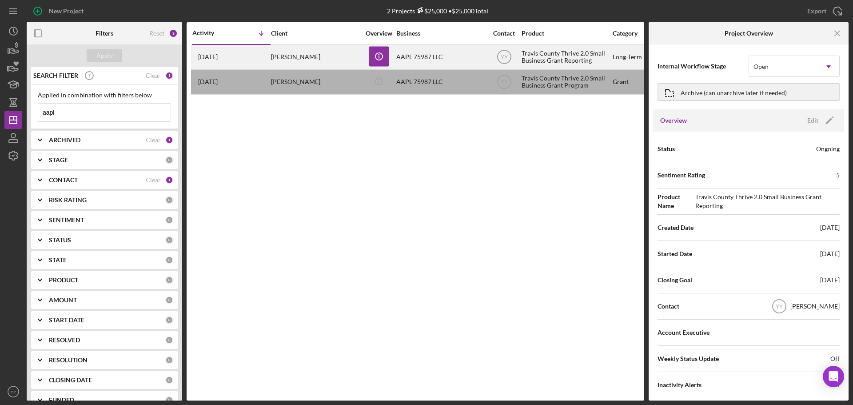
click at [410, 61] on div "AAPL 75987 LLC" at bounding box center [440, 57] width 89 height 24
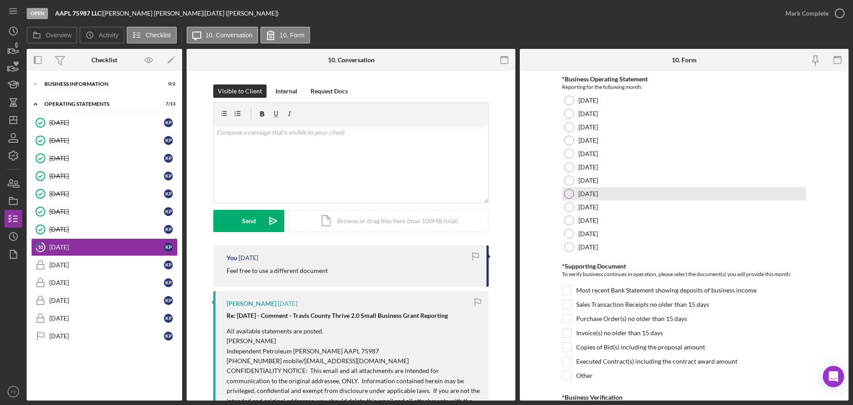
click at [564, 197] on div "[DATE]" at bounding box center [684, 193] width 244 height 13
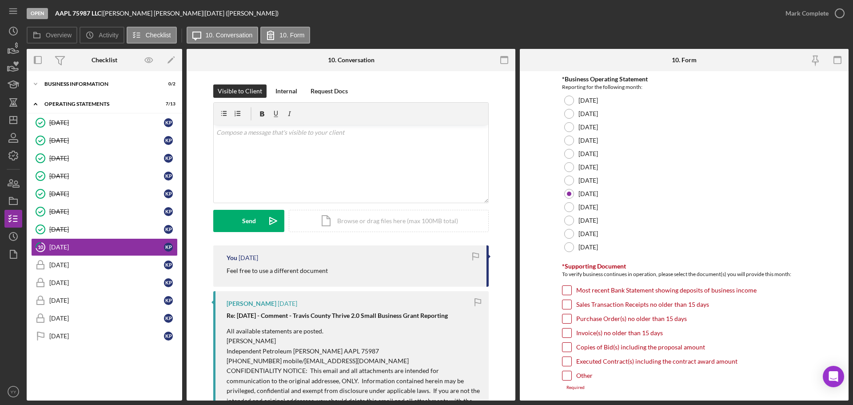
click at [567, 292] on input "Most recent Bank Statement showing deposits of business income" at bounding box center [567, 290] width 9 height 9
checkbox input "true"
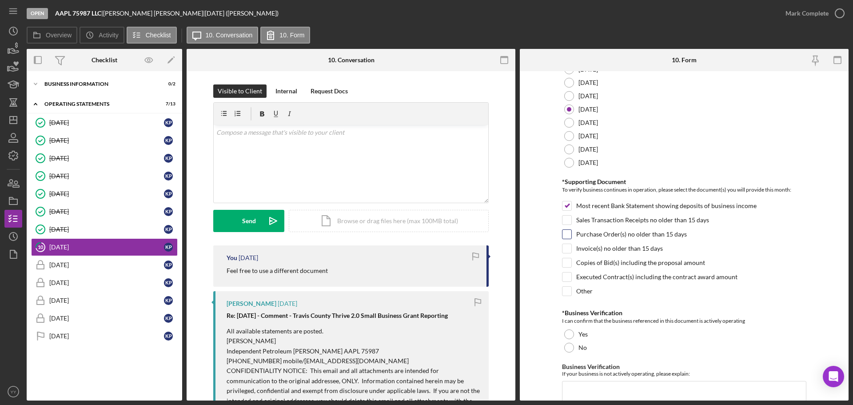
scroll to position [178, 0]
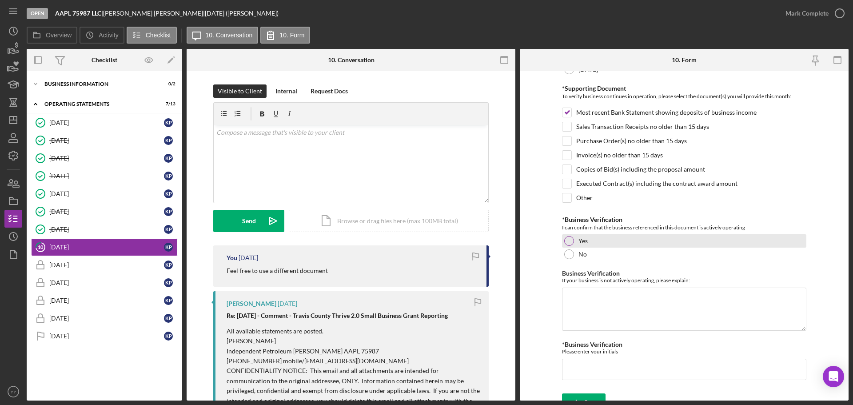
click at [567, 236] on div at bounding box center [569, 241] width 10 height 10
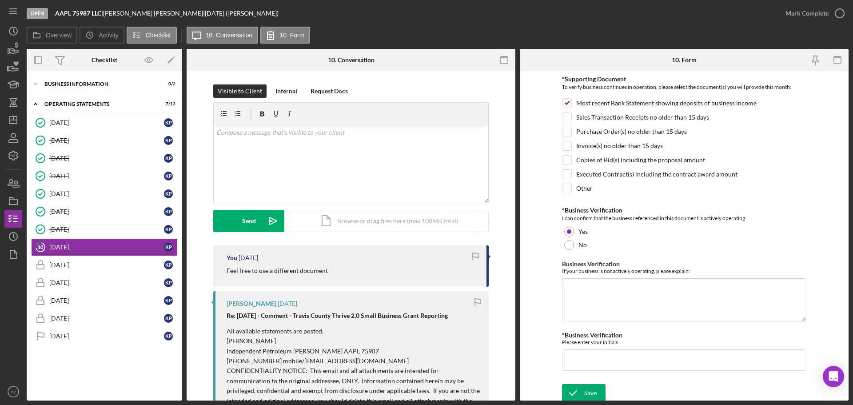
scroll to position [190, 0]
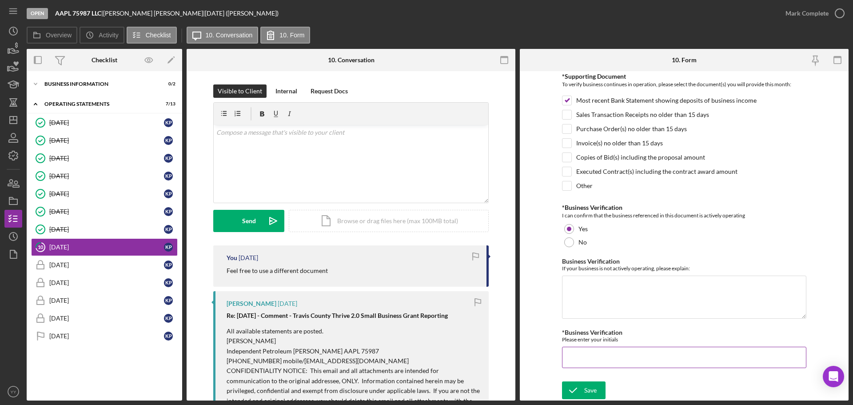
click at [584, 358] on input "*Business Verification" at bounding box center [684, 357] width 244 height 21
type input "KP"
click at [585, 391] on div "Save" at bounding box center [590, 390] width 12 height 18
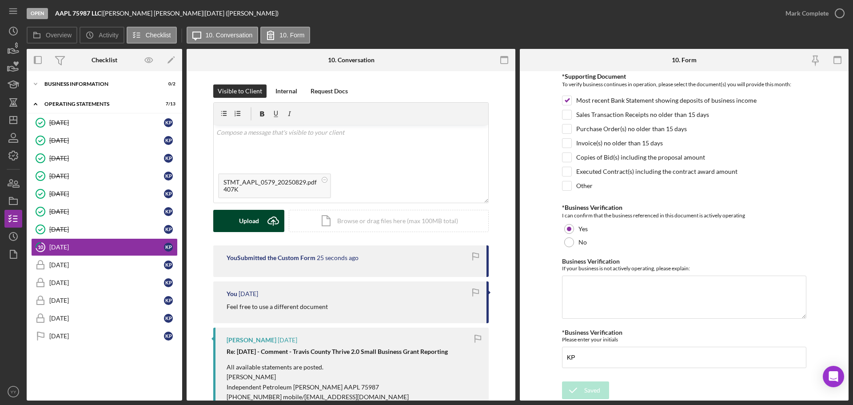
click at [245, 220] on div "Upload" at bounding box center [249, 221] width 20 height 22
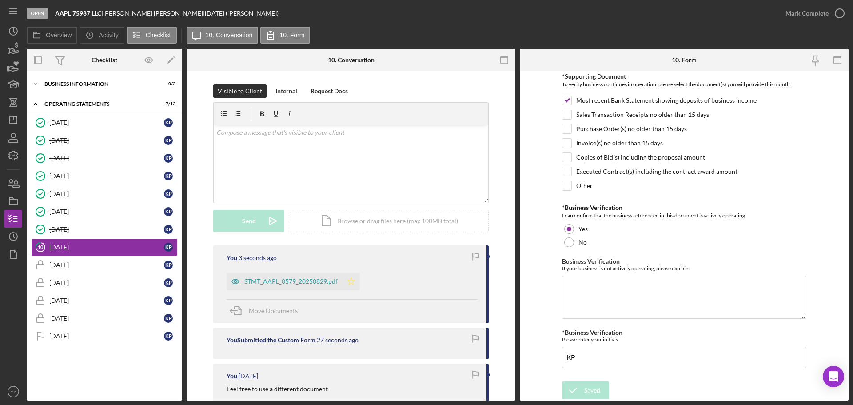
click at [348, 280] on polygon "button" at bounding box center [352, 280] width 8 height 7
click at [807, 10] on div "Mark Complete" at bounding box center [807, 13] width 43 height 18
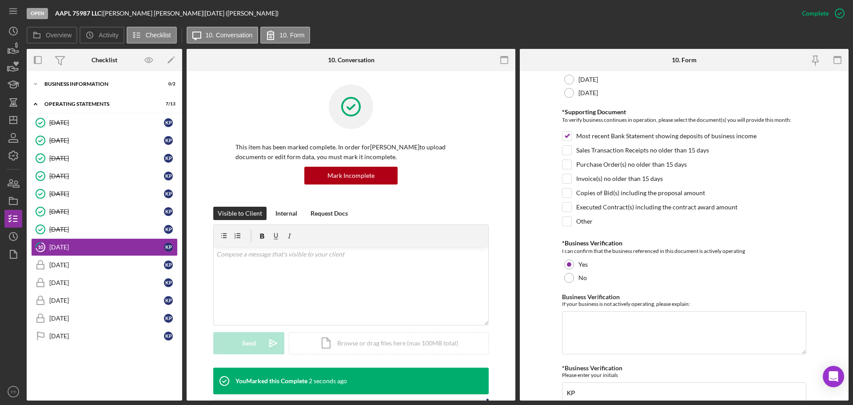
scroll to position [225, 0]
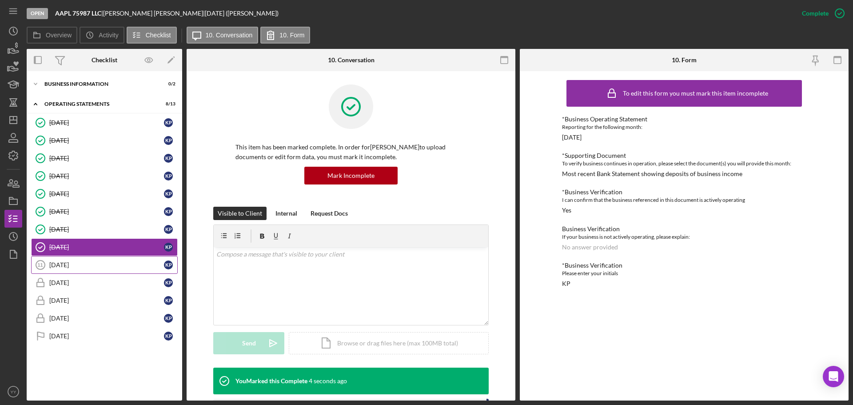
click at [63, 267] on div "[DATE]" at bounding box center [106, 264] width 115 height 7
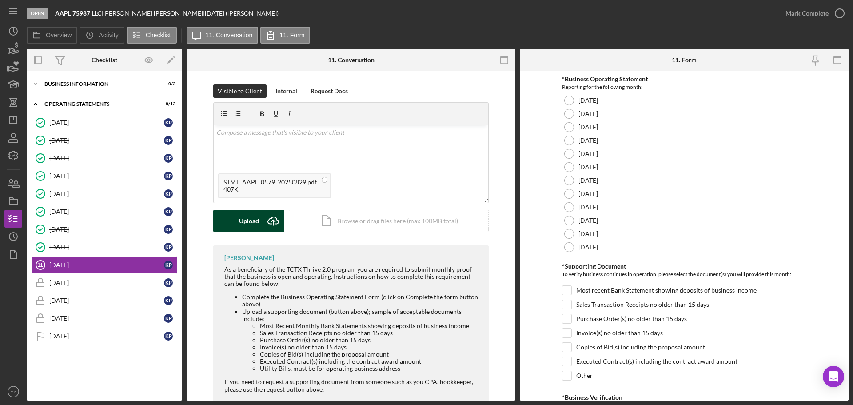
click at [248, 219] on div "Upload" at bounding box center [249, 221] width 20 height 22
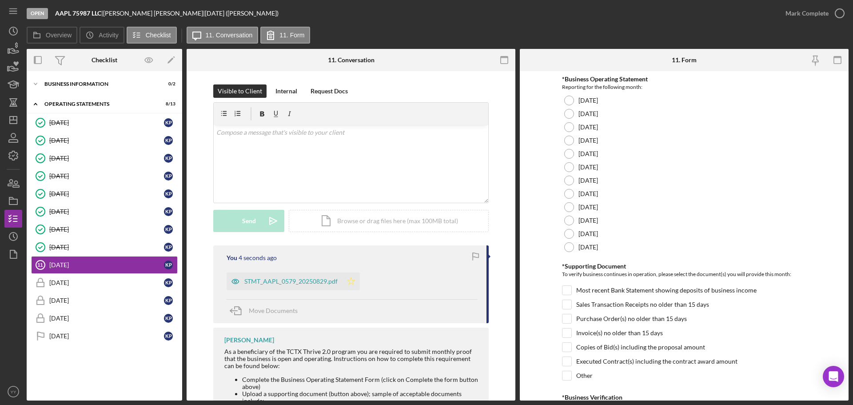
click at [348, 279] on icon "Icon/Star" at bounding box center [351, 281] width 18 height 18
click at [568, 212] on div at bounding box center [569, 207] width 10 height 10
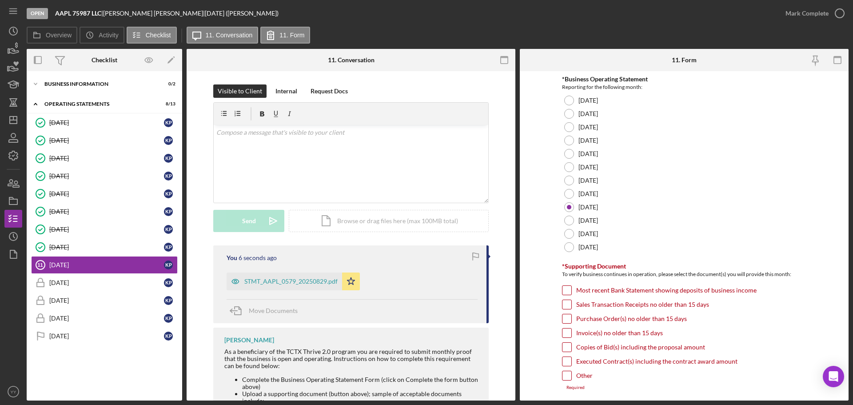
click at [567, 292] on input "Most recent Bank Statement showing deposits of business income" at bounding box center [567, 290] width 9 height 9
checkbox input "true"
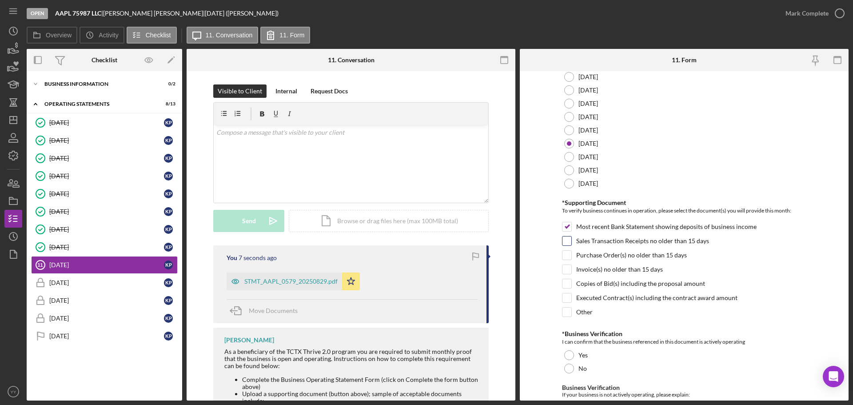
scroll to position [178, 0]
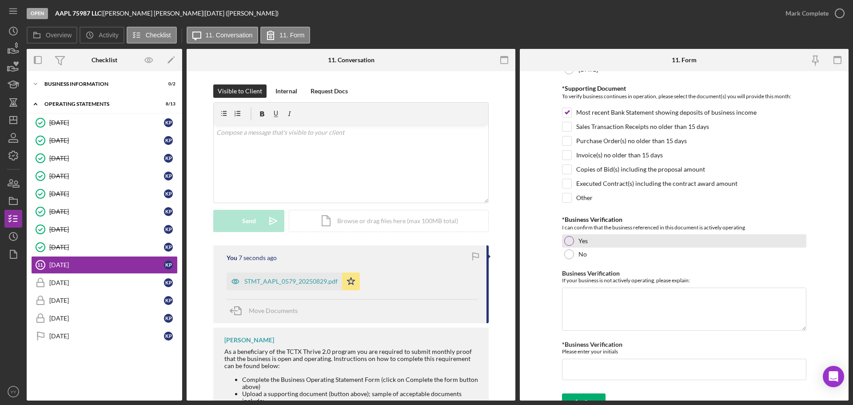
click at [571, 239] on div at bounding box center [569, 241] width 10 height 10
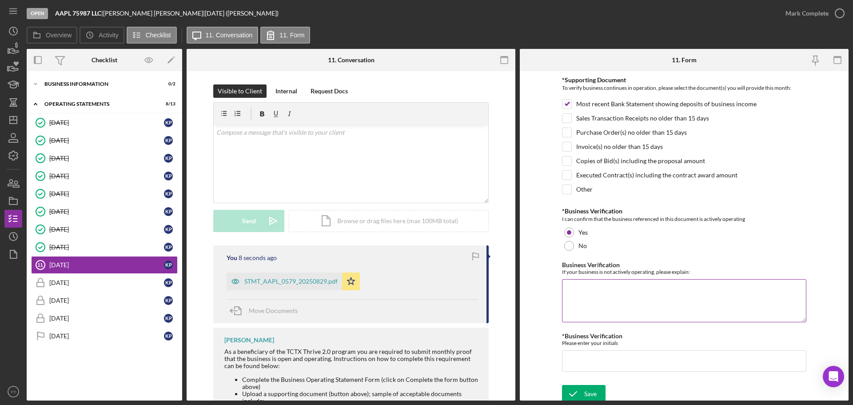
scroll to position [190, 0]
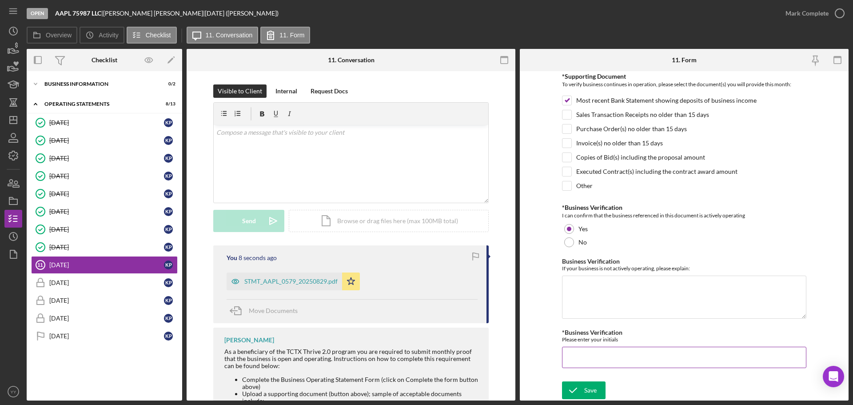
click at [604, 351] on input "*Business Verification" at bounding box center [684, 357] width 244 height 21
type input "KP"
click at [584, 391] on div "Save" at bounding box center [590, 390] width 12 height 18
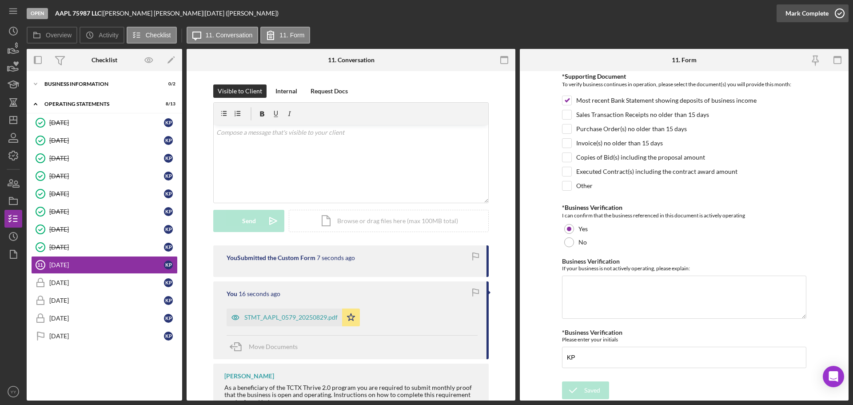
click at [787, 16] on div "Mark Complete" at bounding box center [807, 13] width 43 height 18
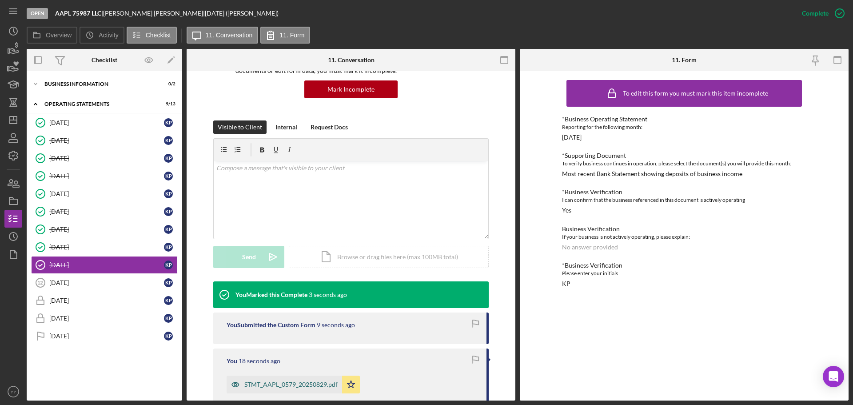
scroll to position [222, 0]
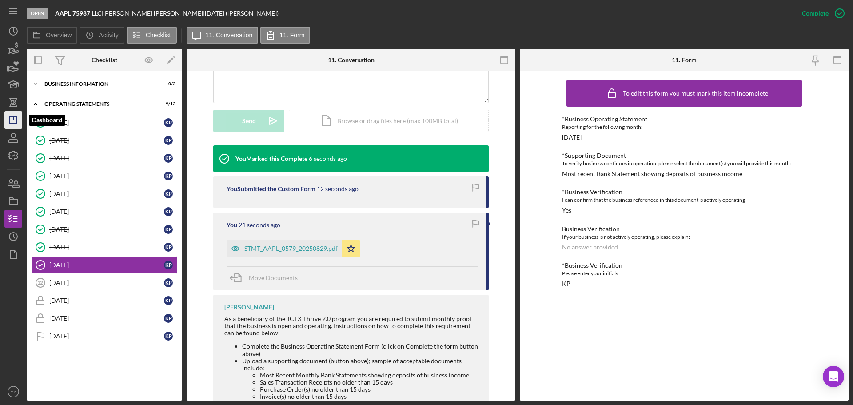
click at [15, 118] on icon "Icon/Dashboard" at bounding box center [13, 120] width 22 height 22
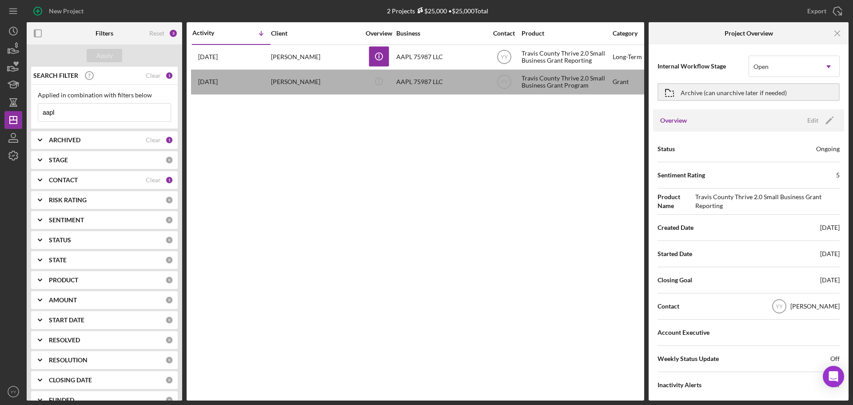
drag, startPoint x: -72, startPoint y: 112, endPoint x: -93, endPoint y: 112, distance: 21.3
click at [0, 112] on html "New Project 2 Projects $25,000 • $25,000 Total aapl Export Icon/Export Filters …" at bounding box center [426, 202] width 853 height 405
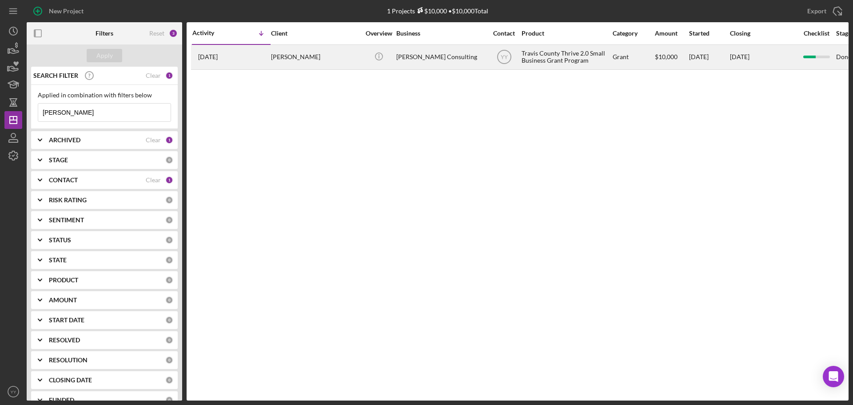
type input "bruce"
click at [288, 52] on div "Carl Reed" at bounding box center [315, 57] width 89 height 24
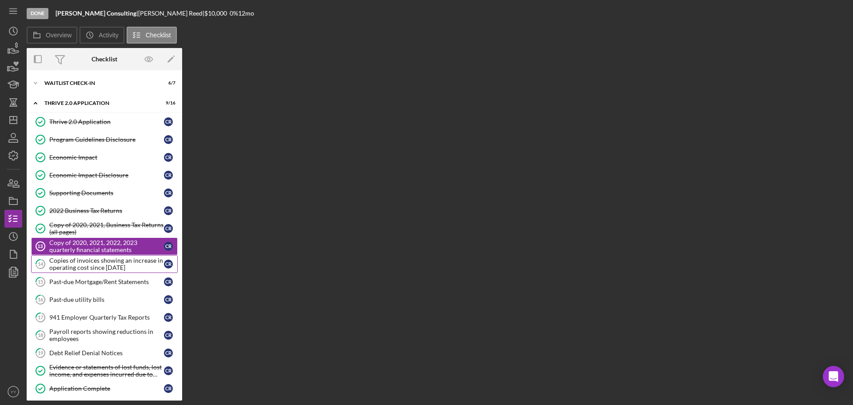
scroll to position [11, 0]
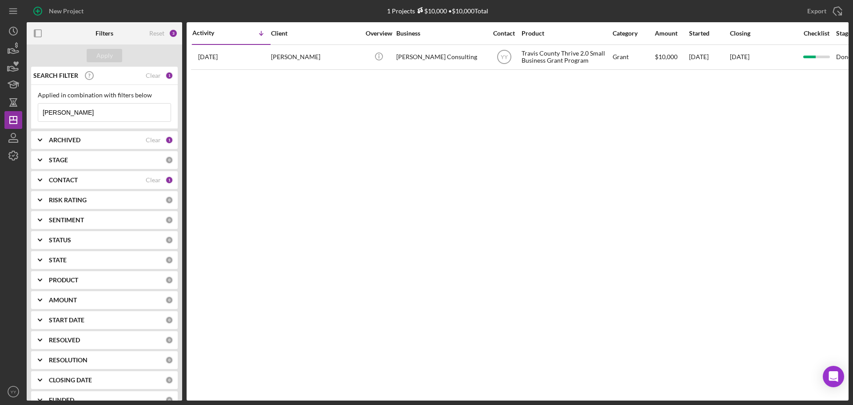
drag, startPoint x: 114, startPoint y: 108, endPoint x: -68, endPoint y: 105, distance: 182.2
click at [0, 105] on html "New Project 1 Projects $10,000 • $10,000 Total bruce Export Icon/Export Filters…" at bounding box center [426, 202] width 853 height 405
type input "a"
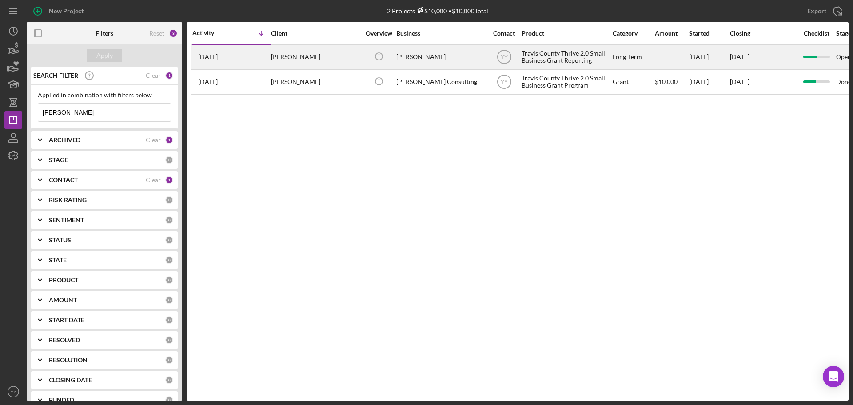
type input "carl"
click at [410, 56] on div "Carl B. Reed" at bounding box center [440, 57] width 89 height 24
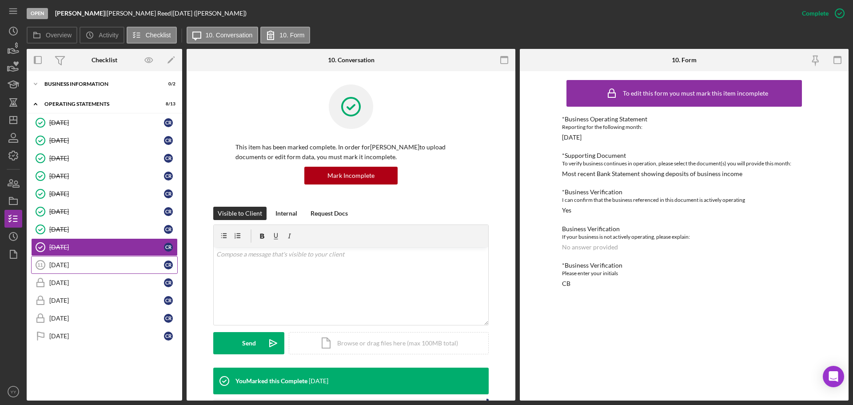
click at [66, 264] on div "[DATE]" at bounding box center [106, 264] width 115 height 7
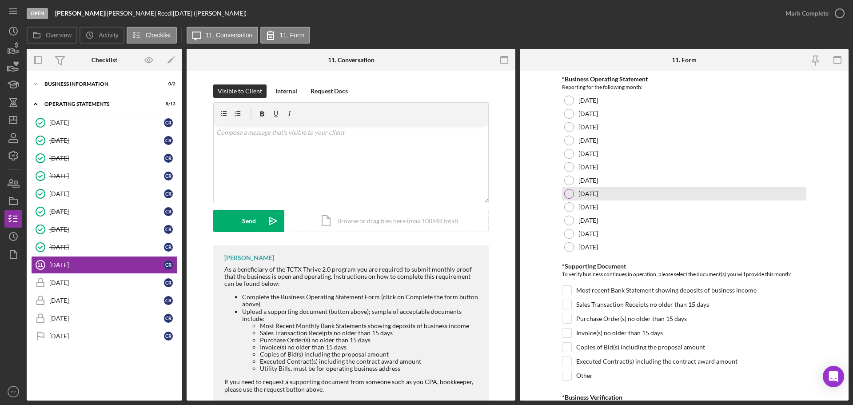
click at [567, 196] on div at bounding box center [569, 194] width 10 height 10
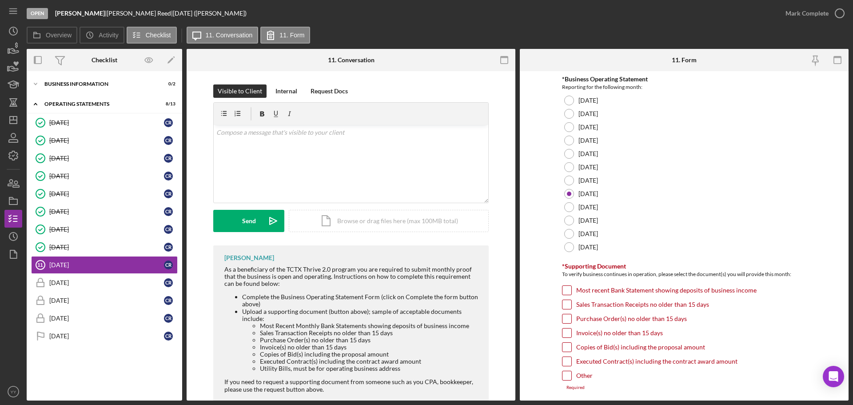
click at [574, 289] on div "Most recent Bank Statement showing deposits of business income" at bounding box center [684, 292] width 244 height 14
click at [570, 290] on div at bounding box center [567, 290] width 10 height 10
click at [568, 292] on input "Most recent Bank Statement showing deposits of business income" at bounding box center [567, 290] width 9 height 9
checkbox input "true"
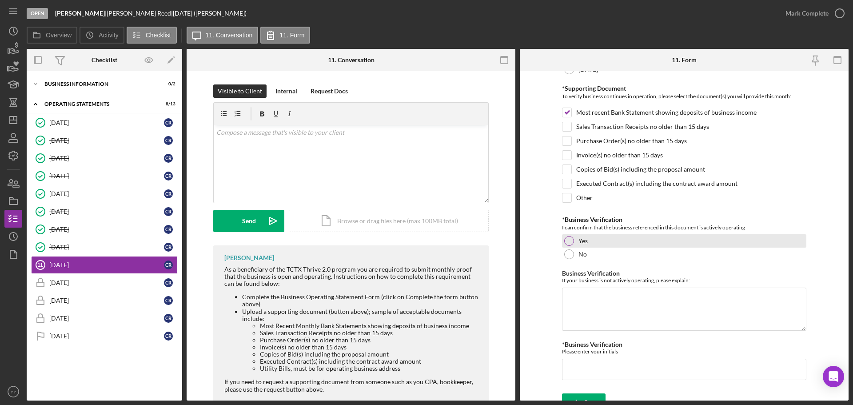
click at [567, 241] on div at bounding box center [569, 241] width 10 height 10
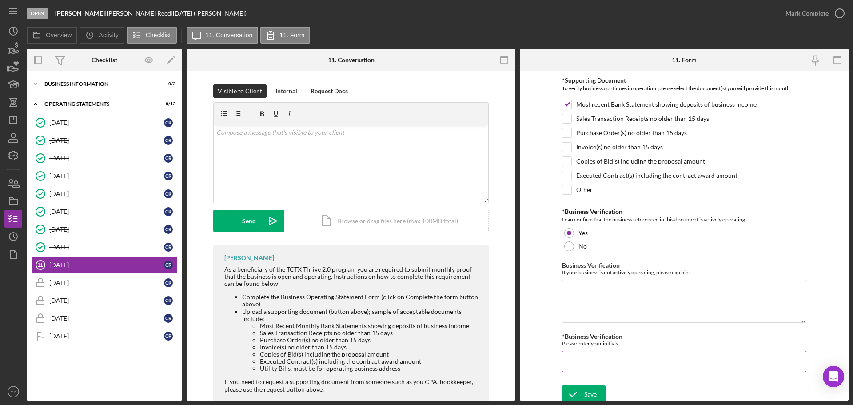
scroll to position [190, 0]
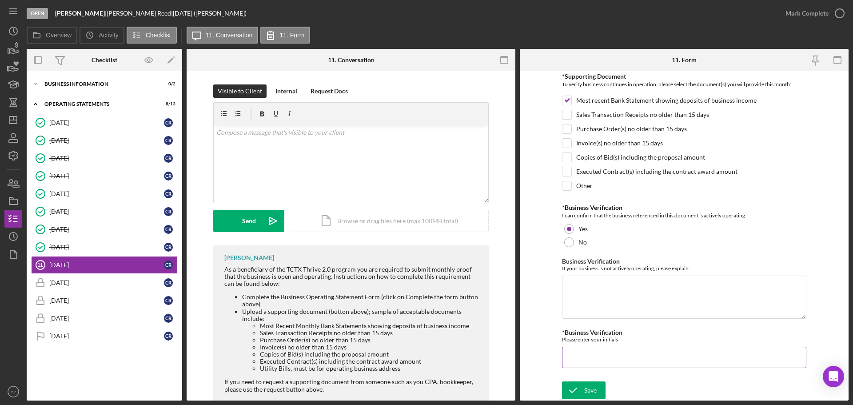
drag, startPoint x: 609, startPoint y: 352, endPoint x: 613, endPoint y: 355, distance: 4.6
click at [609, 353] on input "*Business Verification" at bounding box center [684, 357] width 244 height 21
type input "c"
type input "CR"
click at [585, 387] on div "Save" at bounding box center [590, 390] width 12 height 18
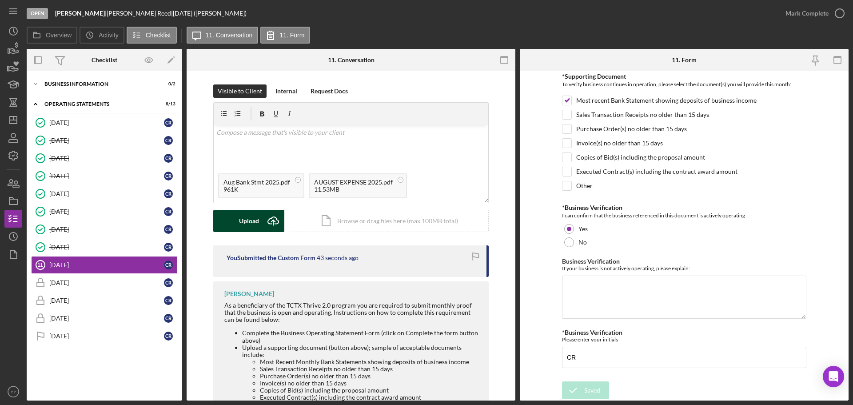
click at [239, 219] on div "Upload" at bounding box center [249, 221] width 20 height 22
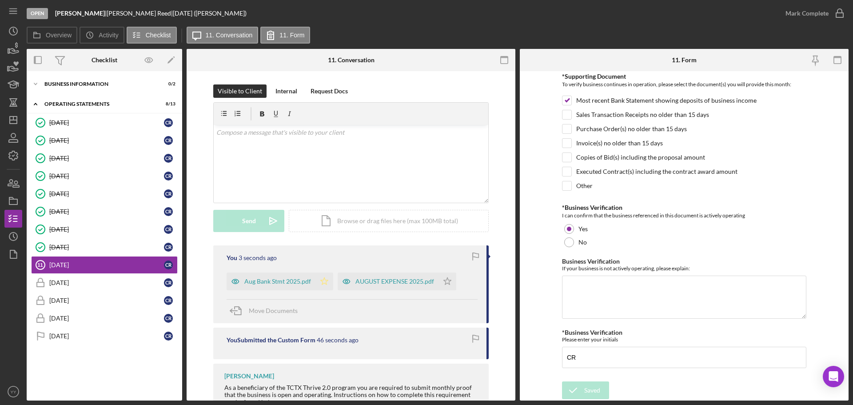
click at [317, 281] on icon "Icon/Star" at bounding box center [325, 281] width 18 height 18
click at [442, 277] on icon "Icon/Star" at bounding box center [448, 281] width 18 height 18
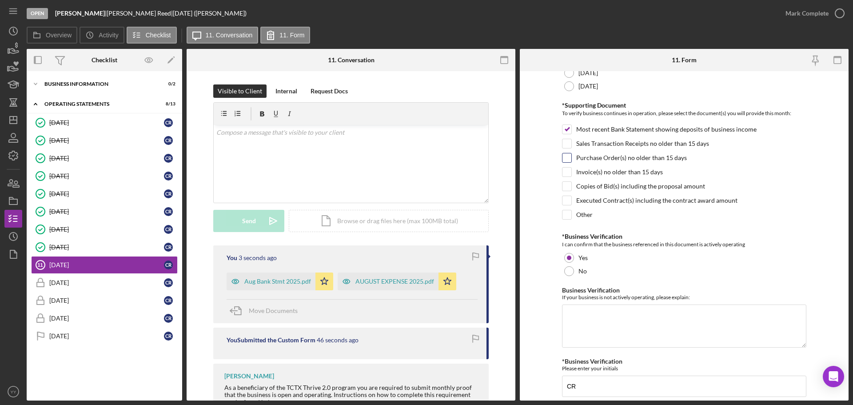
scroll to position [145, 0]
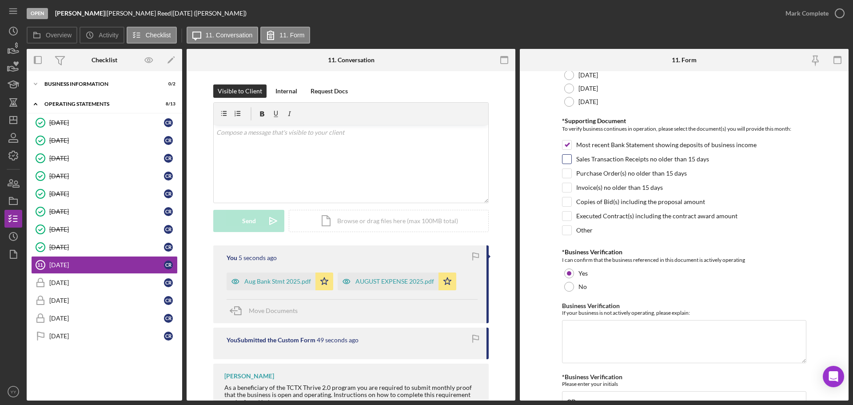
click at [566, 164] on div "Sales Transaction Receipts no older than 15 days" at bounding box center [684, 161] width 244 height 14
click at [564, 160] on input "Sales Transaction Receipts no older than 15 days" at bounding box center [567, 159] width 9 height 9
checkbox input "true"
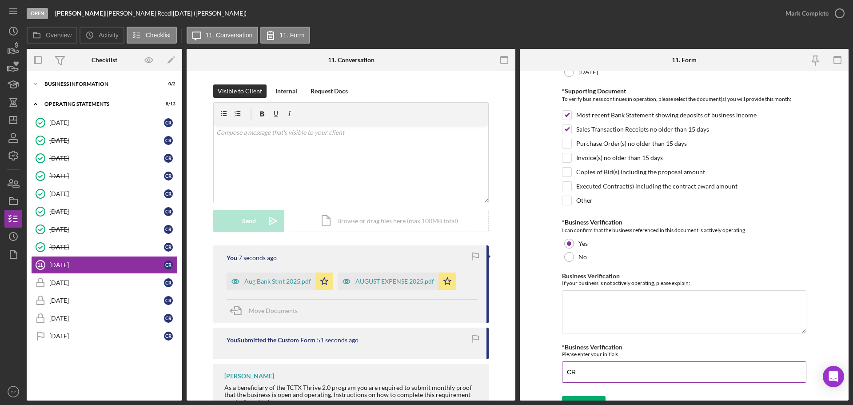
scroll to position [190, 0]
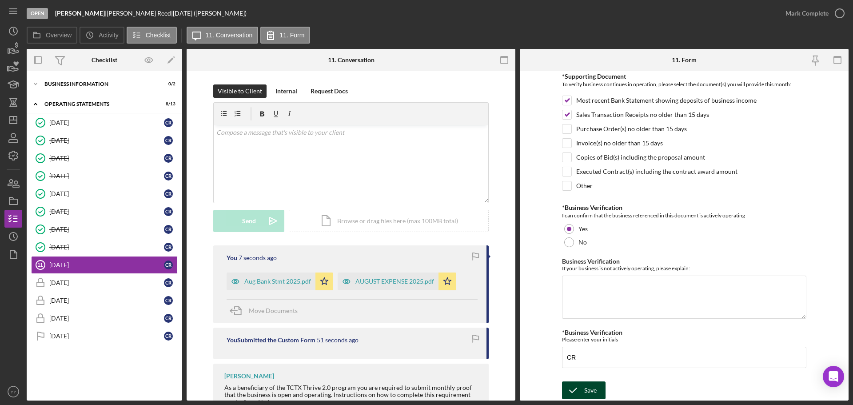
click at [574, 395] on icon "submit" at bounding box center [573, 390] width 22 height 22
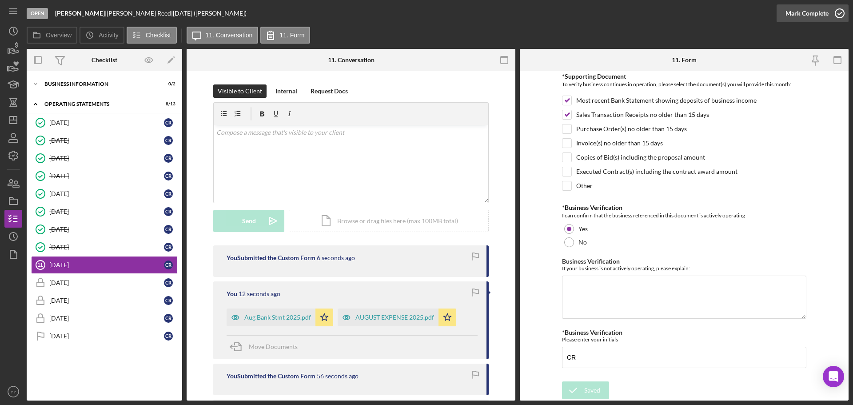
click at [815, 17] on div "Mark Complete" at bounding box center [807, 13] width 43 height 18
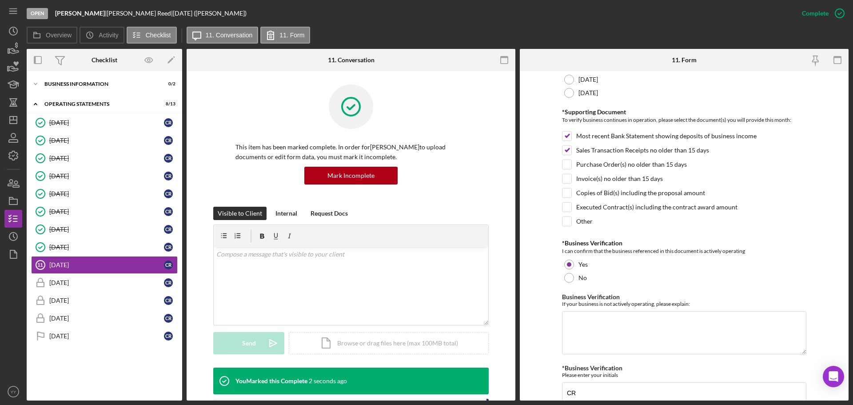
scroll to position [225, 0]
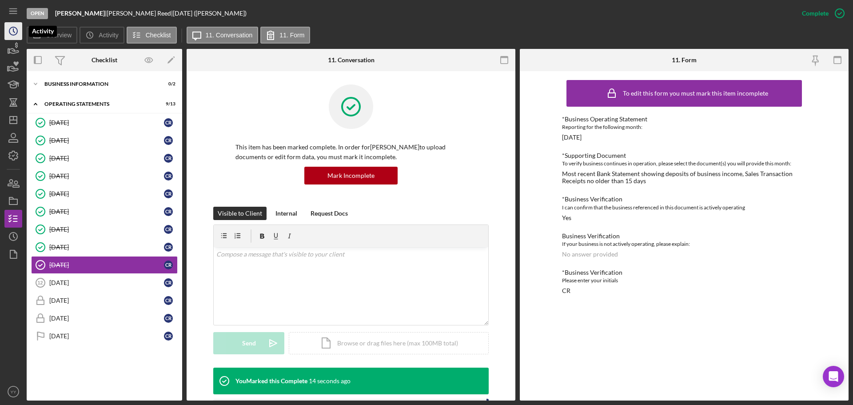
click at [5, 32] on icon "Icon/History" at bounding box center [13, 31] width 22 height 22
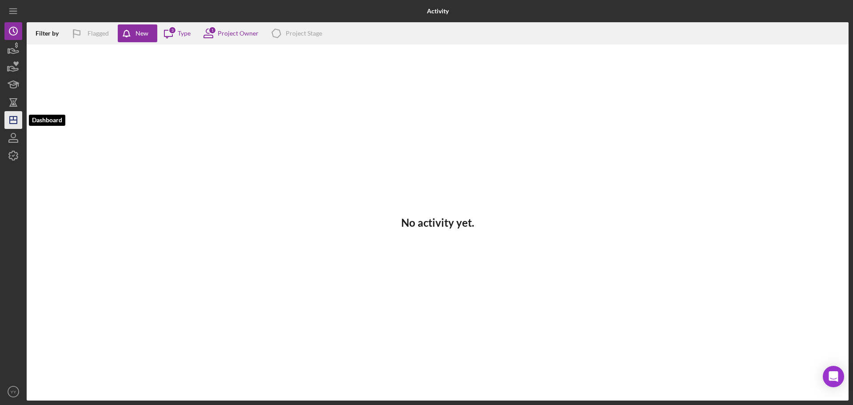
click at [14, 116] on icon "Icon/Dashboard" at bounding box center [13, 120] width 22 height 22
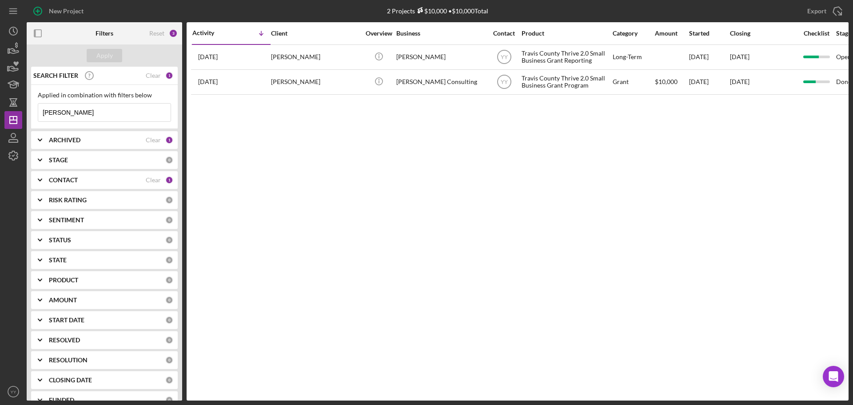
drag, startPoint x: 0, startPoint y: 104, endPoint x: -32, endPoint y: 104, distance: 32.9
click at [0, 104] on html "New Project 2 Projects $10,000 • $10,000 Total carl Export Icon/Export Filters …" at bounding box center [426, 202] width 853 height 405
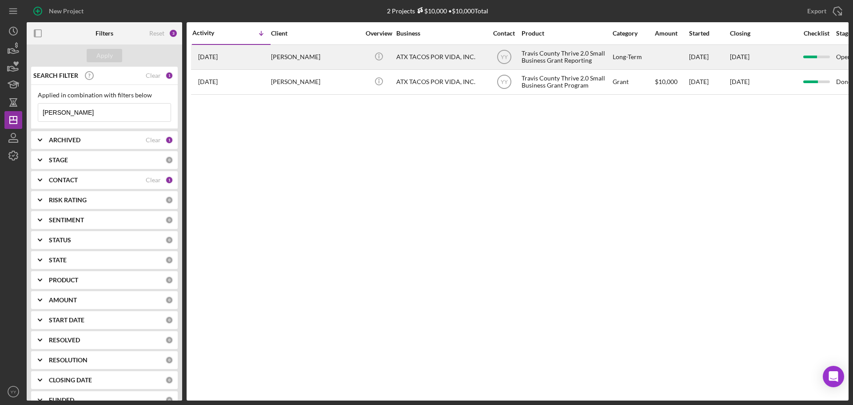
type input "CRUZ"
click at [335, 60] on div "Jessica Galindo Winters" at bounding box center [315, 57] width 89 height 24
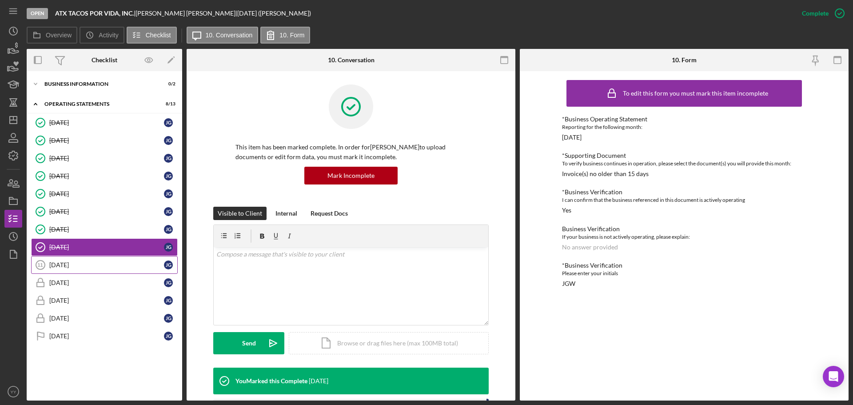
click at [79, 260] on link "September 2025 11 September 2025 J G" at bounding box center [104, 265] width 147 height 18
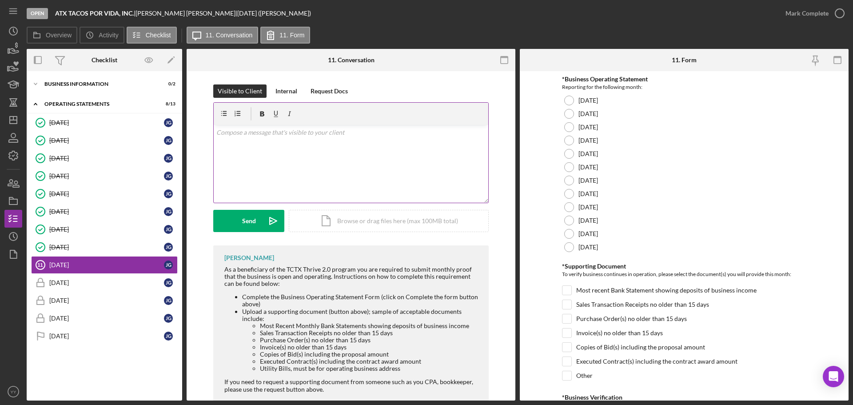
click at [294, 156] on div "v Color teal Color pink Remove color Add row above Add row below Add column bef…" at bounding box center [351, 164] width 275 height 78
drag, startPoint x: 443, startPoint y: 139, endPoint x: 152, endPoint y: 141, distance: 290.6
click at [152, 141] on div "Overview Internal Workflow Stage Open Icon/Dropdown Arrow Archive (can unarchiv…" at bounding box center [438, 225] width 822 height 352
copy p "Hi there - It is time to complete September, which was due on the 10th. Thank y…"
click at [293, 162] on div "v Color teal Color pink Remove color Add row above Add row below Add column bef…" at bounding box center [351, 164] width 275 height 78
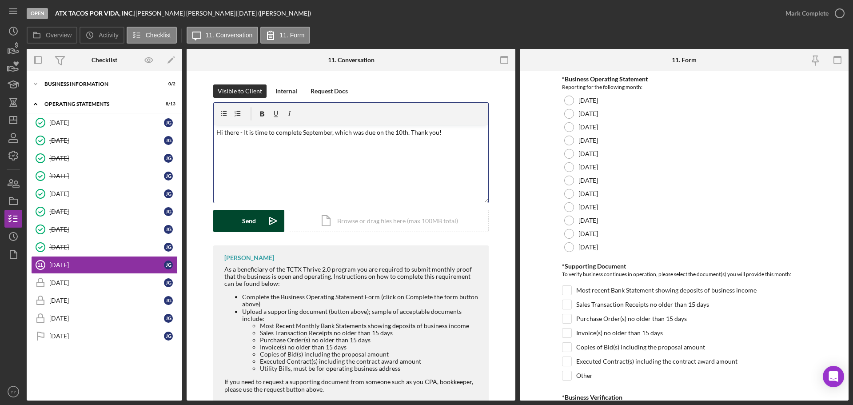
click at [252, 216] on div "Send" at bounding box center [249, 221] width 14 height 22
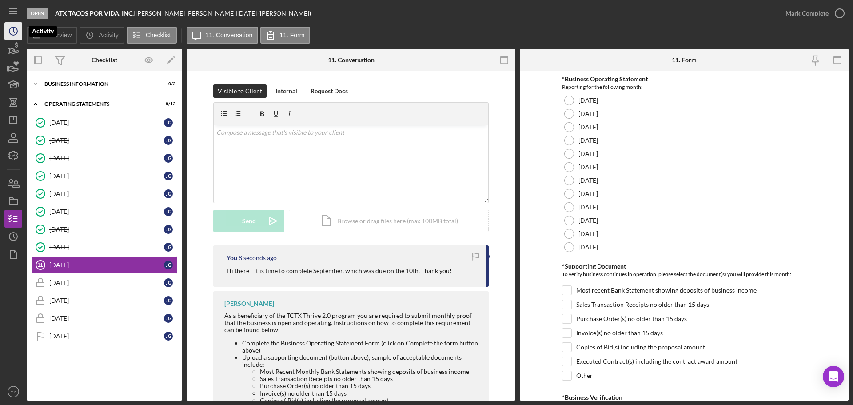
click at [15, 36] on icon "Icon/History" at bounding box center [13, 31] width 22 height 22
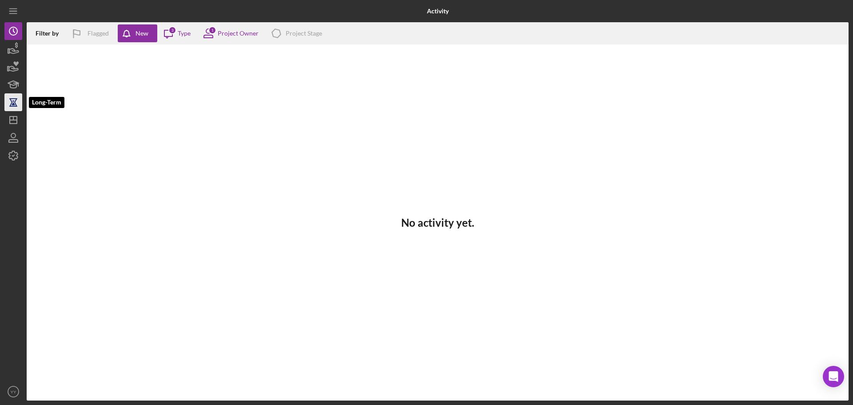
click at [18, 106] on icon "button" at bounding box center [13, 102] width 22 height 22
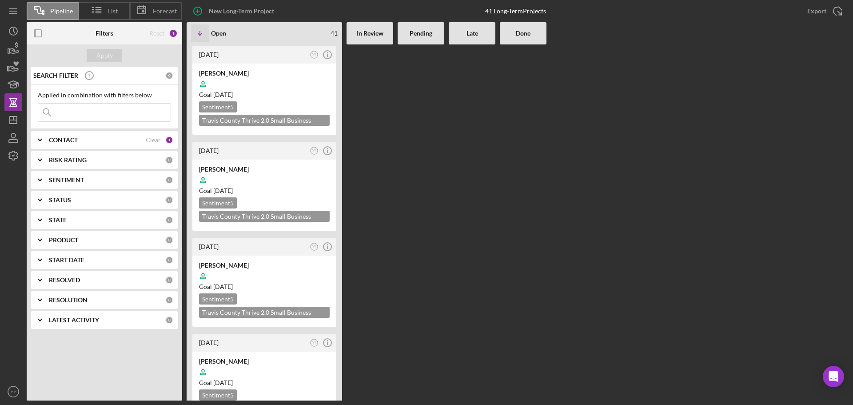
click at [76, 111] on input at bounding box center [104, 113] width 132 height 18
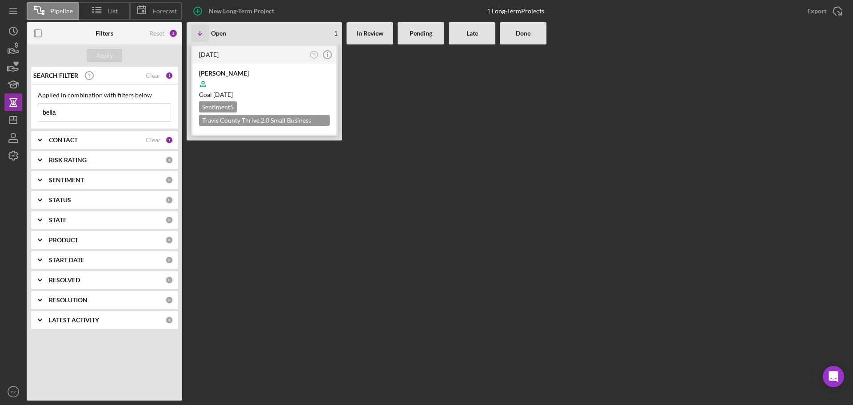
type input "bella"
click at [271, 93] on div "Goal 7 months ago" at bounding box center [264, 94] width 131 height 9
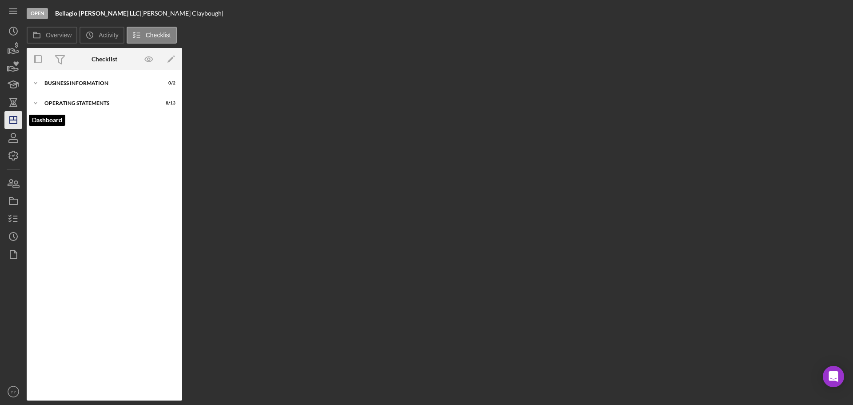
click at [14, 120] on line "button" at bounding box center [13, 120] width 7 height 0
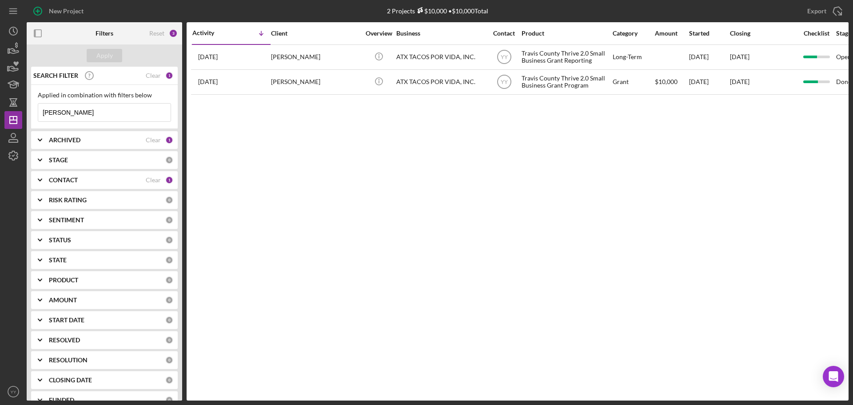
drag, startPoint x: 87, startPoint y: 114, endPoint x: -84, endPoint y: 97, distance: 171.5
click at [0, 97] on html "New Project 2 Projects $10,000 • $10,000 Total CRUZ Export Icon/Export Filters …" at bounding box center [426, 202] width 853 height 405
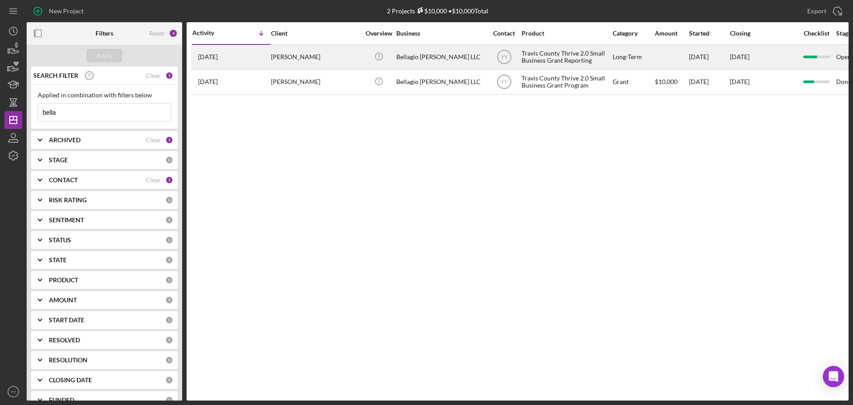
type input "bella"
click at [434, 64] on div "Bellagio Clothier LLC" at bounding box center [440, 57] width 89 height 24
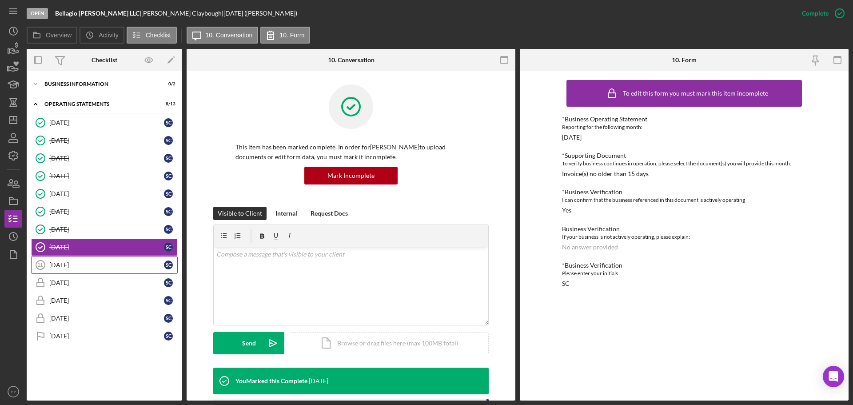
click at [87, 265] on div "[DATE]" at bounding box center [106, 264] width 115 height 7
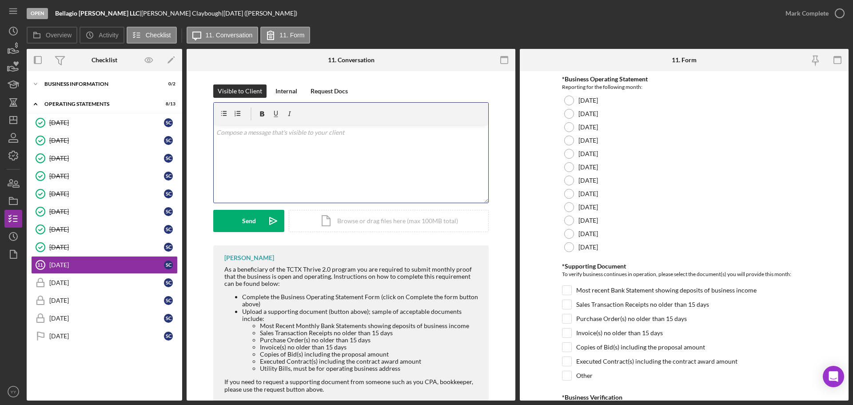
click at [307, 157] on div "v Color teal Color pink Remove color Add row above Add row below Add column bef…" at bounding box center [351, 164] width 275 height 78
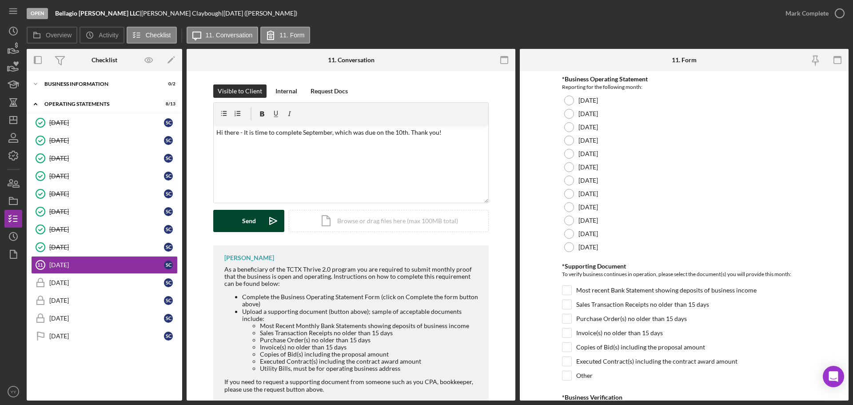
click at [240, 223] on button "Send Icon/icon-invite-send" at bounding box center [248, 221] width 71 height 22
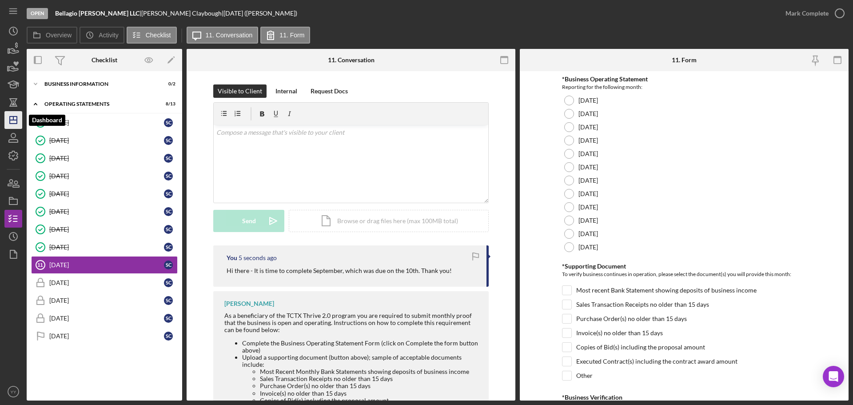
click at [10, 118] on polygon "button" at bounding box center [13, 119] width 7 height 7
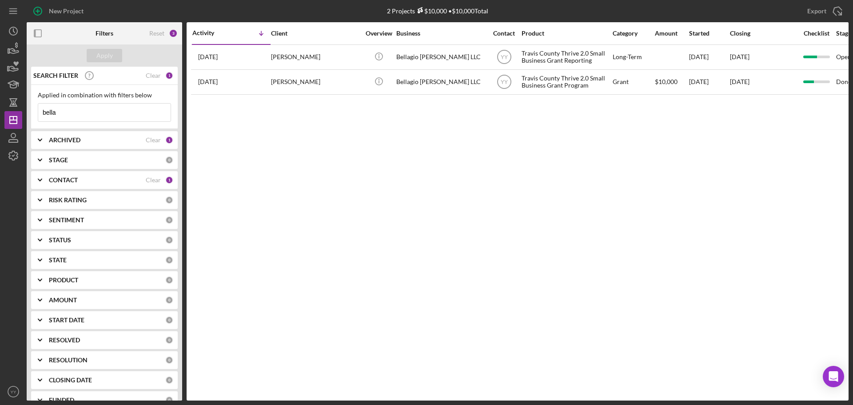
drag, startPoint x: 40, startPoint y: 111, endPoint x: -82, endPoint y: 111, distance: 121.3
click at [0, 111] on html "New Project 2 Projects $10,000 • $10,000 Total bella Export Icon/Export Filters…" at bounding box center [426, 202] width 853 height 405
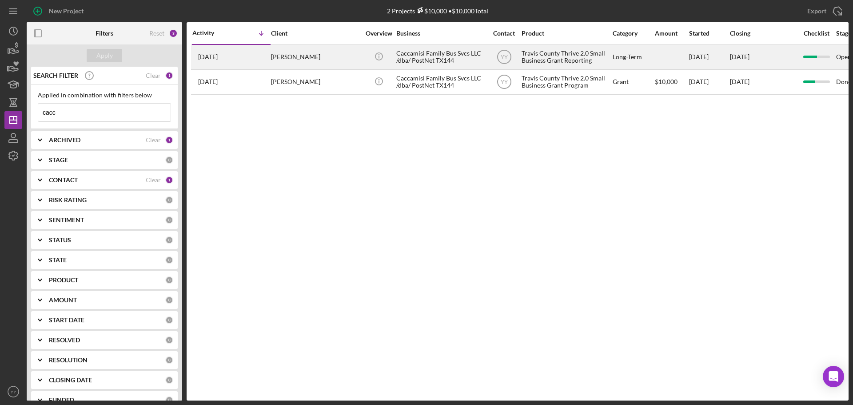
type input "cacc"
click at [465, 51] on div "Caccamisi Family Bus Svcs LLC /dba/ PostNet TX144" at bounding box center [440, 57] width 89 height 24
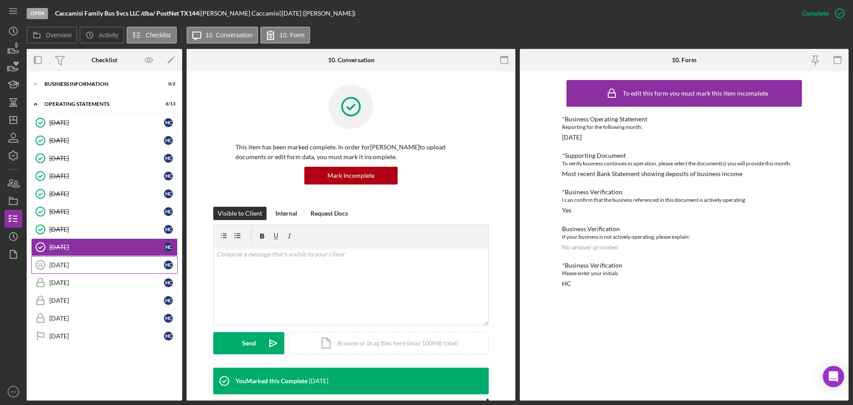
click at [73, 268] on div "[DATE]" at bounding box center [106, 264] width 115 height 7
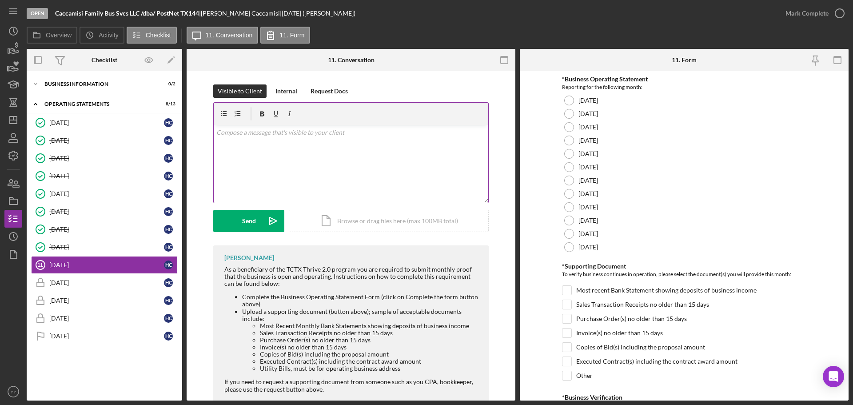
click at [295, 168] on div "v Color teal Color pink Remove color Add row above Add row below Add column bef…" at bounding box center [351, 164] width 275 height 78
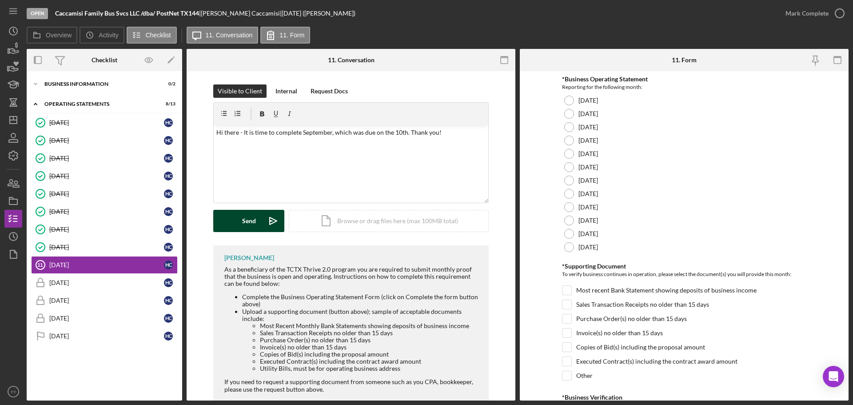
click at [246, 217] on div "Send" at bounding box center [249, 221] width 14 height 22
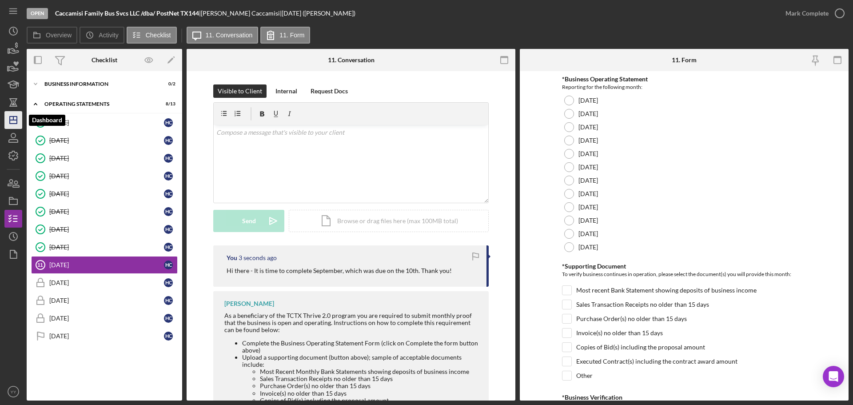
click at [10, 122] on polygon "button" at bounding box center [13, 119] width 7 height 7
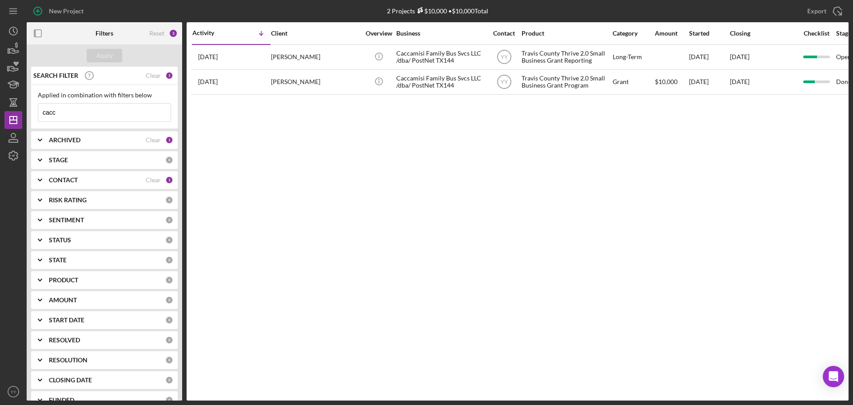
click at [128, 114] on input "cacc" at bounding box center [104, 113] width 132 height 18
click at [128, 113] on input "cacc" at bounding box center [104, 113] width 132 height 18
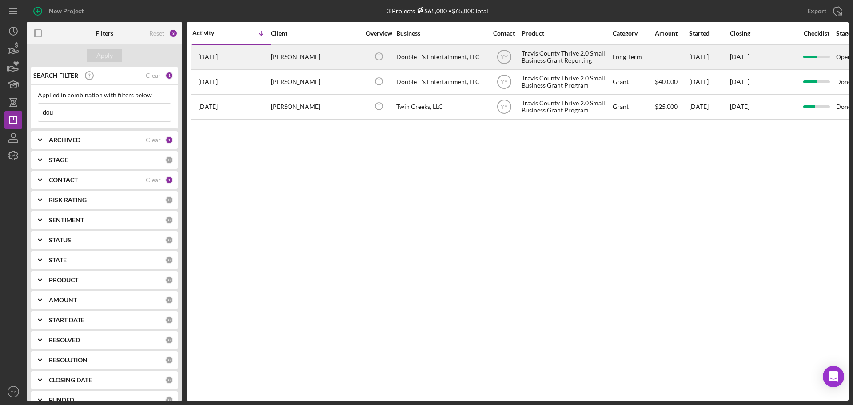
type input "dou"
click at [351, 52] on div "[PERSON_NAME]" at bounding box center [315, 57] width 89 height 24
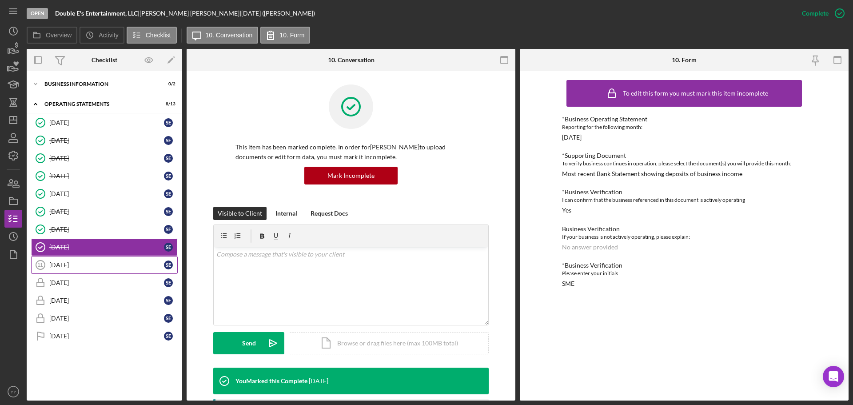
click at [93, 269] on link "September 2025 11 September 2025 S E" at bounding box center [104, 265] width 147 height 18
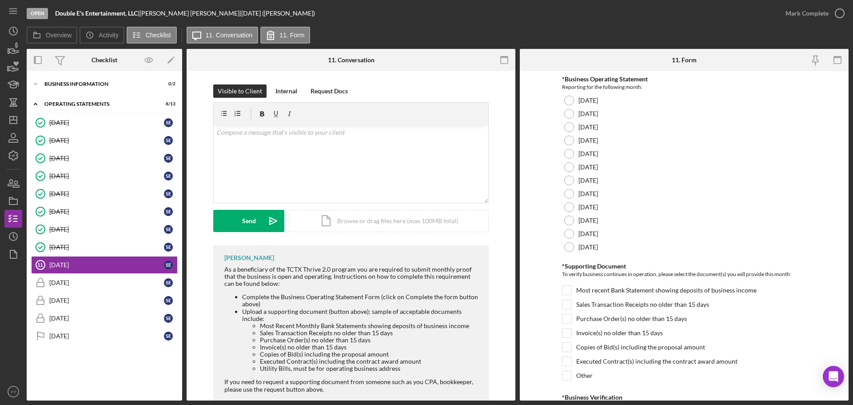
click at [316, 280] on div "As a beneficiary of the TCTX Thrive 2.0 program you are required to submit mont…" at bounding box center [352, 276] width 256 height 21
click at [319, 175] on div "v Color teal Color pink Remove color Add row above Add row below Add column bef…" at bounding box center [351, 164] width 275 height 78
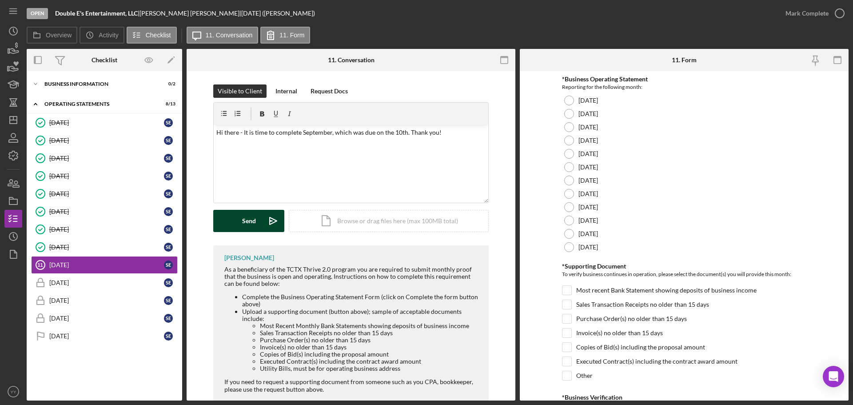
click at [240, 220] on button "Send Icon/icon-invite-send" at bounding box center [248, 221] width 71 height 22
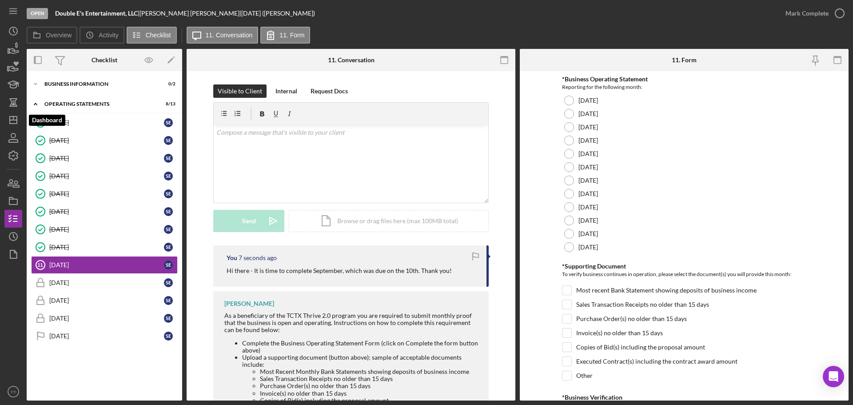
drag, startPoint x: 13, startPoint y: 123, endPoint x: 25, endPoint y: 122, distance: 12.0
click at [13, 123] on icon "Icon/Dashboard" at bounding box center [13, 120] width 22 height 22
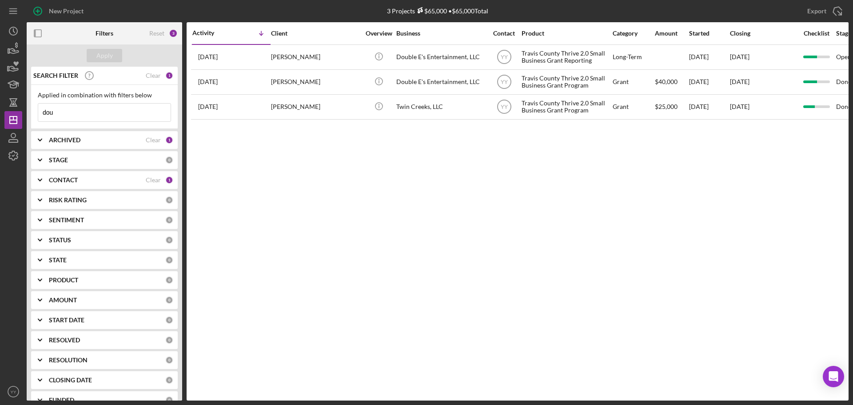
drag, startPoint x: 92, startPoint y: 110, endPoint x: -71, endPoint y: 100, distance: 162.9
click at [0, 100] on html "New Project 3 Projects $65,000 • $65,000 Total dou Export Icon/Export Filters R…" at bounding box center [426, 202] width 853 height 405
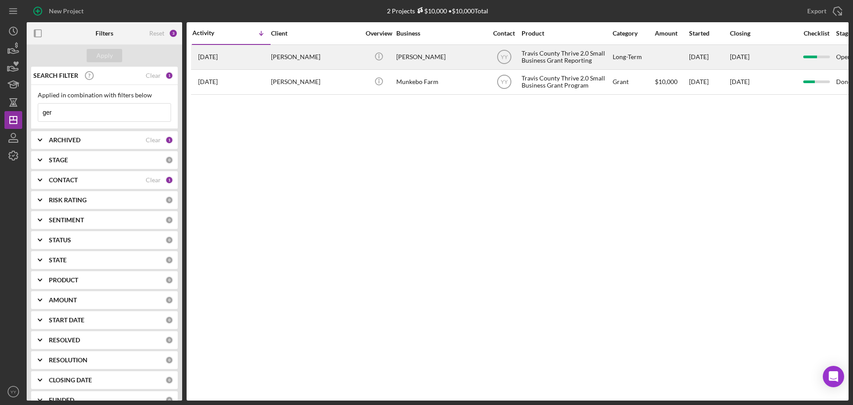
type input "ger"
click at [438, 51] on div "Germaine Swenson" at bounding box center [440, 57] width 89 height 24
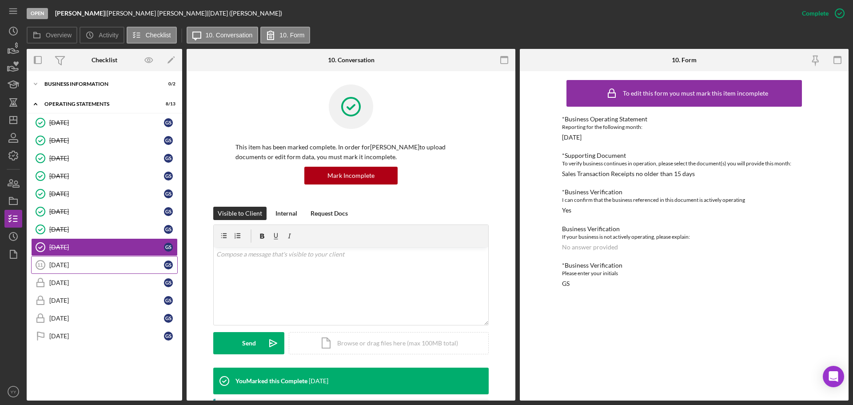
click at [70, 266] on div "[DATE]" at bounding box center [106, 264] width 115 height 7
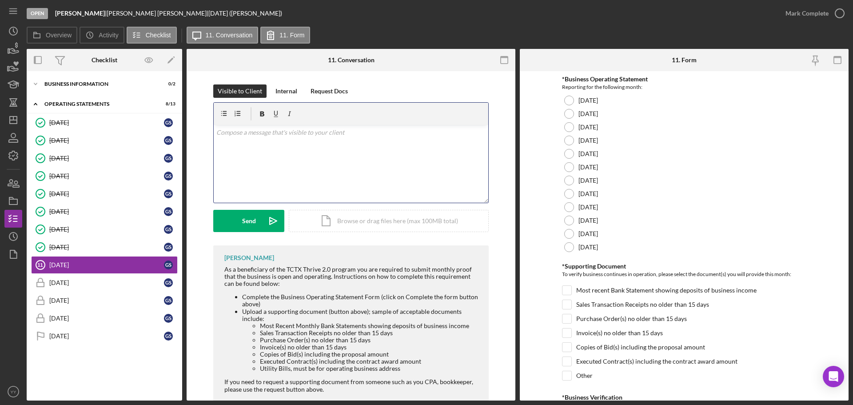
click at [360, 176] on div "v Color teal Color pink Remove color Add row above Add row below Add column bef…" at bounding box center [351, 164] width 275 height 78
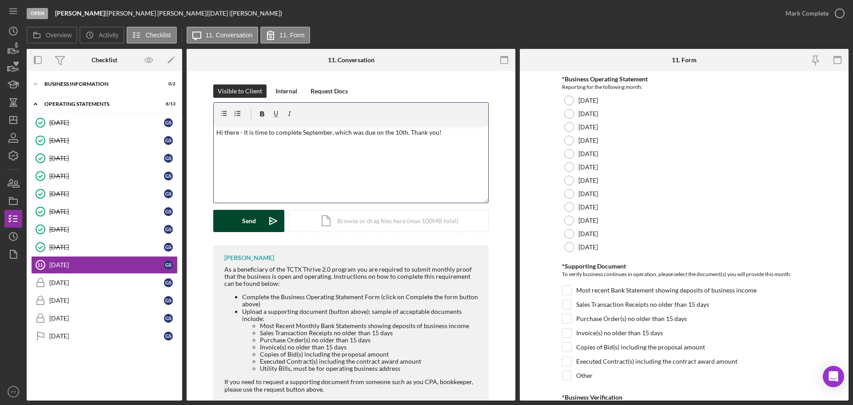
click at [236, 220] on button "Send Icon/icon-invite-send" at bounding box center [248, 221] width 71 height 22
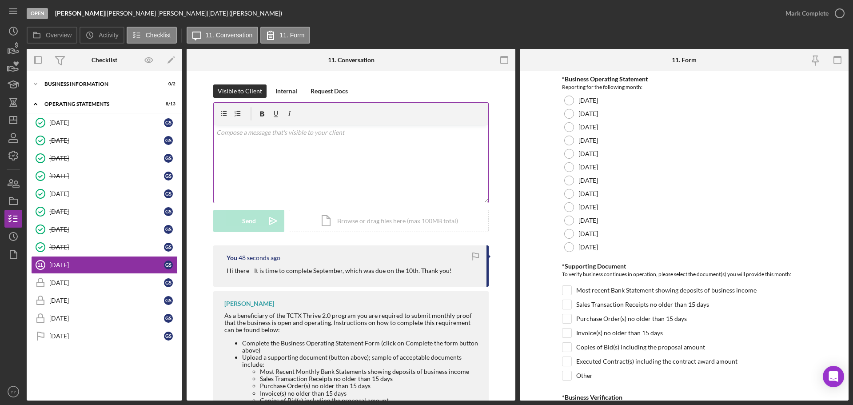
click at [298, 142] on div "v Color teal Color pink Remove color Add row above Add row below Add column bef…" at bounding box center [351, 164] width 275 height 78
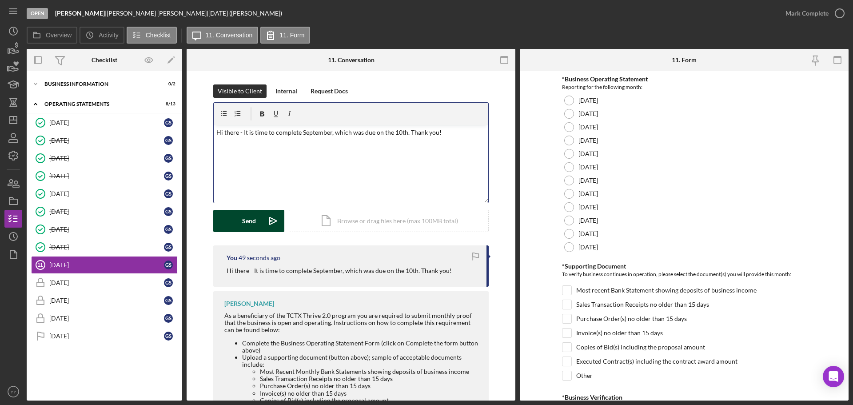
click at [234, 220] on button "Send Icon/icon-invite-send" at bounding box center [248, 221] width 71 height 22
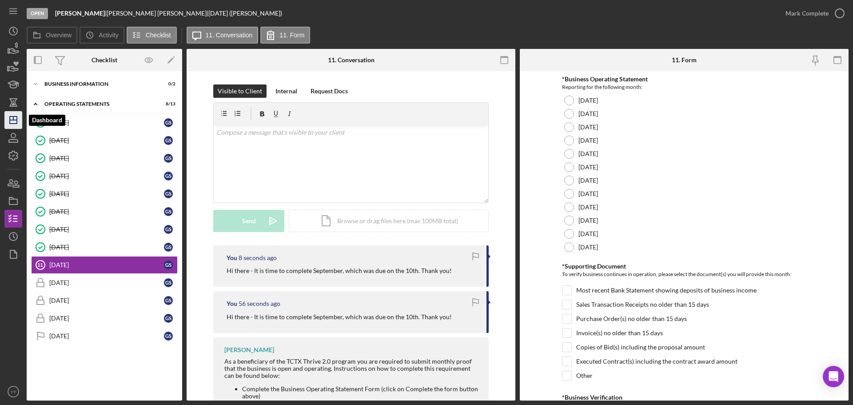
click at [16, 116] on icon "Icon/Dashboard" at bounding box center [13, 120] width 22 height 22
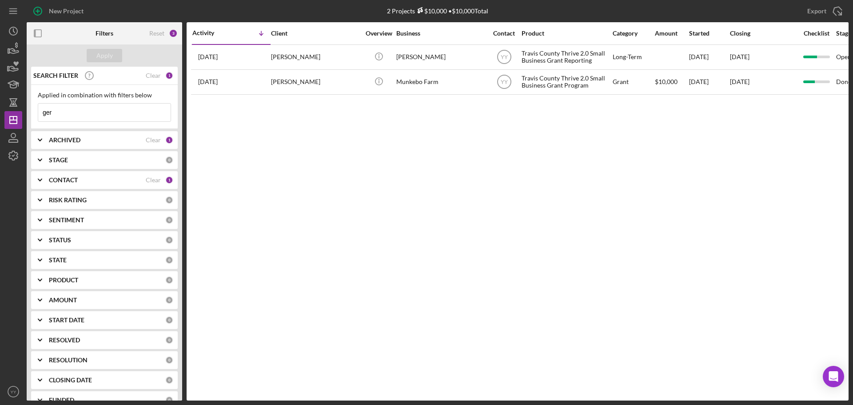
drag, startPoint x: 67, startPoint y: 111, endPoint x: -72, endPoint y: 110, distance: 138.7
click at [0, 110] on html "New Project 2 Projects $10,000 • $10,000 Total ger Export Icon/Export Filters R…" at bounding box center [426, 202] width 853 height 405
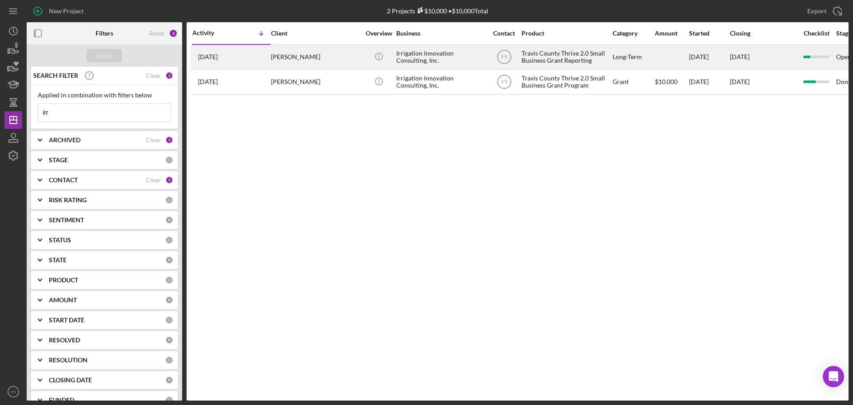
type input "irr"
click at [439, 59] on div "Irrigation Innovation Consulting, Inc." at bounding box center [440, 57] width 89 height 24
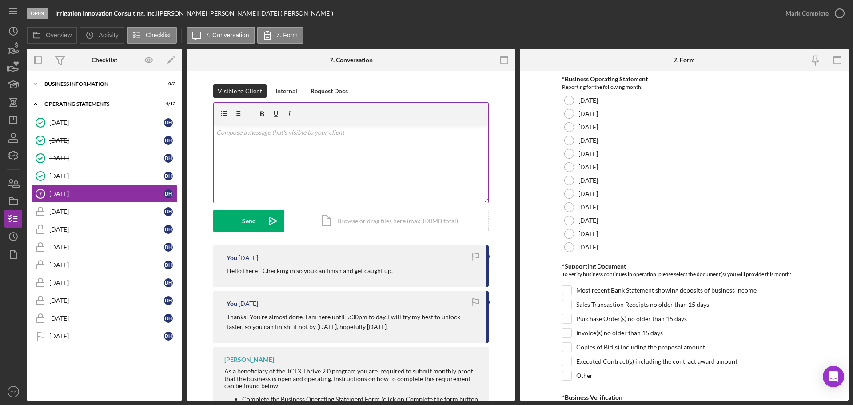
click at [302, 145] on div "v Color teal Color pink Remove color Add row above Add row below Add column bef…" at bounding box center [351, 164] width 275 height 78
drag, startPoint x: 276, startPoint y: 131, endPoint x: 474, endPoint y: 127, distance: 198.7
click at [474, 127] on div "v Color teal Color pink Remove color Add row above Add row below Add column bef…" at bounding box center [351, 164] width 275 height 78
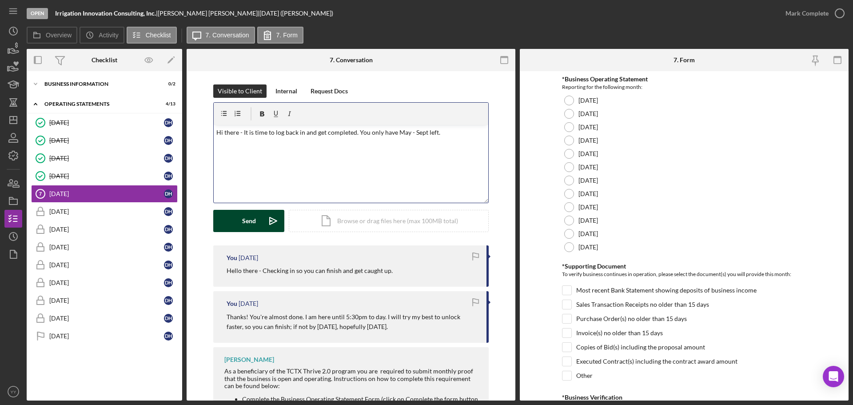
click at [252, 211] on div "Send" at bounding box center [249, 221] width 14 height 22
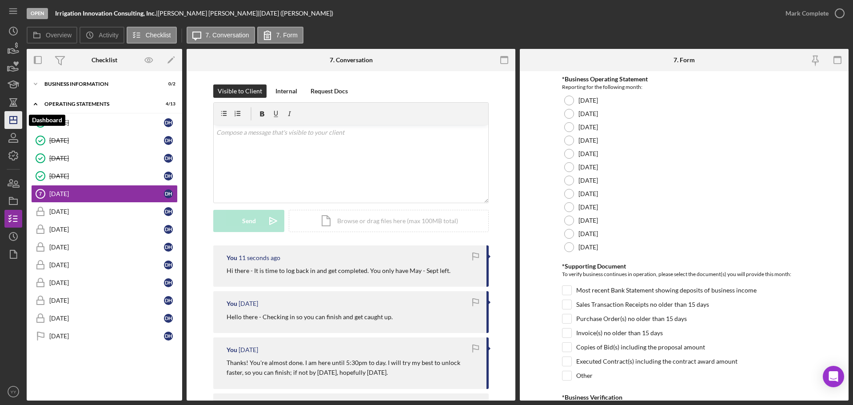
click at [16, 115] on icon "Icon/Dashboard" at bounding box center [13, 120] width 22 height 22
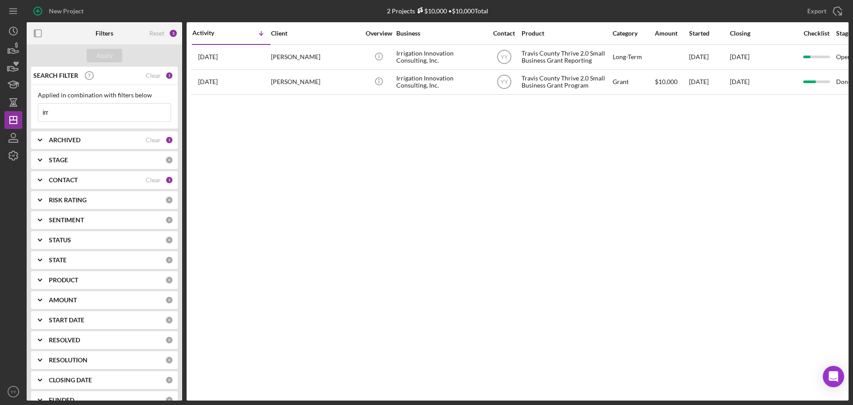
drag, startPoint x: 75, startPoint y: 114, endPoint x: -116, endPoint y: 116, distance: 190.7
click at [0, 116] on html "New Project 2 Projects $10,000 • $10,000 Total irr Export Icon/Export Filters R…" at bounding box center [426, 202] width 853 height 405
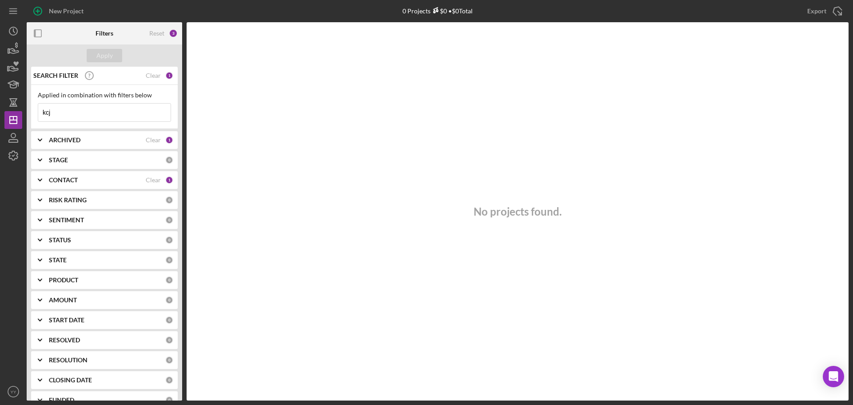
click at [73, 108] on input "kcj" at bounding box center [104, 113] width 132 height 18
drag, startPoint x: 72, startPoint y: 113, endPoint x: 7, endPoint y: 109, distance: 65.0
click at [7, 109] on div "New Project 0 Projects $0 • $0 Total irr Export Icon/Export Filters Reset 3 App…" at bounding box center [426, 200] width 844 height 400
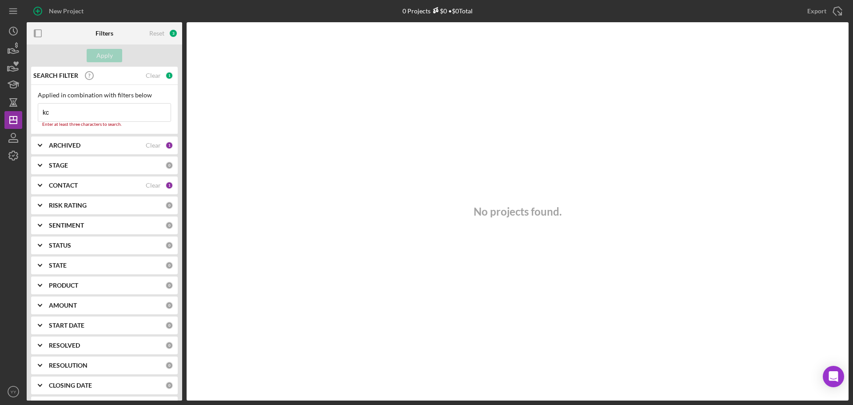
drag, startPoint x: 102, startPoint y: 116, endPoint x: -116, endPoint y: 115, distance: 218.6
click at [0, 115] on html "New Project 0 Projects $0 • $0 Total irr Export Icon/Export Filters Reset 3 App…" at bounding box center [426, 202] width 853 height 405
click at [107, 106] on input "kj" at bounding box center [104, 113] width 132 height 18
click at [104, 114] on input "kj" at bounding box center [104, 113] width 132 height 18
drag, startPoint x: 114, startPoint y: 115, endPoint x: 2, endPoint y: 120, distance: 112.1
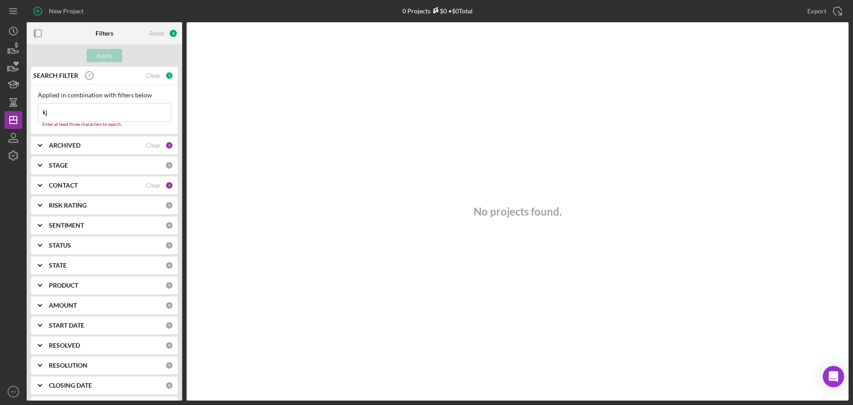
click at [0, 115] on html "New Project 0 Projects $0 • $0 Total irr Export Icon/Export Filters Reset 3 App…" at bounding box center [426, 202] width 853 height 405
click at [4, 115] on div "New Project 0 Projects $0 • $0 Total irr Export Icon/Export Filters Reset 3 App…" at bounding box center [426, 202] width 853 height 405
click at [56, 111] on input "kj" at bounding box center [104, 113] width 132 height 18
drag, startPoint x: 64, startPoint y: 116, endPoint x: -23, endPoint y: 113, distance: 87.6
click at [0, 113] on html "New Project 0 Projects $0 • $0 Total irr Export Icon/Export Filters Reset 3 App…" at bounding box center [426, 202] width 853 height 405
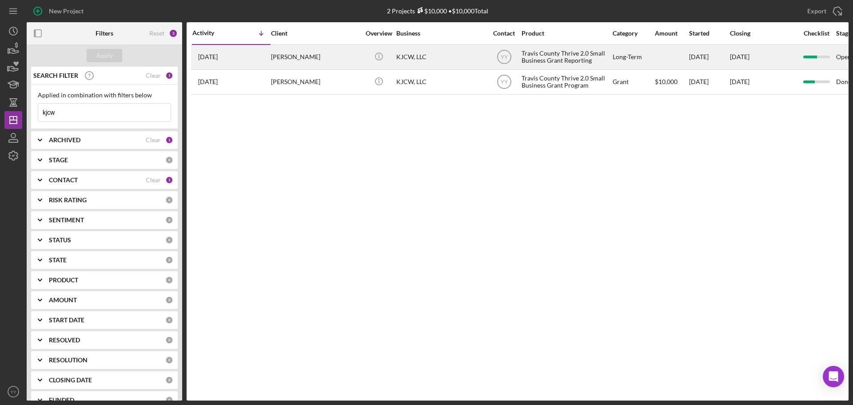
type input "kjcw"
click at [438, 51] on div "KJCW, LLC" at bounding box center [440, 57] width 89 height 24
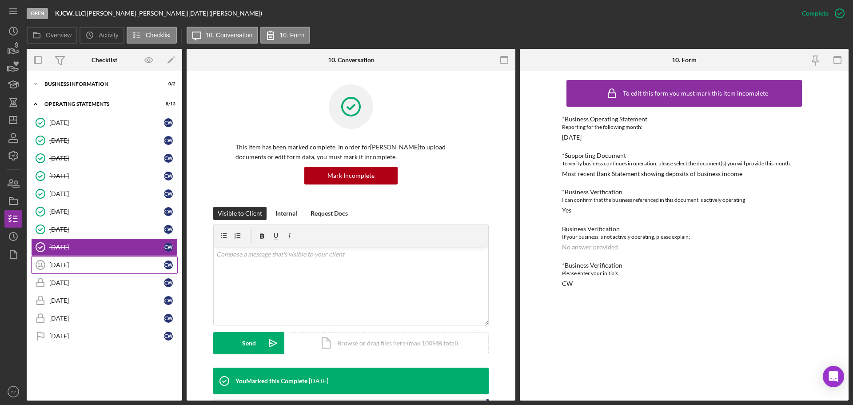
click at [74, 266] on div "[DATE]" at bounding box center [106, 264] width 115 height 7
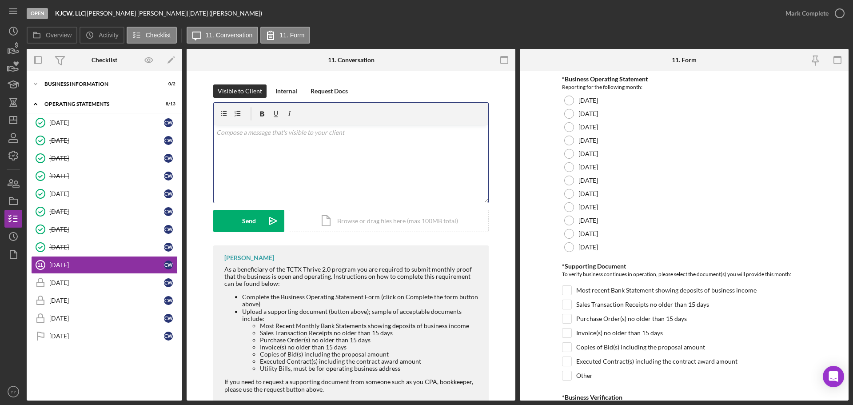
click at [290, 162] on div "v Color teal Color pink Remove color Add row above Add row below Add column bef…" at bounding box center [351, 164] width 275 height 78
drag, startPoint x: 206, startPoint y: 140, endPoint x: 202, endPoint y: 138, distance: 4.6
click at [202, 138] on div "Visible to Client Internal Request Docs v Color teal Color pink Remove color Ad…" at bounding box center [351, 164] width 302 height 161
drag, startPoint x: 448, startPoint y: 142, endPoint x: 147, endPoint y: 128, distance: 300.7
click at [147, 128] on div "Overview Internal Workflow Stage Open Icon/Dropdown Arrow Archive (can unarchiv…" at bounding box center [438, 225] width 822 height 352
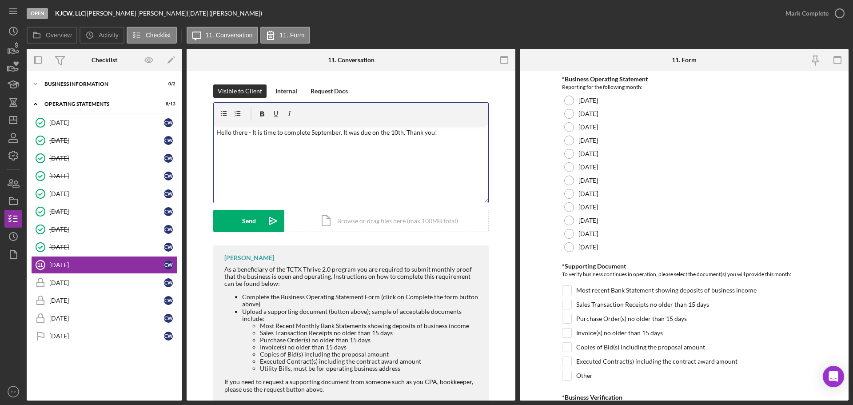
copy p "Hello there - It is time to complete September. It was due on the 10th. Thank y…"
click at [237, 155] on div "v Color teal Color pink Remove color Add row above Add row below Add column bef…" at bounding box center [351, 164] width 275 height 78
click at [228, 225] on button "Send Icon/icon-invite-send" at bounding box center [248, 221] width 71 height 22
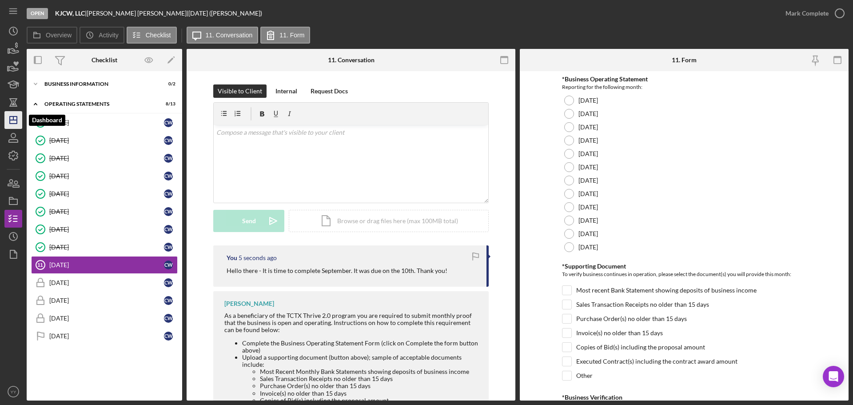
click at [15, 118] on icon "Icon/Dashboard" at bounding box center [13, 120] width 22 height 22
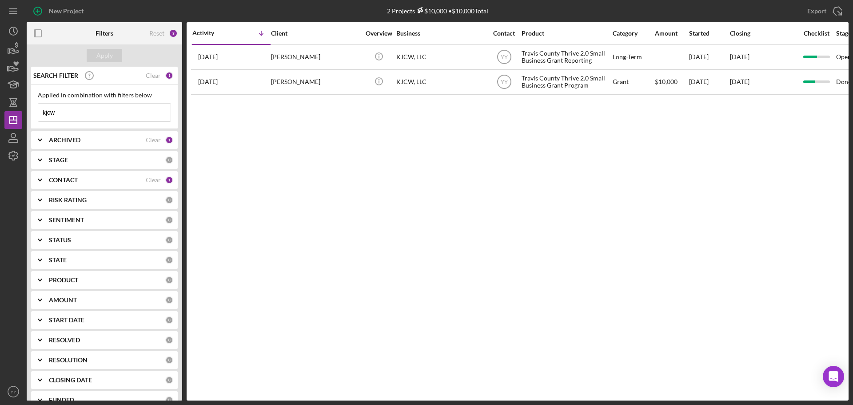
drag, startPoint x: 80, startPoint y: 113, endPoint x: -191, endPoint y: 85, distance: 272.5
click at [0, 85] on html "New Project 2 Projects $10,000 • $10,000 Total kjcw Export Icon/Export Filters …" at bounding box center [426, 202] width 853 height 405
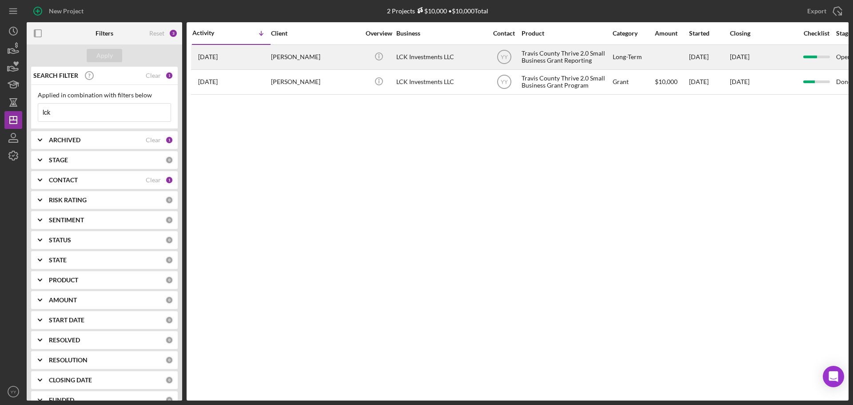
type input "lck"
click at [400, 52] on div "LCK Investments LLC" at bounding box center [440, 57] width 89 height 24
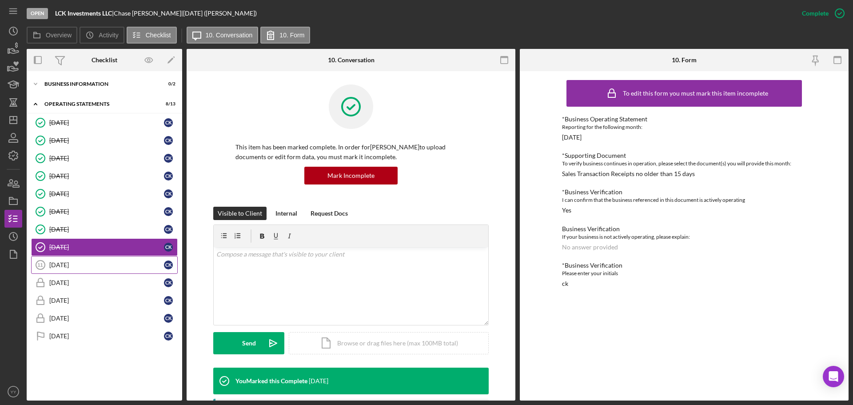
click at [66, 266] on div "[DATE]" at bounding box center [106, 264] width 115 height 7
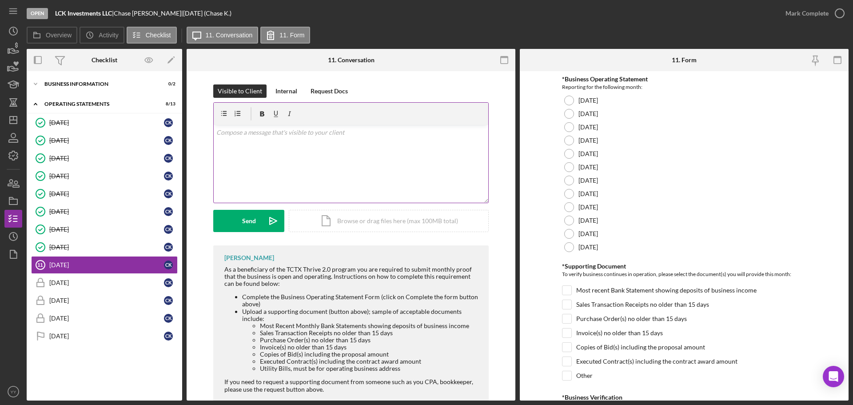
click at [339, 160] on div "v Color teal Color pink Remove color Add row above Add row below Add column bef…" at bounding box center [351, 164] width 275 height 78
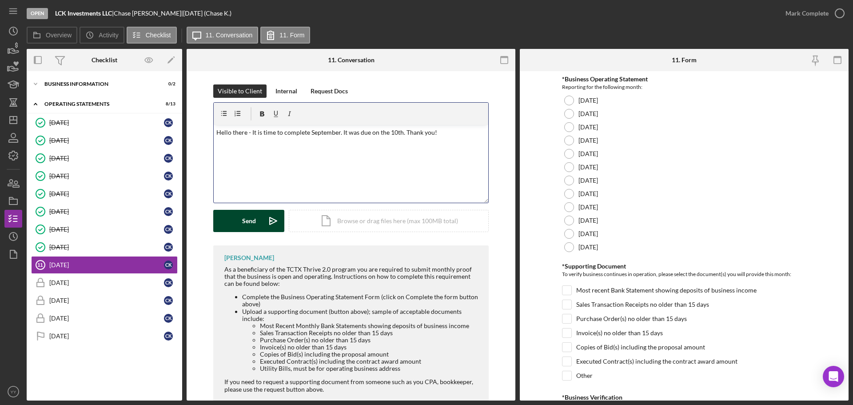
drag, startPoint x: 223, startPoint y: 228, endPoint x: 228, endPoint y: 225, distance: 6.0
click at [223, 228] on button "Send Icon/icon-invite-send" at bounding box center [248, 221] width 71 height 22
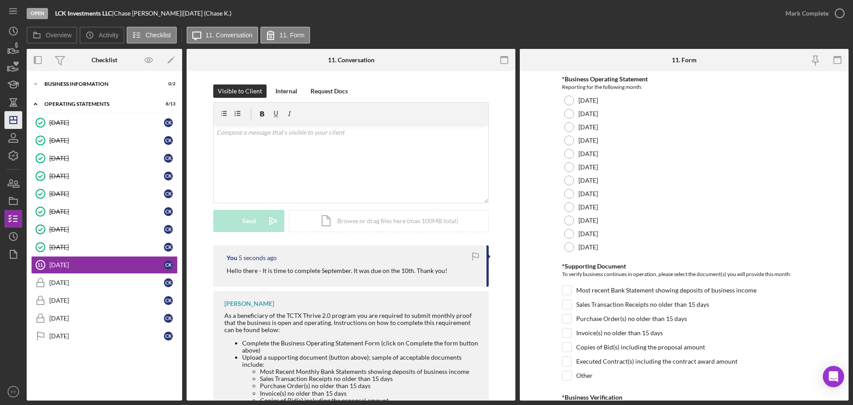
drag, startPoint x: 24, startPoint y: 131, endPoint x: 18, endPoint y: 125, distance: 8.2
click at [24, 131] on nav "Icon/Menu Icon/Dashboard Dashboard Navigation Divider Mobile Checklist Navigati…" at bounding box center [15, 200] width 22 height 400
drag, startPoint x: 8, startPoint y: 114, endPoint x: 13, endPoint y: 113, distance: 5.5
click at [8, 115] on icon "Icon/Dashboard" at bounding box center [13, 120] width 22 height 22
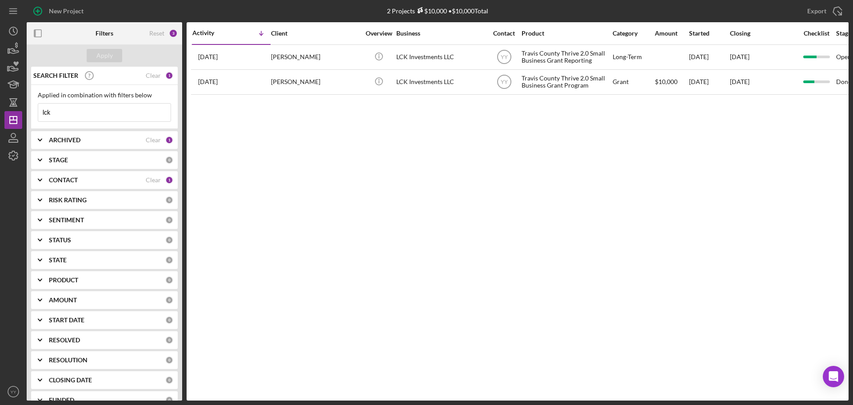
drag, startPoint x: 95, startPoint y: 113, endPoint x: -13, endPoint y: 117, distance: 107.6
click at [0, 117] on html "New Project 2 Projects $10,000 • $10,000 Total lck Export Icon/Export Filters R…" at bounding box center [426, 202] width 853 height 405
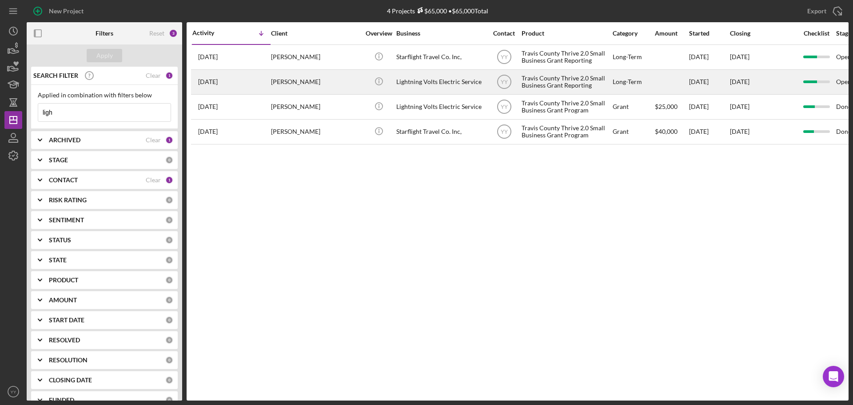
type input "ligh"
click at [408, 80] on div "Lightning Volts Electric Service" at bounding box center [440, 82] width 89 height 24
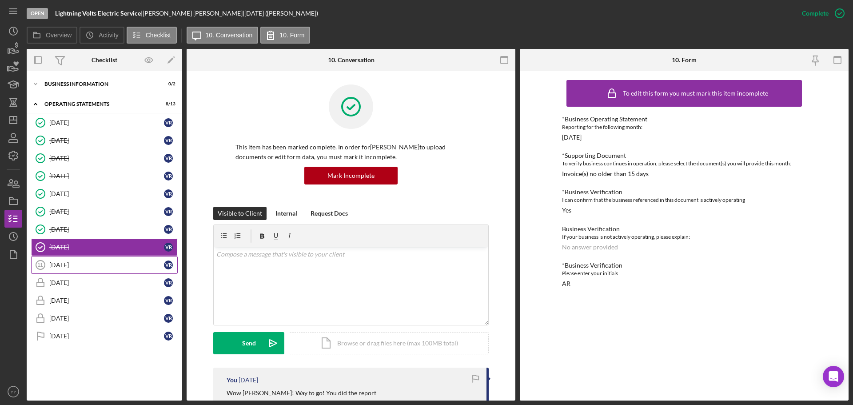
click at [87, 258] on link "September 2025 11 September 2025 V R" at bounding box center [104, 265] width 147 height 18
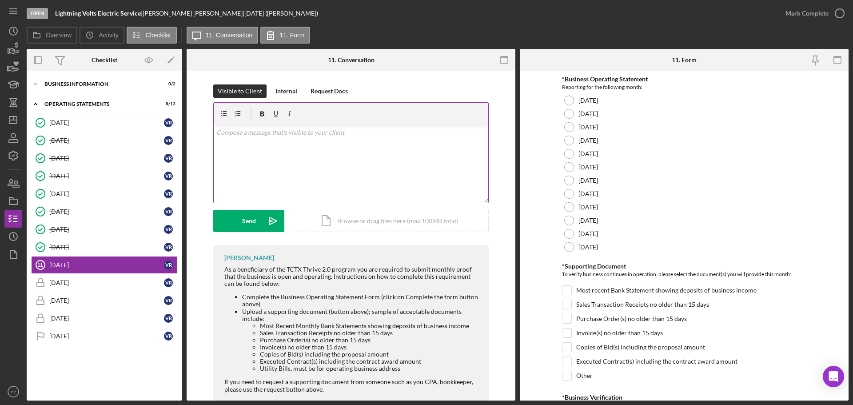
click at [309, 141] on div "v Color teal Color pink Remove color Add row above Add row below Add column bef…" at bounding box center [351, 164] width 275 height 78
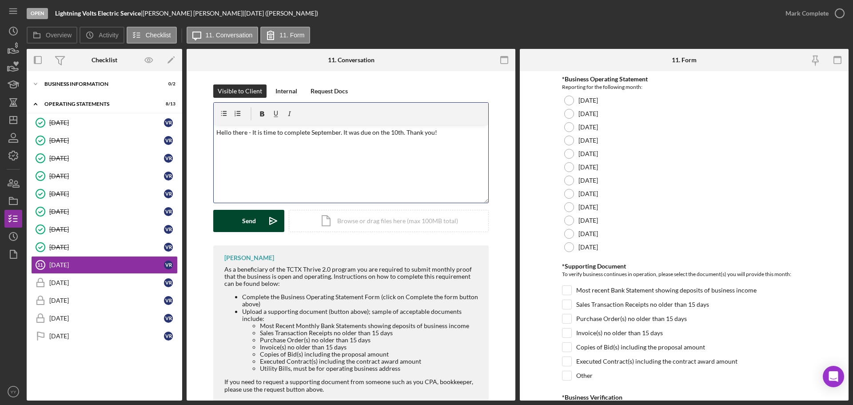
click at [252, 225] on div "Send" at bounding box center [249, 221] width 14 height 22
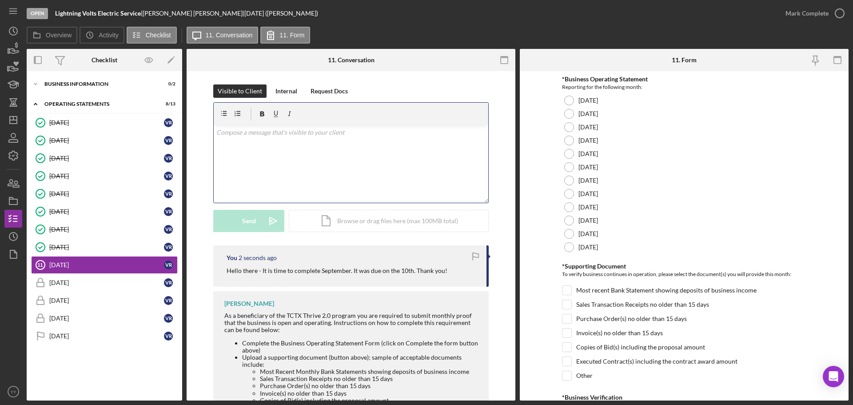
click at [411, 140] on div "v Color teal Color pink Remove color Add row above Add row below Add column bef…" at bounding box center [351, 164] width 275 height 78
click at [291, 135] on p "you can email me the info" at bounding box center [351, 133] width 270 height 10
drag, startPoint x: 219, startPoint y: 134, endPoint x: 213, endPoint y: 133, distance: 5.8
click at [214, 133] on div "v Color teal Color pink Remove color Add row above Add row below Add column bef…" at bounding box center [351, 164] width 275 height 78
click at [240, 220] on button "Send Icon/icon-invite-send" at bounding box center [248, 221] width 71 height 22
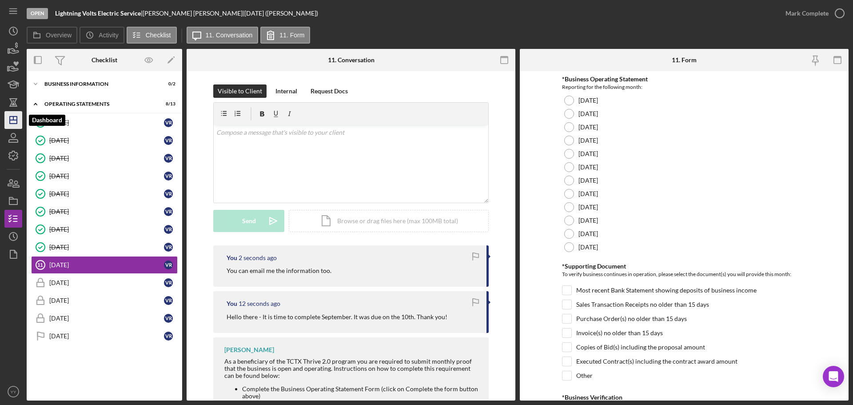
click at [20, 123] on icon "Icon/Dashboard" at bounding box center [13, 120] width 22 height 22
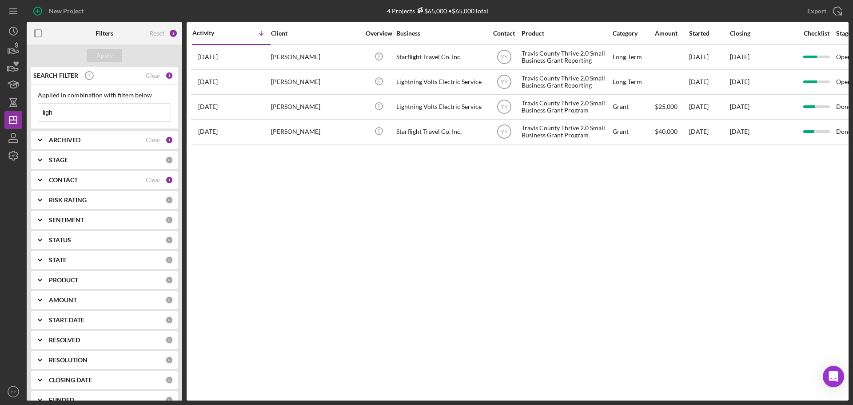
drag, startPoint x: 100, startPoint y: 112, endPoint x: 39, endPoint y: 110, distance: 61.4
click at [39, 110] on input "ligh" at bounding box center [104, 113] width 132 height 18
type input "n patel"
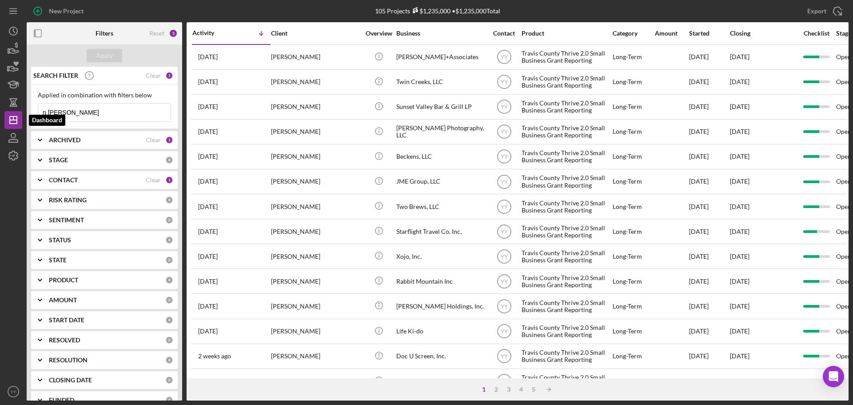
drag, startPoint x: 82, startPoint y: 114, endPoint x: -17, endPoint y: 115, distance: 99.5
click at [0, 115] on html "New Project 105 Projects $1,235,000 • $1,235,000 Total ligh Export Icon/Export …" at bounding box center [426, 202] width 853 height 405
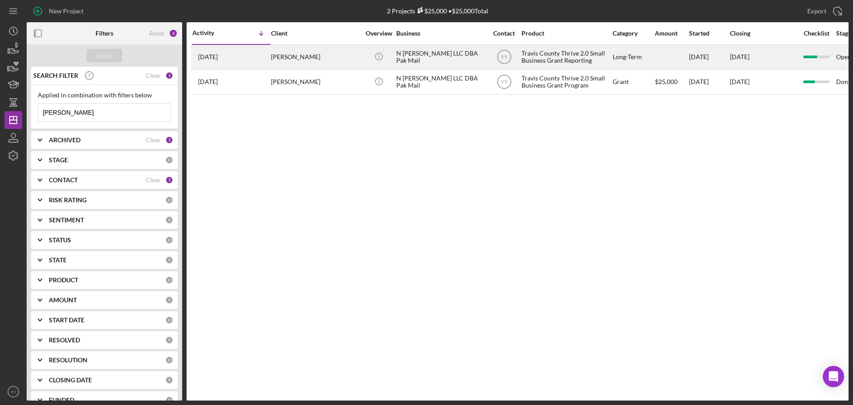
type input "patel"
click at [438, 57] on div "N Patel LLC DBA Pak Mail" at bounding box center [440, 57] width 89 height 24
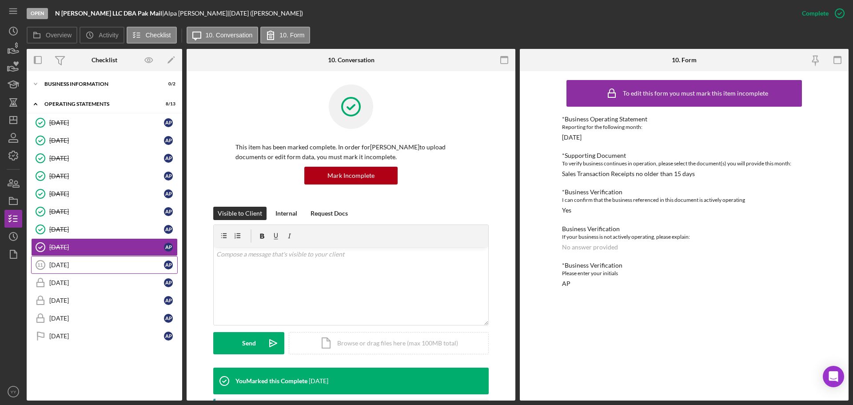
click at [120, 267] on div "[DATE]" at bounding box center [106, 264] width 115 height 7
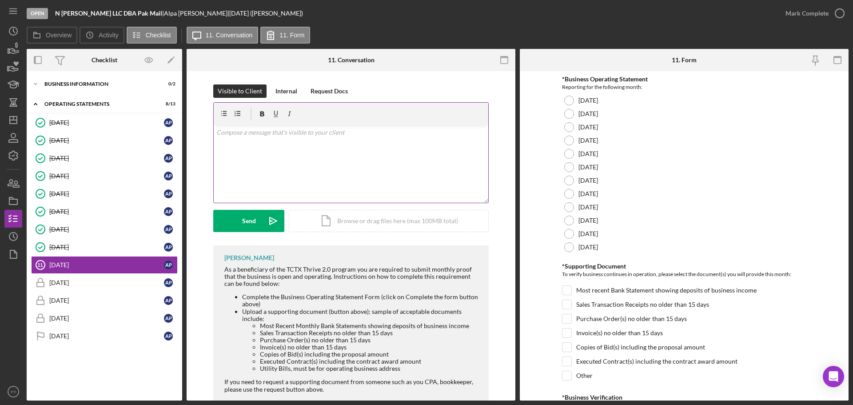
click at [318, 181] on div "v Color teal Color pink Remove color Add row above Add row below Add column bef…" at bounding box center [351, 164] width 275 height 78
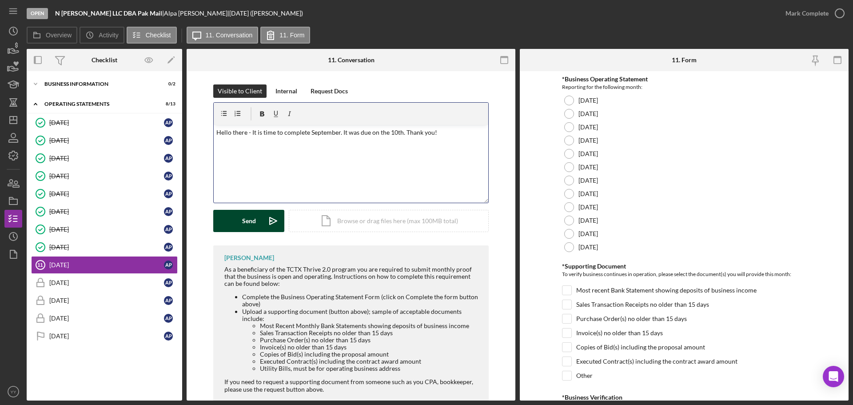
click at [249, 216] on div "Send" at bounding box center [249, 221] width 14 height 22
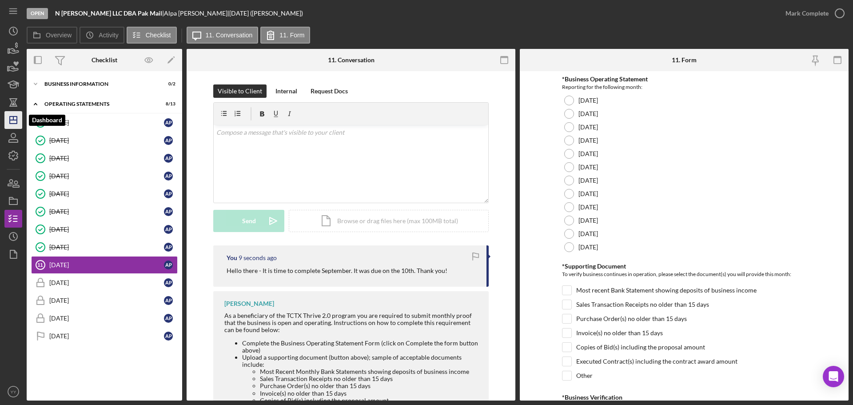
drag, startPoint x: 12, startPoint y: 119, endPoint x: 19, endPoint y: 119, distance: 7.1
click at [12, 119] on icon "Icon/Dashboard" at bounding box center [13, 120] width 22 height 22
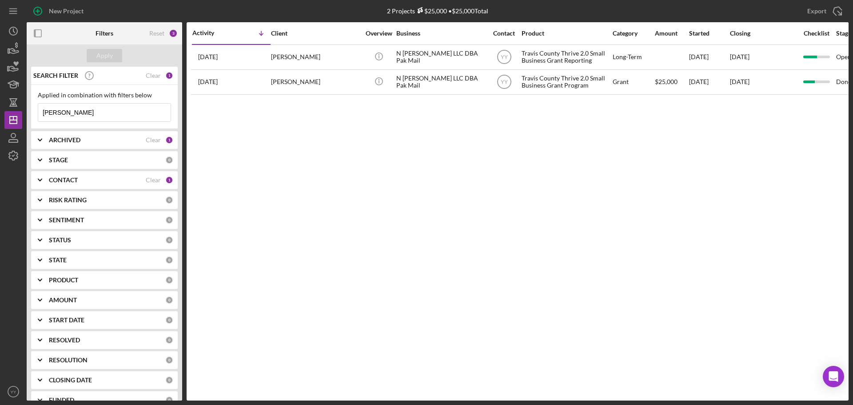
drag, startPoint x: 106, startPoint y: 114, endPoint x: -52, endPoint y: 119, distance: 158.3
click at [0, 119] on html "New Project 2 Projects $25,000 • $25,000 Total patel Export Icon/Export Filters…" at bounding box center [426, 202] width 853 height 405
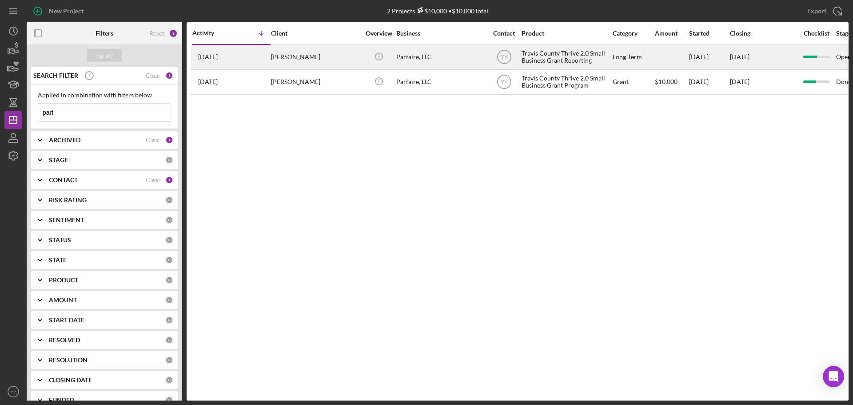
type input "parf"
click at [329, 49] on div "Priyanka Kansal" at bounding box center [315, 57] width 89 height 24
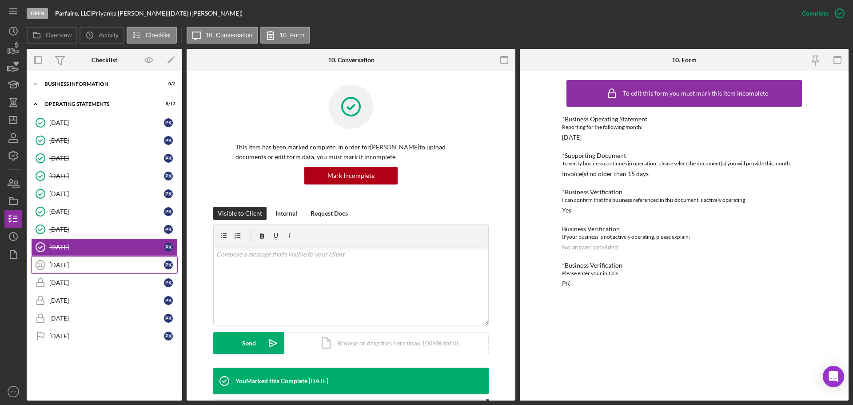
click at [76, 262] on div "[DATE]" at bounding box center [106, 264] width 115 height 7
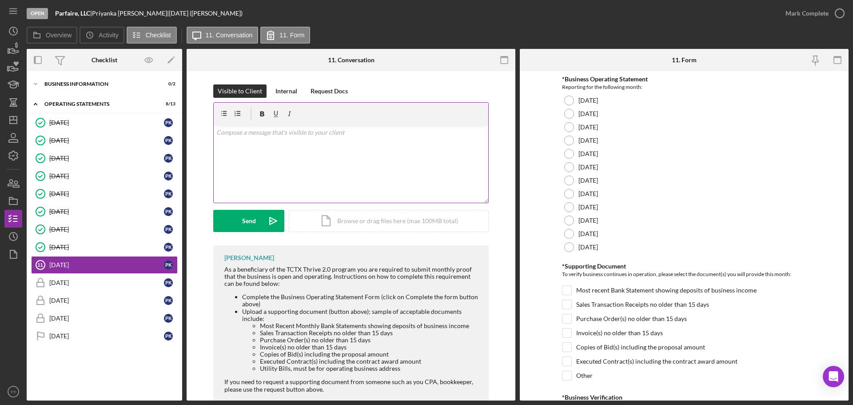
click at [292, 169] on div "v Color teal Color pink Remove color Add row above Add row below Add column bef…" at bounding box center [351, 164] width 275 height 78
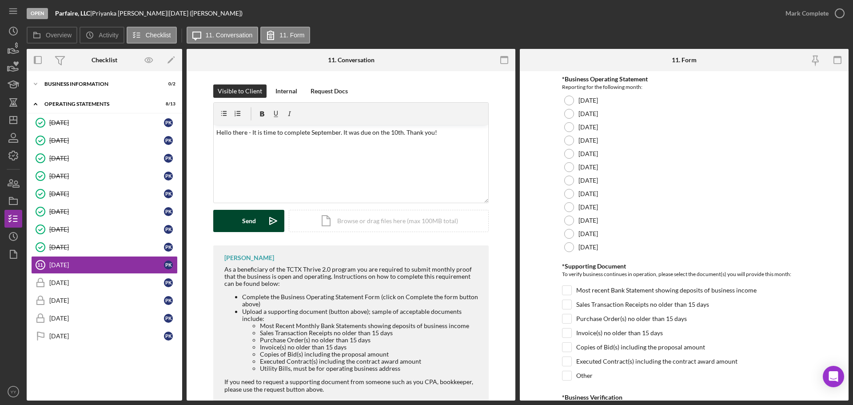
click at [253, 214] on div "Send" at bounding box center [249, 221] width 14 height 22
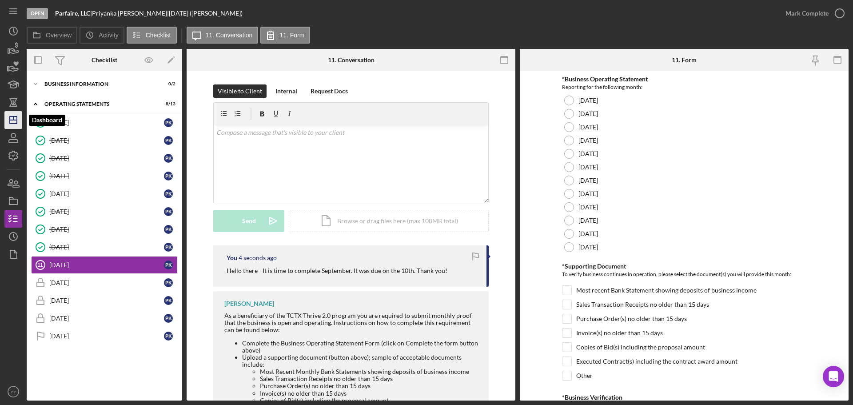
click at [16, 123] on icon "Icon/Dashboard" at bounding box center [13, 120] width 22 height 22
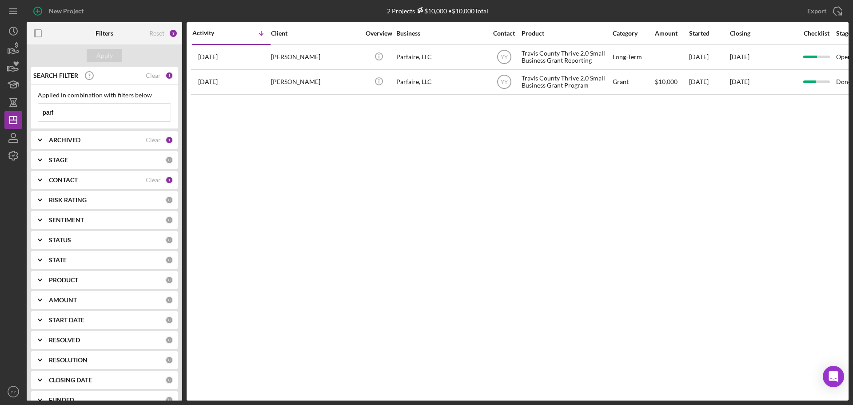
click at [78, 106] on input "parf" at bounding box center [104, 113] width 132 height 18
drag, startPoint x: -68, startPoint y: 103, endPoint x: -94, endPoint y: 100, distance: 25.5
click at [0, 100] on html "New Project 2 Projects $10,000 • $10,000 Total parf Export Icon/Export Filters …" at bounding box center [426, 202] width 853 height 405
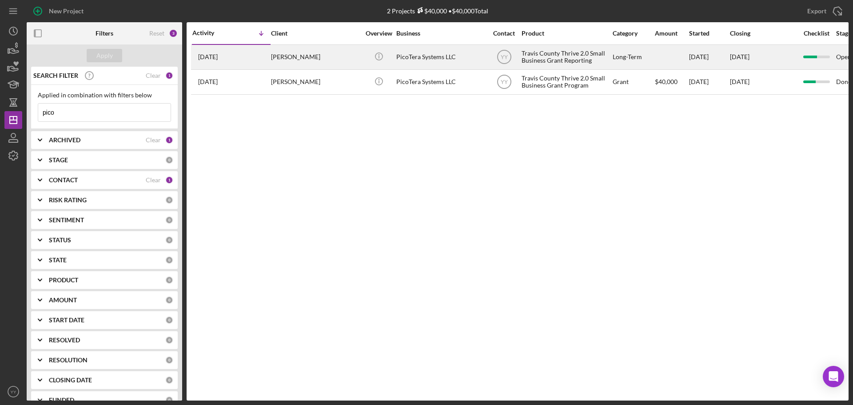
type input "pico"
click at [456, 67] on div "PicoTera Systems LLC" at bounding box center [440, 57] width 89 height 24
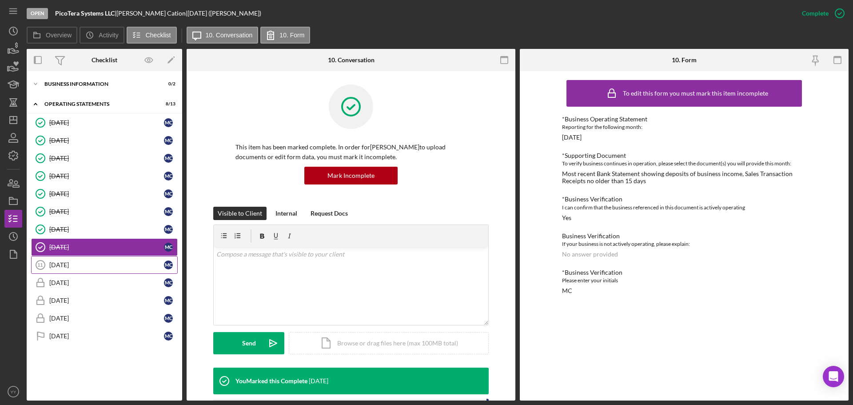
click at [89, 265] on div "[DATE]" at bounding box center [106, 264] width 115 height 7
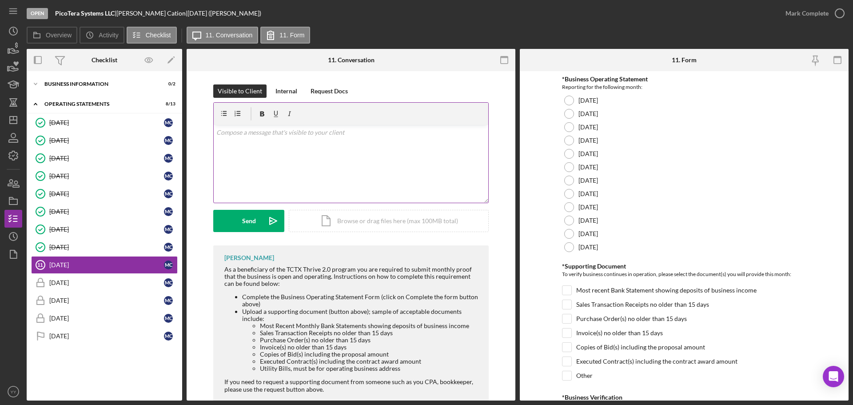
click at [304, 128] on p at bounding box center [351, 133] width 270 height 10
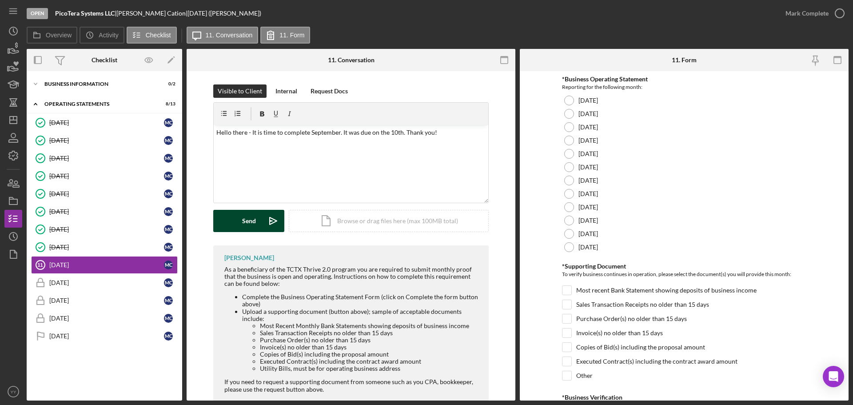
click at [252, 228] on div "Send" at bounding box center [249, 221] width 14 height 22
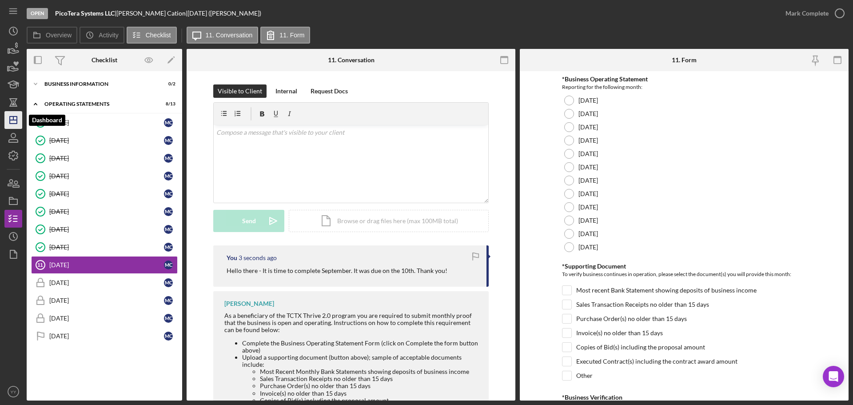
click at [11, 120] on line "button" at bounding box center [13, 120] width 7 height 0
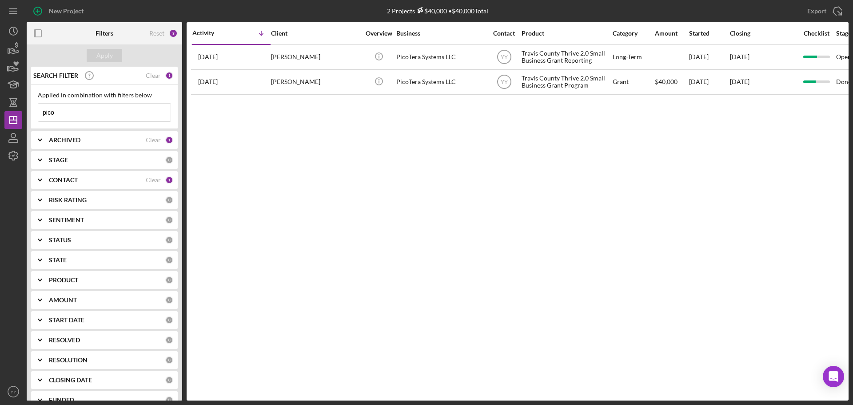
click at [0, 112] on html "New Project 2 Projects $40,000 • $40,000 Total pico Export Icon/Export Filters …" at bounding box center [426, 202] width 853 height 405
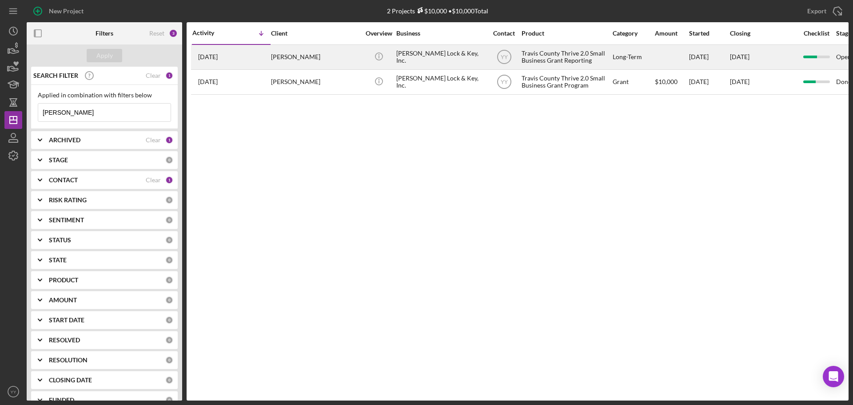
type input "rahn"
click at [406, 61] on div "Rahn Lock & Key, Inc." at bounding box center [440, 57] width 89 height 24
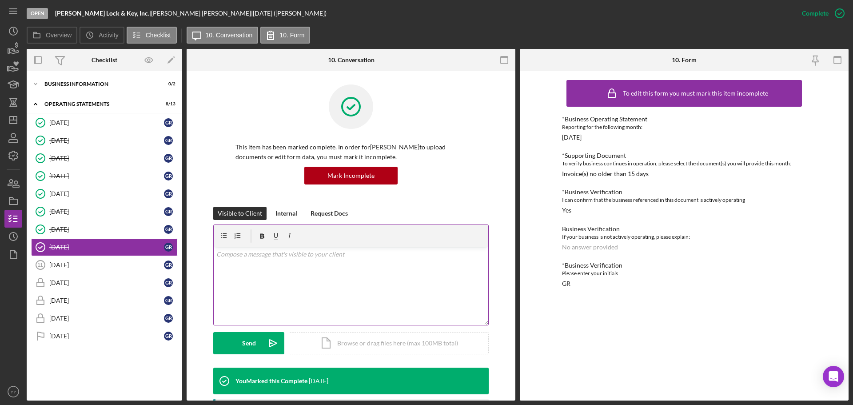
click at [294, 282] on div "v Color teal Color pink Remove color Add row above Add row below Add column bef…" at bounding box center [351, 286] width 275 height 78
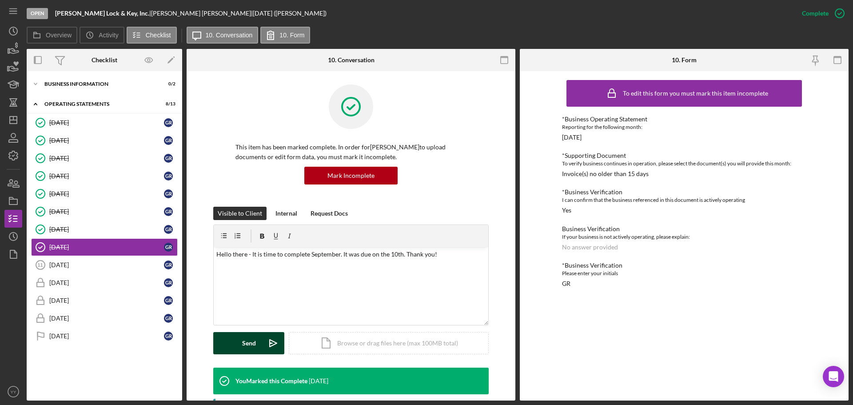
click at [244, 340] on div "Send" at bounding box center [249, 343] width 14 height 22
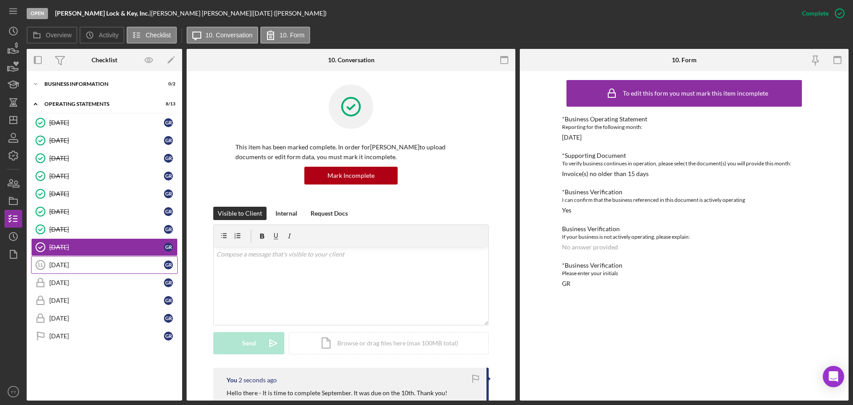
drag, startPoint x: 73, startPoint y: 264, endPoint x: 121, endPoint y: 258, distance: 48.4
click at [74, 265] on div "[DATE]" at bounding box center [106, 264] width 115 height 7
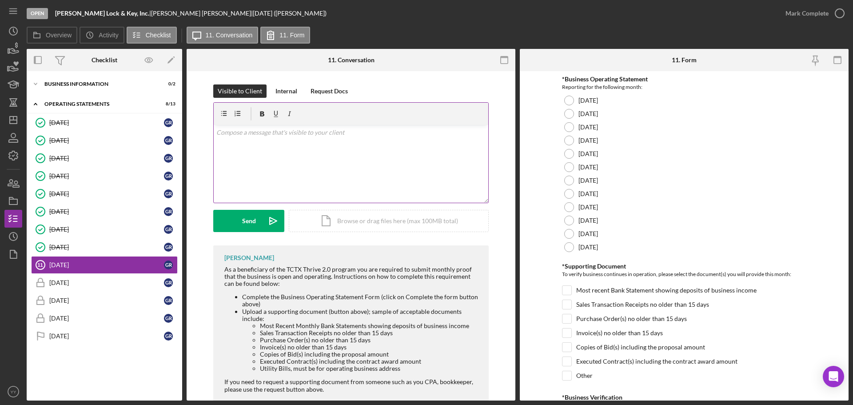
click at [289, 159] on div "v Color teal Color pink Remove color Add row above Add row below Add column bef…" at bounding box center [351, 164] width 275 height 78
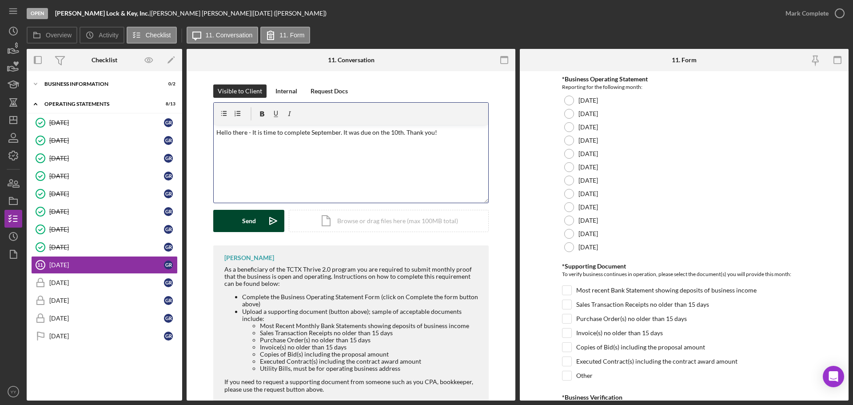
click at [245, 218] on div "Send" at bounding box center [249, 221] width 14 height 22
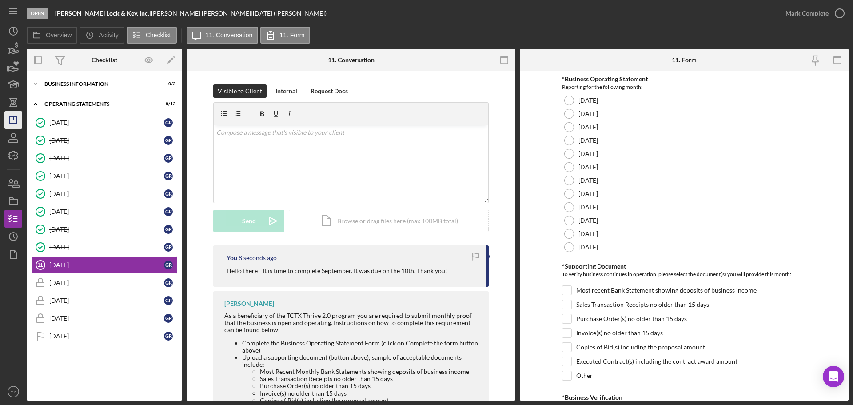
click at [22, 124] on nav "Icon/Menu Icon/Dashboard Dashboard Navigation Divider Mobile Checklist Navigati…" at bounding box center [15, 200] width 22 height 400
click at [17, 120] on polygon "button" at bounding box center [13, 119] width 7 height 7
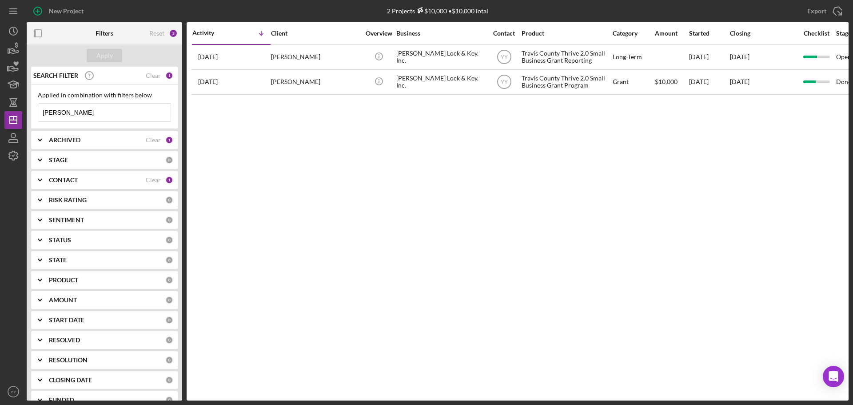
drag, startPoint x: 71, startPoint y: 115, endPoint x: -73, endPoint y: 113, distance: 144.0
click at [0, 113] on html "New Project 2 Projects $10,000 • $10,000 Total rahn Export Icon/Export Filters …" at bounding box center [426, 202] width 853 height 405
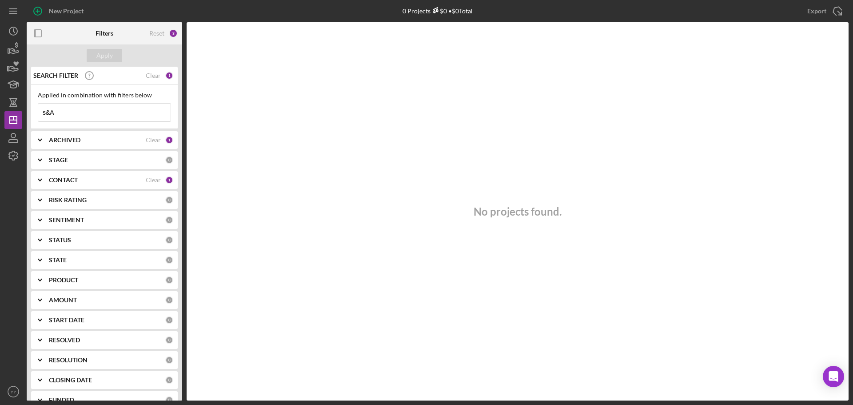
click at [0, 114] on html "New Project 0 Projects $0 • $0 Total rahn Export Icon/Export Filters Reset 3 Ap…" at bounding box center [426, 202] width 853 height 405
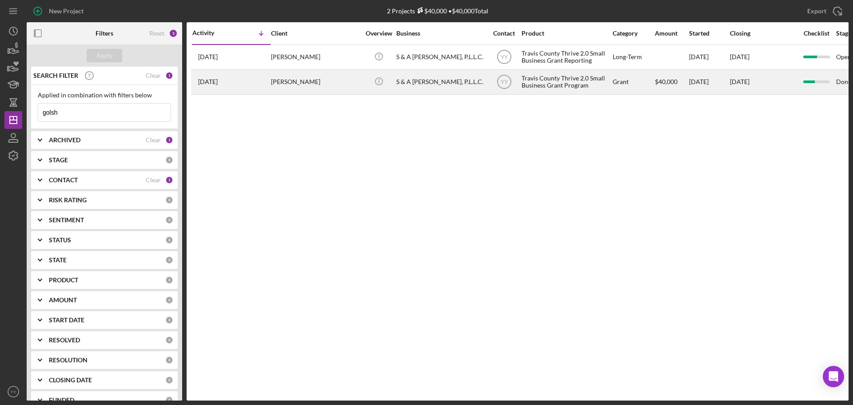
type input "golsh"
click at [359, 72] on div "Ali Golshani" at bounding box center [315, 82] width 89 height 24
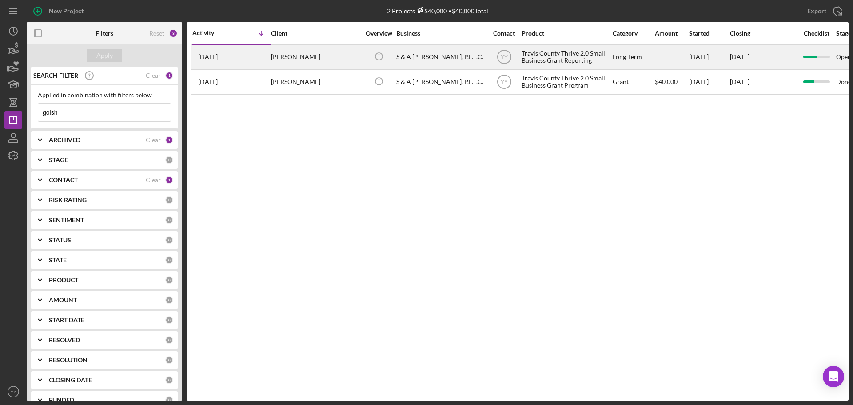
click at [356, 64] on div "Ali Golshani" at bounding box center [315, 57] width 89 height 24
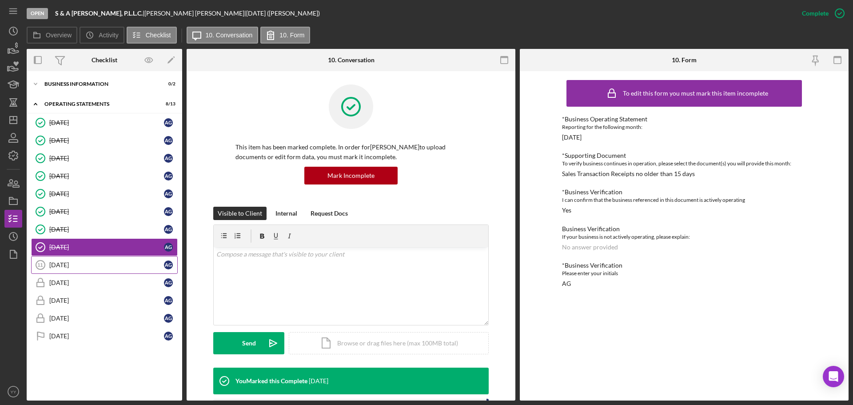
click at [93, 264] on div "[DATE]" at bounding box center [106, 264] width 115 height 7
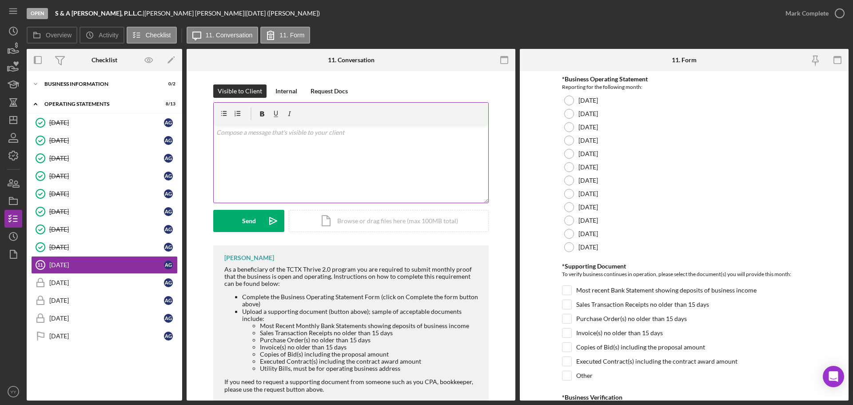
click at [321, 170] on div "v Color teal Color pink Remove color Add row above Add row below Add column bef…" at bounding box center [351, 164] width 275 height 78
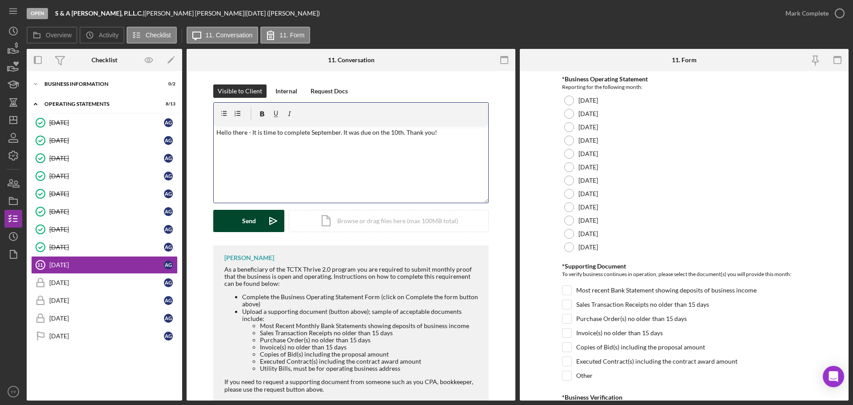
click at [246, 219] on div "Send" at bounding box center [249, 221] width 14 height 22
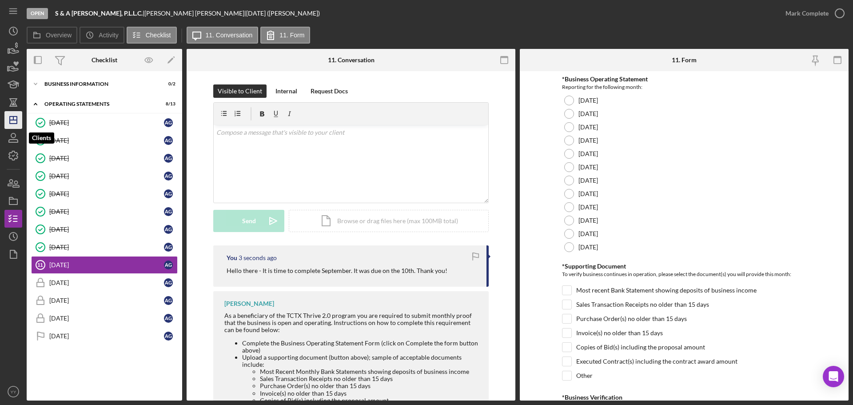
click at [8, 122] on icon "Icon/Dashboard" at bounding box center [13, 120] width 22 height 22
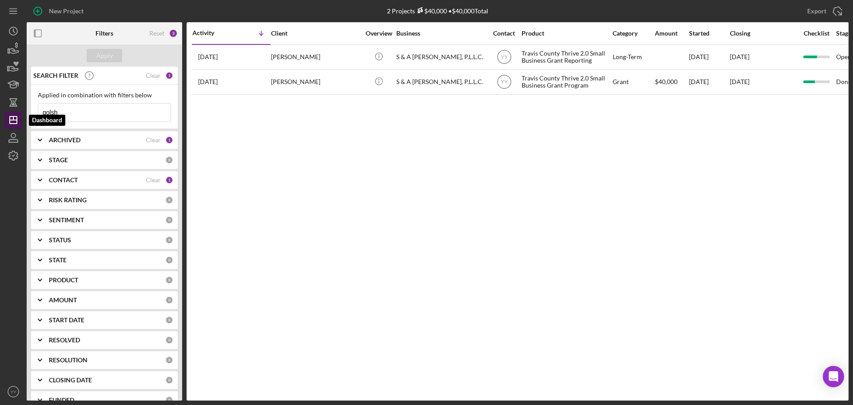
click at [19, 120] on icon "Icon/Dashboard" at bounding box center [13, 120] width 22 height 22
drag, startPoint x: 65, startPoint y: 112, endPoint x: -13, endPoint y: 104, distance: 78.6
click at [0, 104] on html "New Project 2 Projects $40,000 • $40,000 Total golsh Export Icon/Export Filters…" at bounding box center [426, 202] width 853 height 405
type input "sherr"
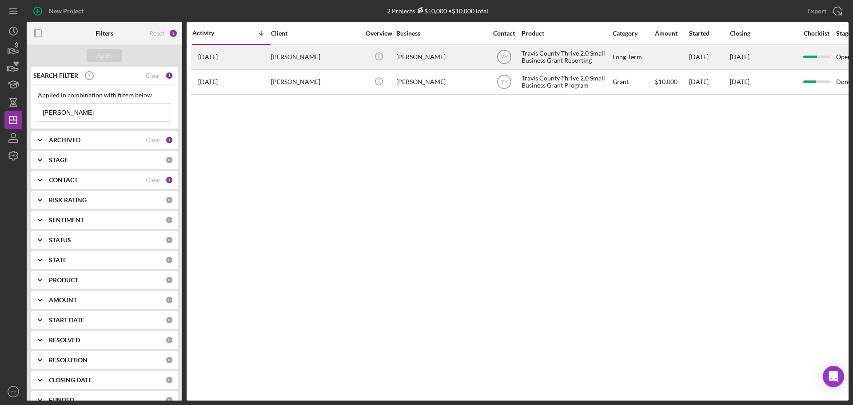
click at [311, 59] on div "Sherry Huffman" at bounding box center [315, 57] width 89 height 24
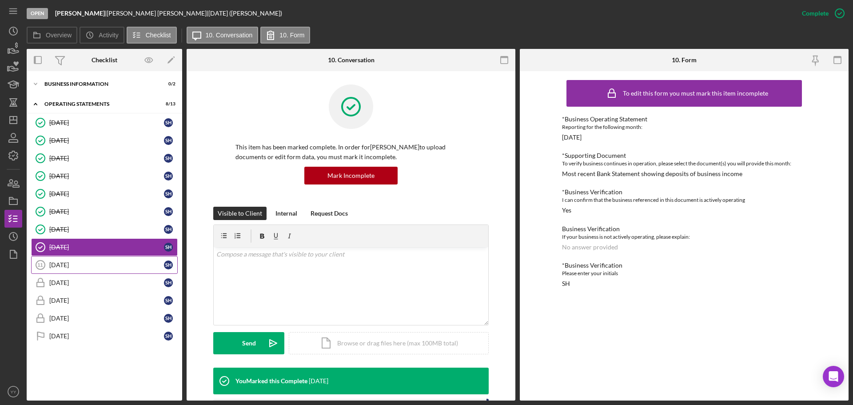
click at [68, 268] on div "[DATE]" at bounding box center [106, 264] width 115 height 7
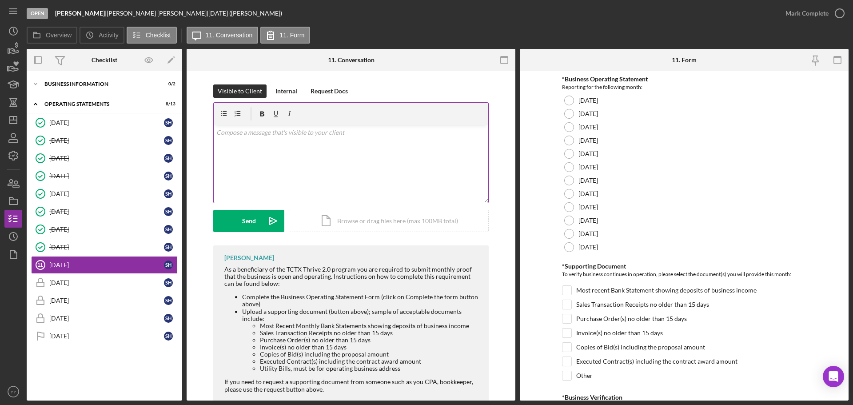
click at [294, 150] on div "v Color teal Color pink Remove color Add row above Add row below Add column bef…" at bounding box center [351, 164] width 275 height 78
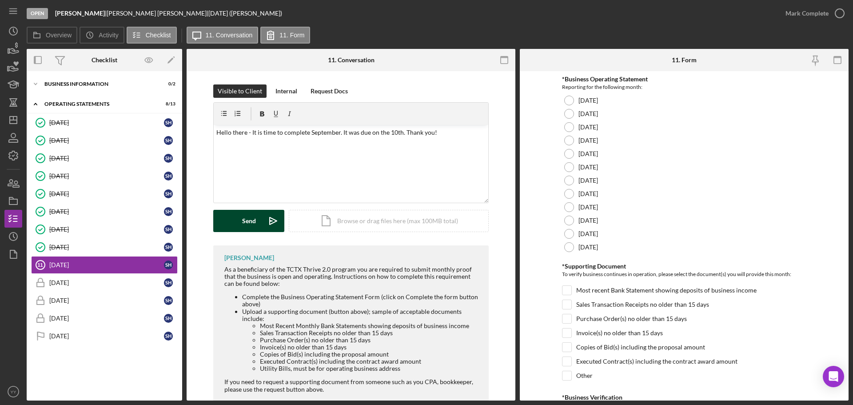
click at [250, 219] on div "Send" at bounding box center [249, 221] width 14 height 22
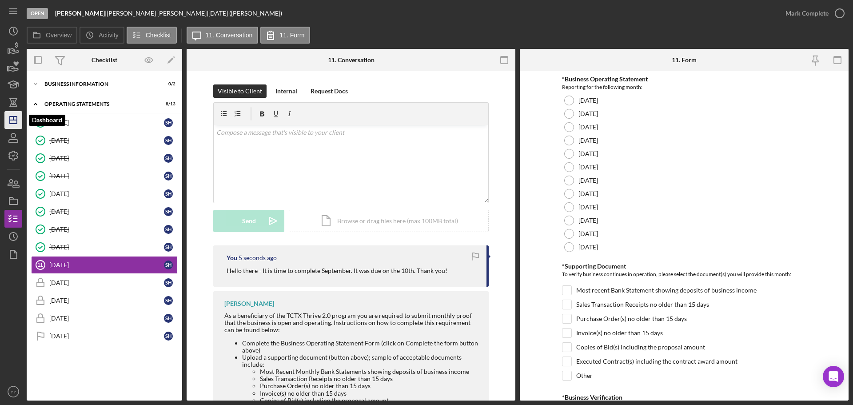
click at [16, 120] on line "button" at bounding box center [13, 120] width 7 height 0
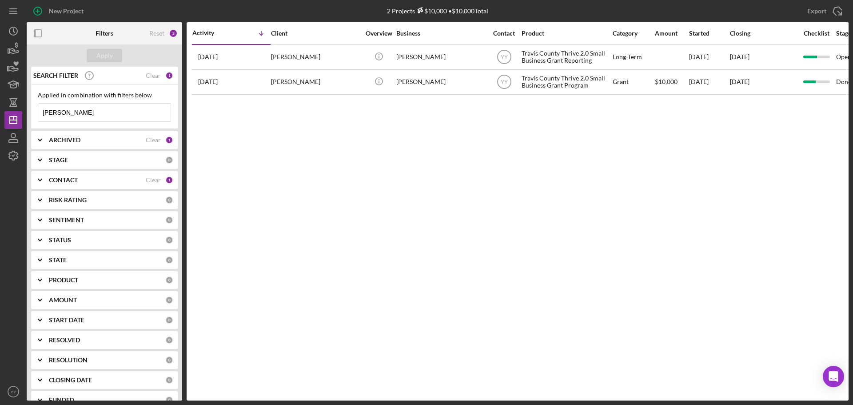
drag, startPoint x: 68, startPoint y: 118, endPoint x: -10, endPoint y: 114, distance: 78.3
click at [0, 114] on html "New Project 2 Projects $10,000 • $10,000 Total sherr Export Icon/Export Filters…" at bounding box center [426, 202] width 853 height 405
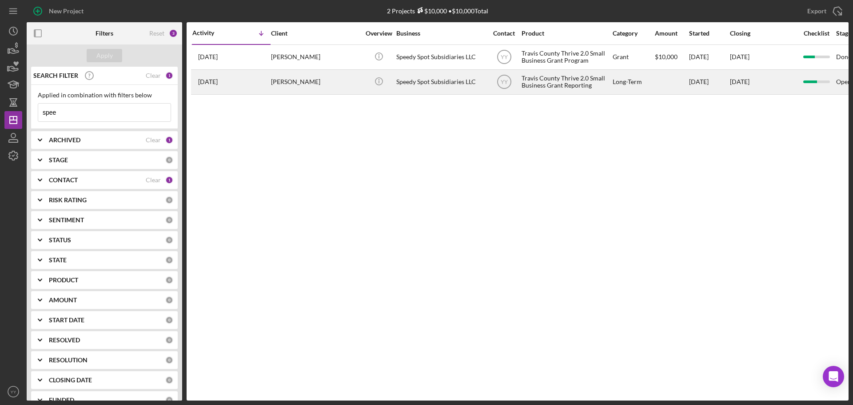
type input "spee"
click at [445, 72] on div "Speedy Spot Subsidiaries LLC" at bounding box center [440, 82] width 89 height 24
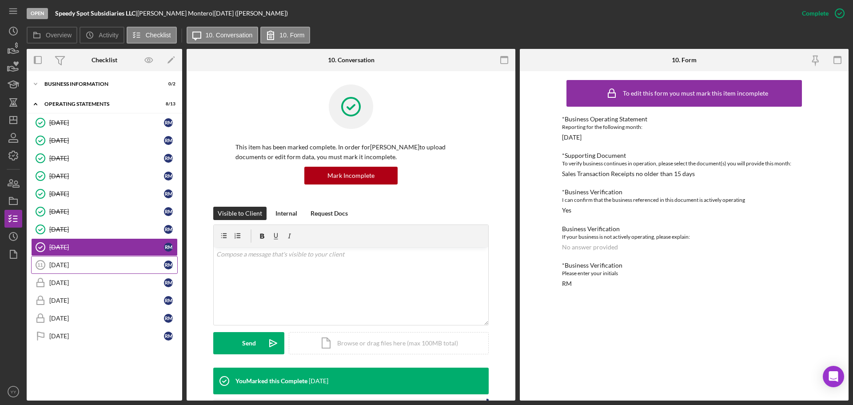
click at [97, 268] on div "[DATE]" at bounding box center [106, 264] width 115 height 7
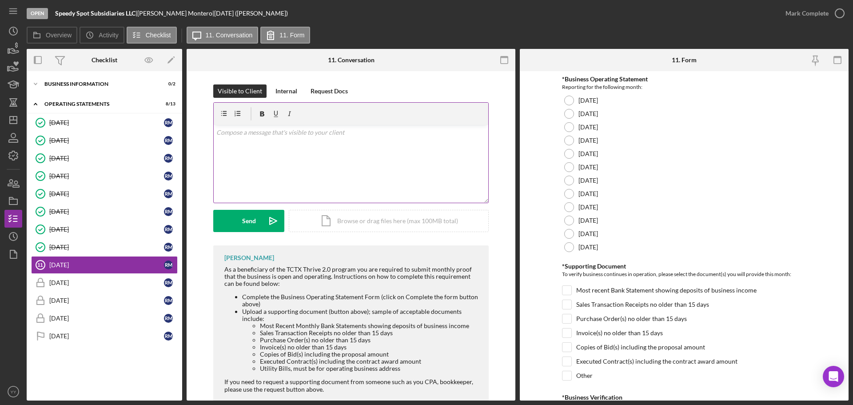
click at [283, 172] on div "v Color teal Color pink Remove color Add row above Add row below Add column bef…" at bounding box center [351, 164] width 275 height 78
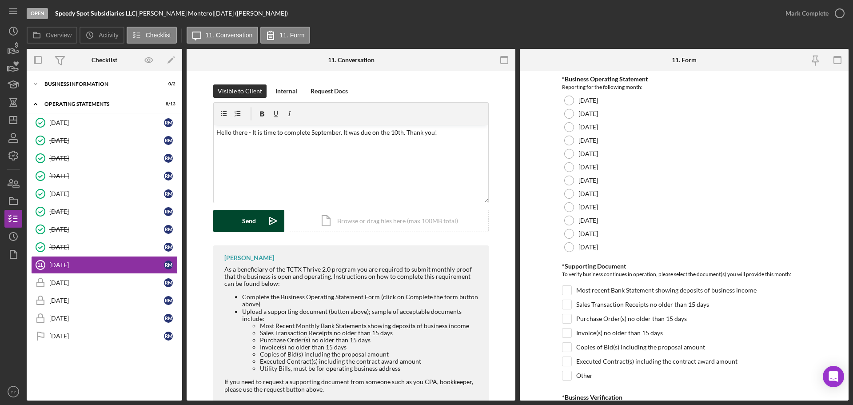
click at [243, 217] on div "Send" at bounding box center [249, 221] width 14 height 22
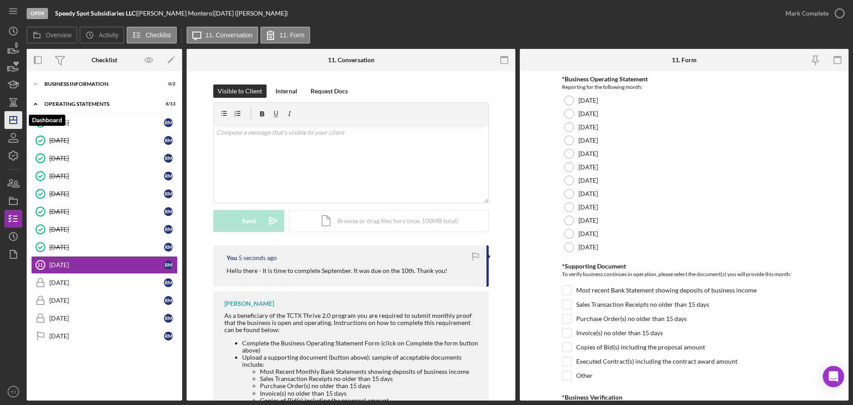
click at [6, 118] on icon "Icon/Dashboard" at bounding box center [13, 120] width 22 height 22
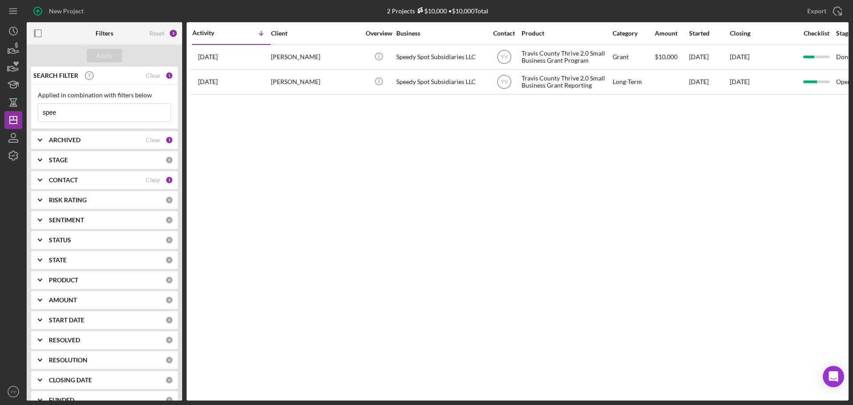
drag, startPoint x: 108, startPoint y: 118, endPoint x: -56, endPoint y: 124, distance: 164.5
click at [0, 124] on html "New Project 2 Projects $10,000 • $10,000 Total spee Export Icon/Export Filters …" at bounding box center [426, 202] width 853 height 405
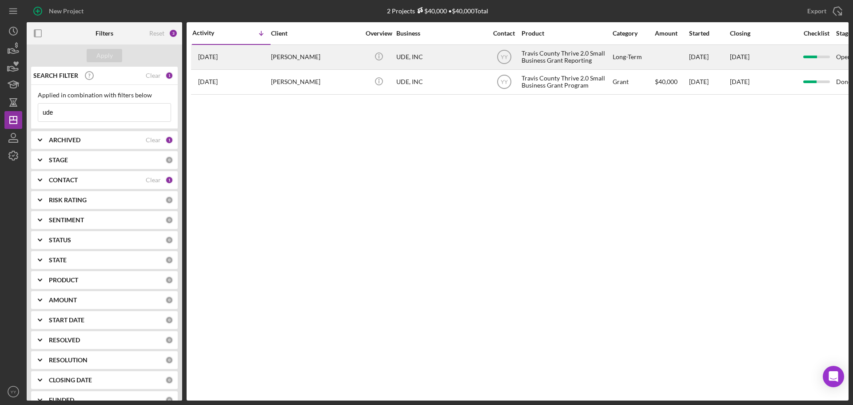
type input "ude"
click at [328, 67] on div "[PERSON_NAME]" at bounding box center [315, 57] width 89 height 24
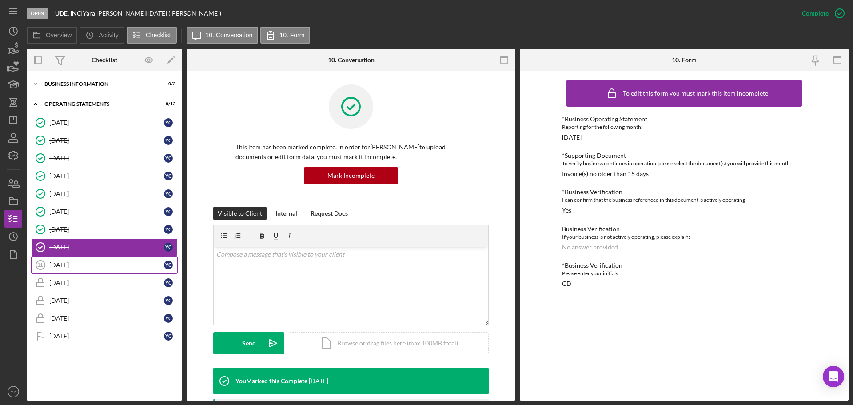
click at [90, 263] on div "[DATE]" at bounding box center [106, 264] width 115 height 7
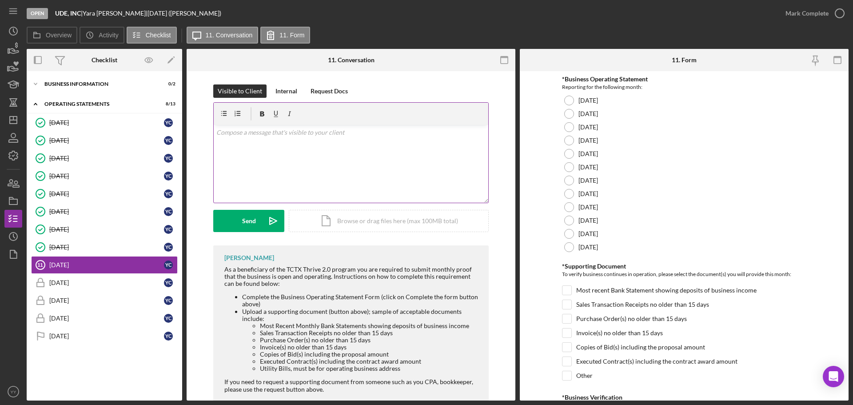
click at [335, 152] on div "v Color teal Color pink Remove color Add row above Add row below Add column bef…" at bounding box center [351, 164] width 275 height 78
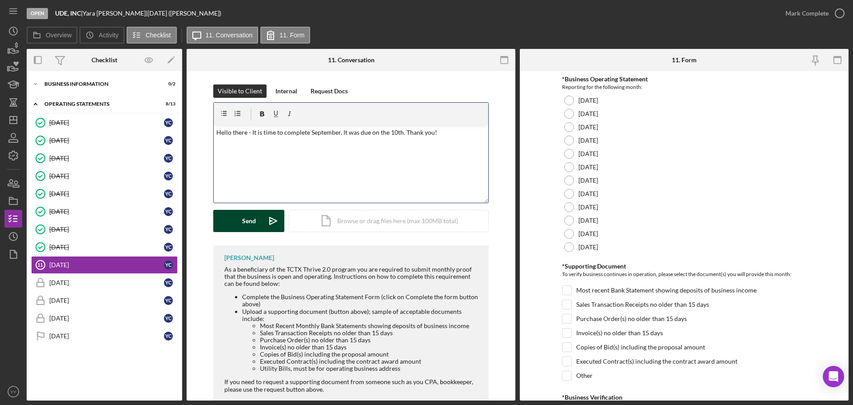
click at [238, 220] on button "Send Icon/icon-invite-send" at bounding box center [248, 221] width 71 height 22
